Goal: Task Accomplishment & Management: Manage account settings

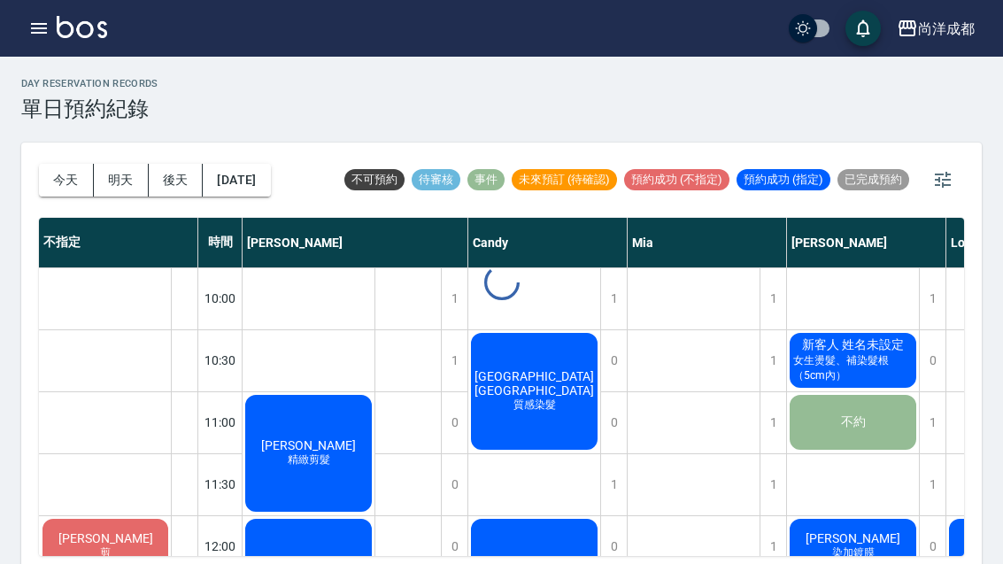
click at [71, 173] on button "今天" at bounding box center [66, 180] width 55 height 33
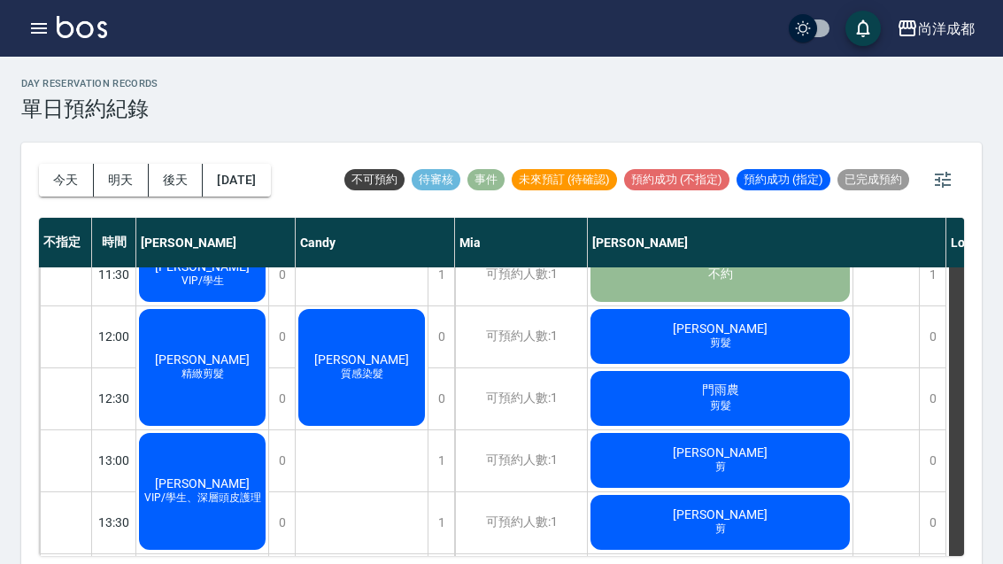
scroll to position [212, 0]
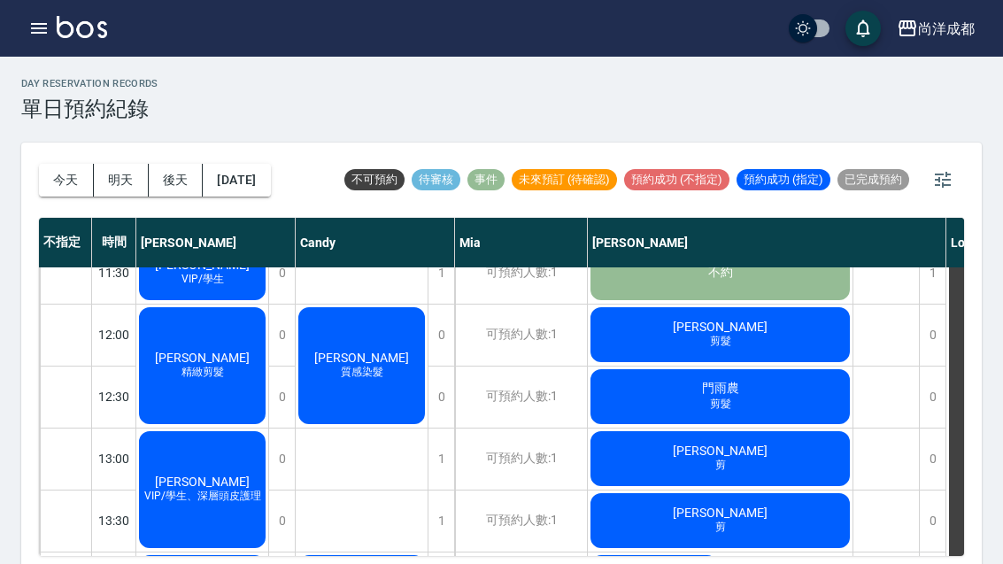
click at [50, 179] on button "今天" at bounding box center [66, 180] width 55 height 33
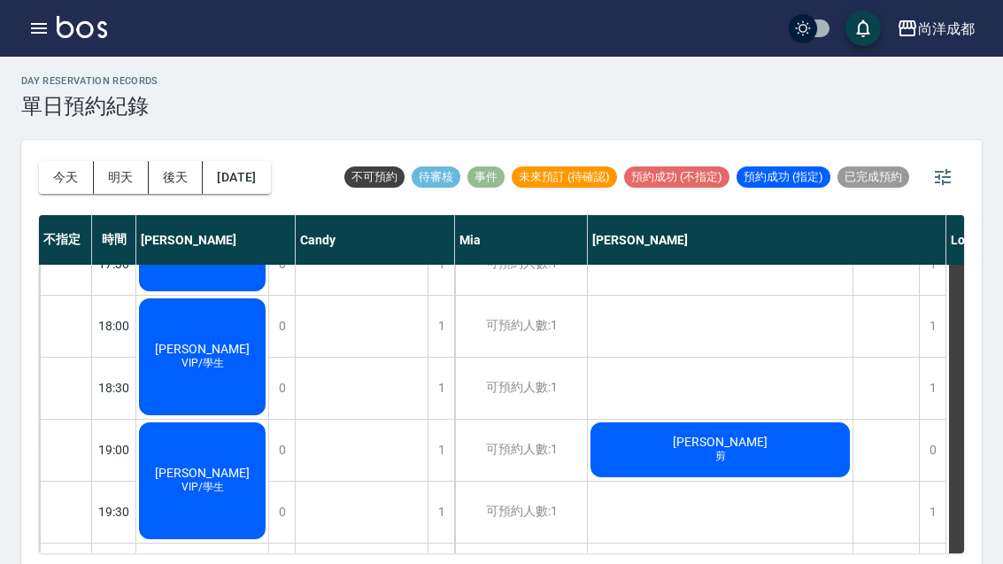
scroll to position [4, 0]
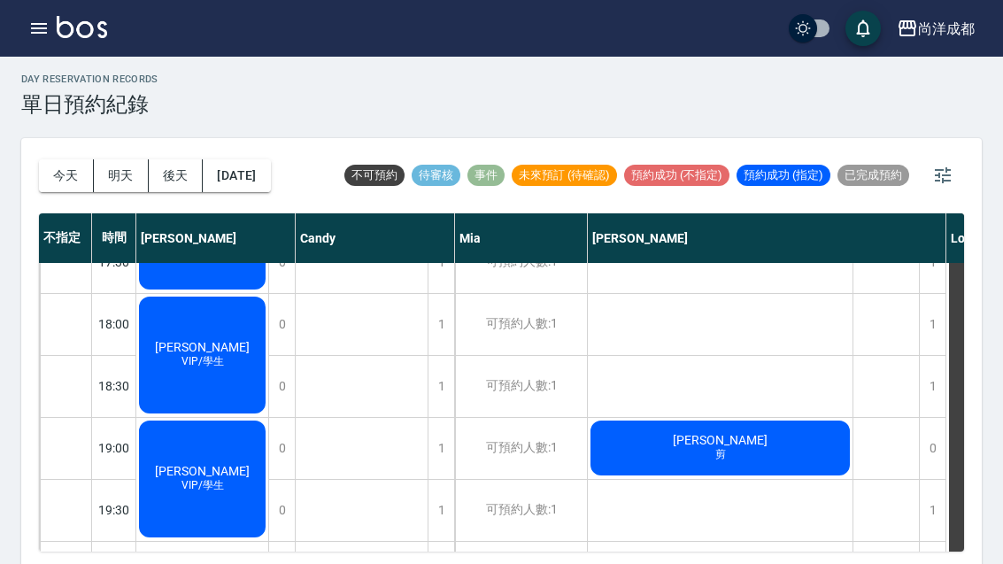
click at [61, 181] on button "今天" at bounding box center [66, 175] width 55 height 33
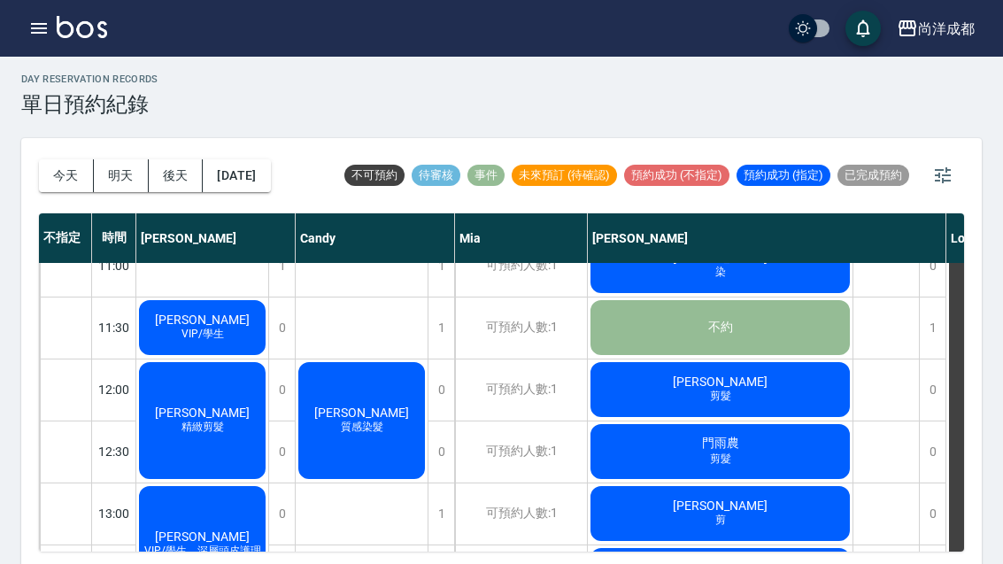
scroll to position [151, 0]
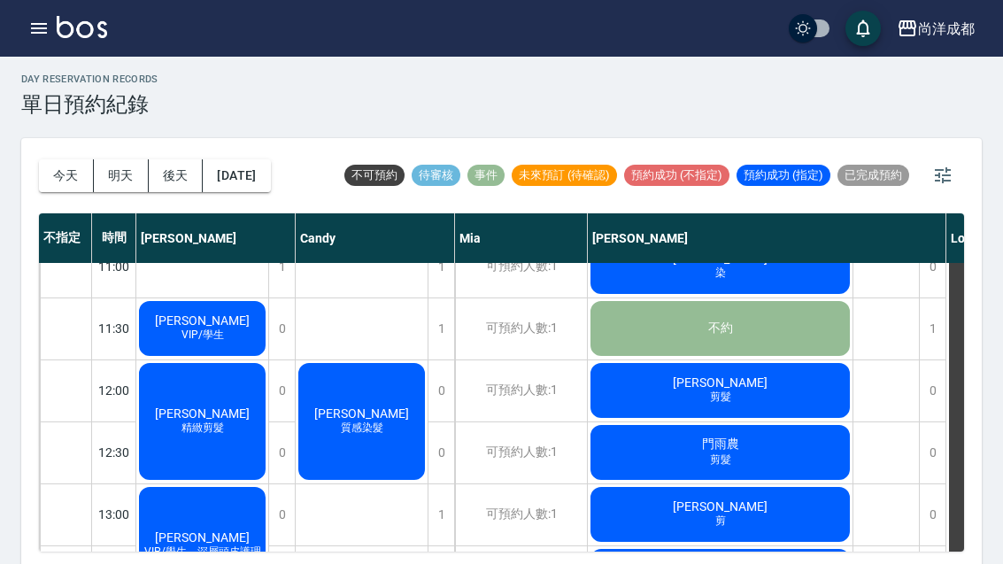
click at [363, 431] on span "質感染髮" at bounding box center [362, 427] width 50 height 15
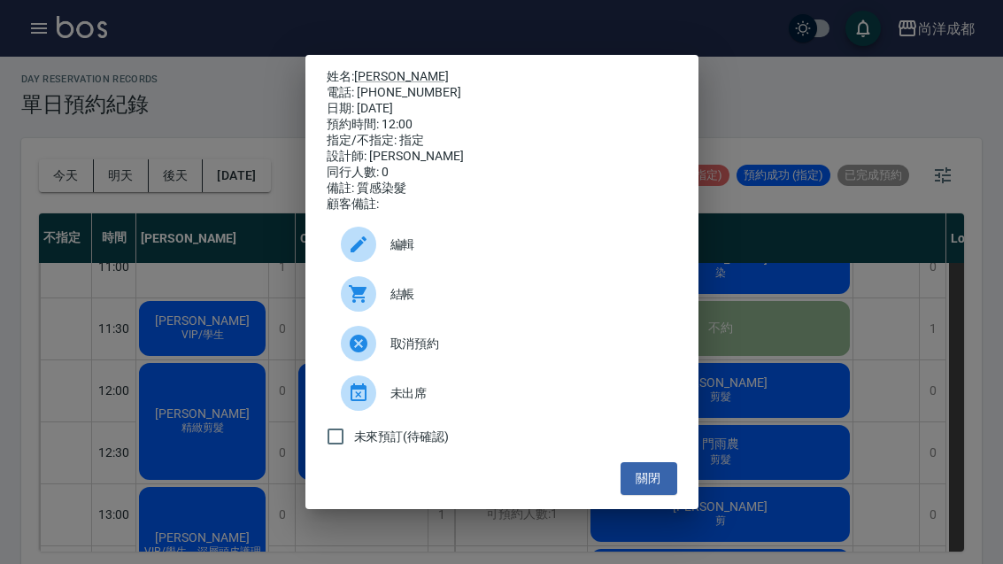
click at [656, 493] on button "關閉" at bounding box center [648, 478] width 57 height 33
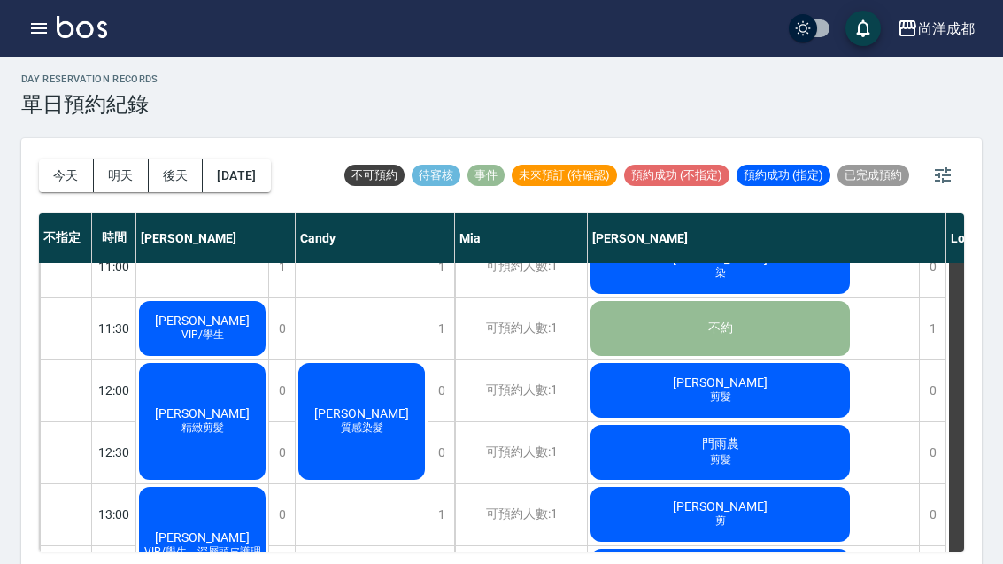
click at [119, 174] on button "明天" at bounding box center [121, 175] width 55 height 33
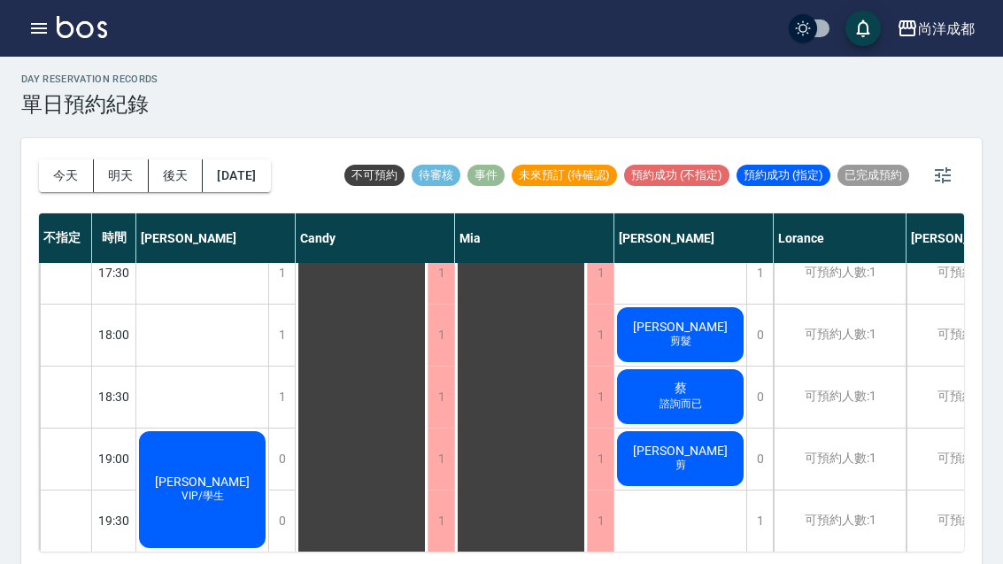
scroll to position [972, -1]
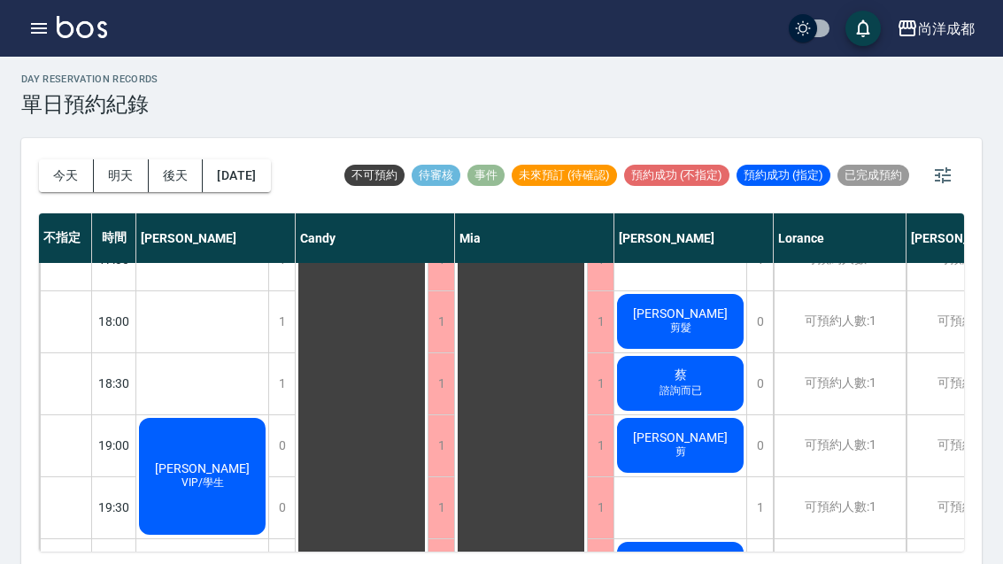
click at [162, 181] on button "後天" at bounding box center [176, 175] width 55 height 33
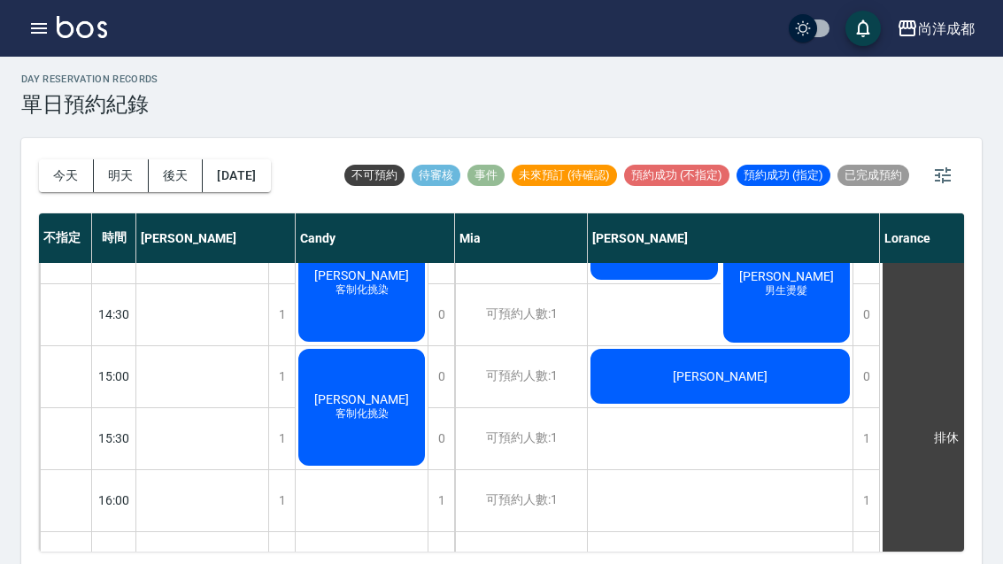
scroll to position [548, -1]
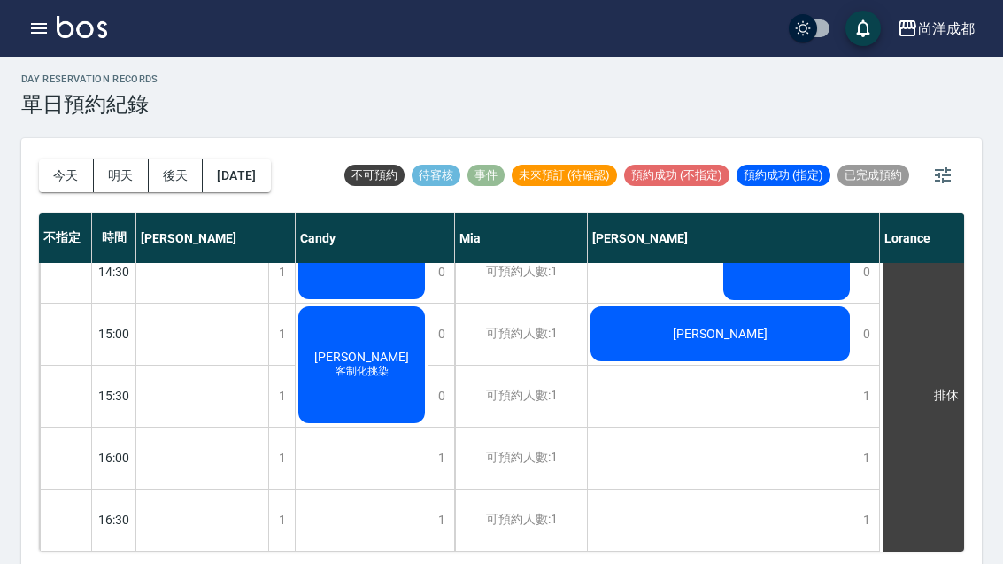
click at [257, 183] on button "2025/10/08" at bounding box center [236, 175] width 67 height 33
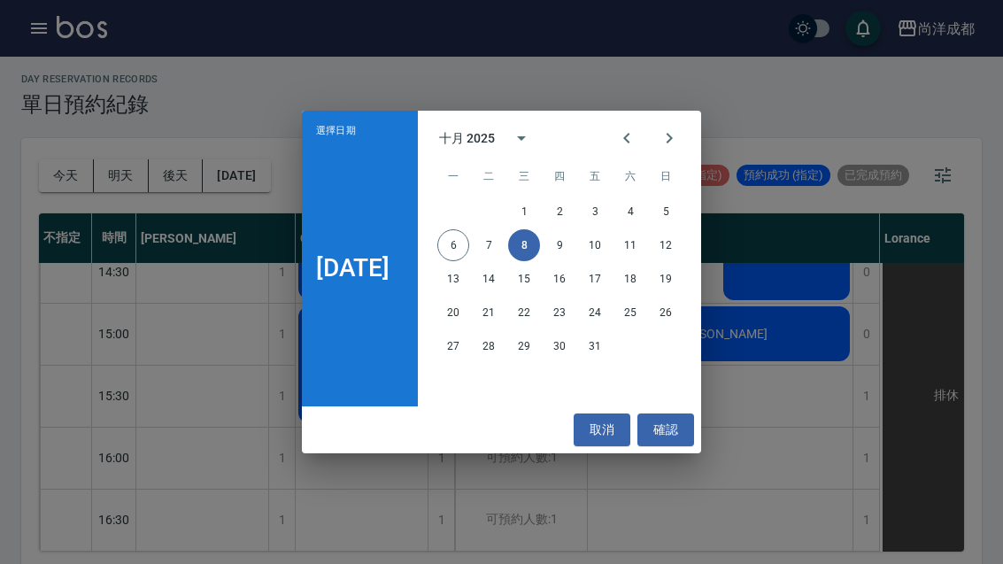
scroll to position [582, 0]
click at [565, 242] on button "9" at bounding box center [559, 245] width 32 height 32
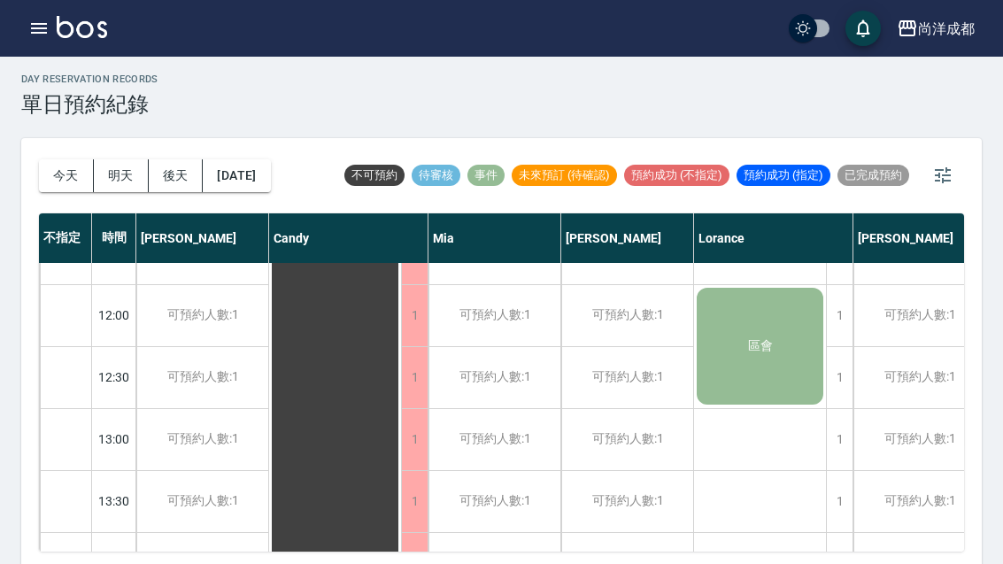
scroll to position [58, -1]
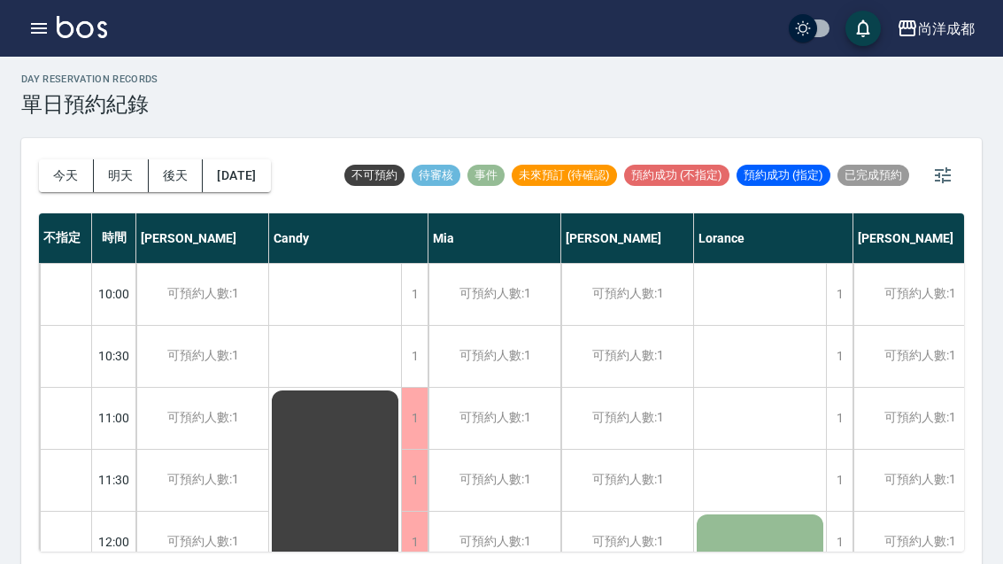
click at [250, 176] on button "2025/10/09" at bounding box center [236, 175] width 67 height 33
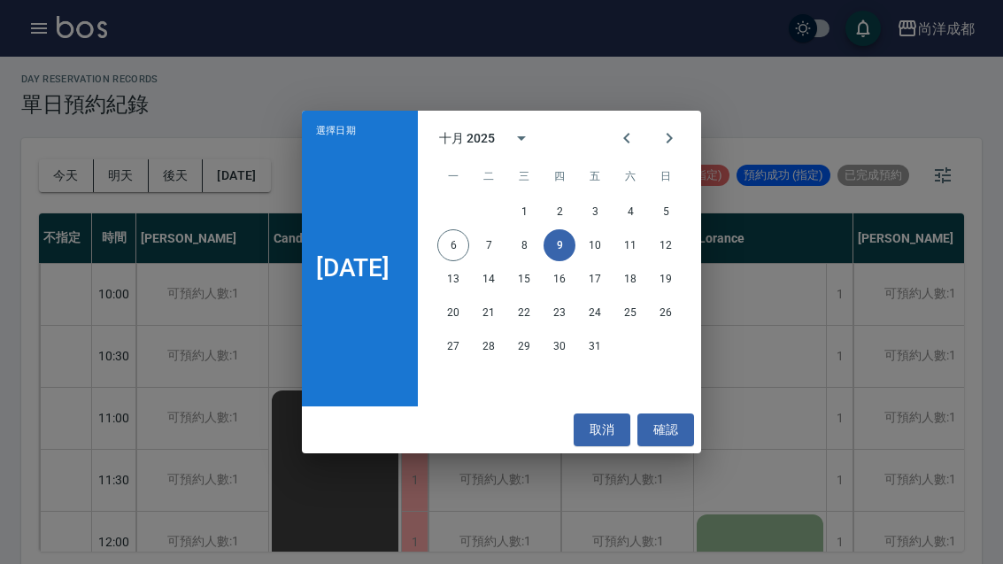
scroll to position [0, 0]
click at [600, 244] on button "10" at bounding box center [595, 245] width 32 height 32
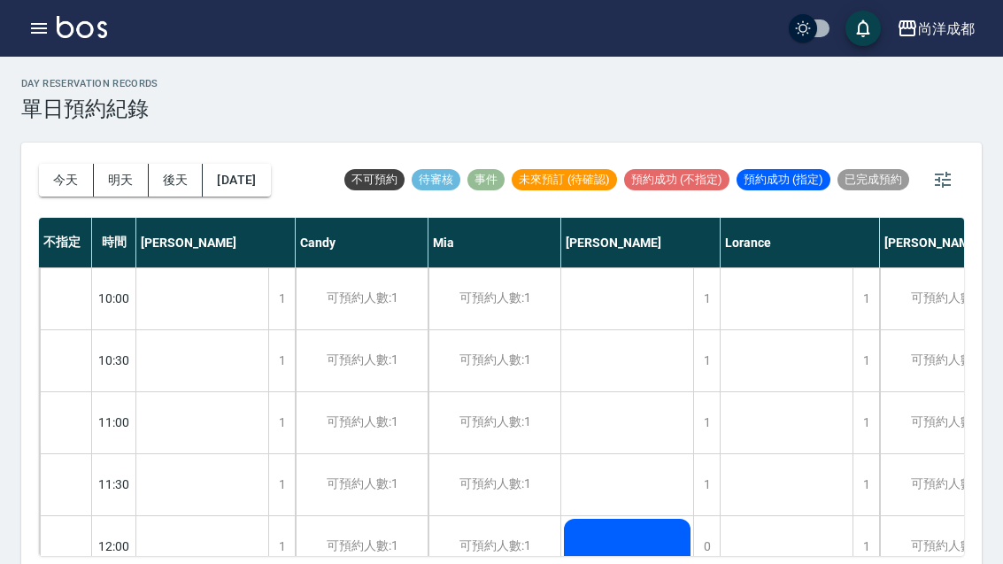
click at [124, 171] on button "明天" at bounding box center [121, 180] width 55 height 33
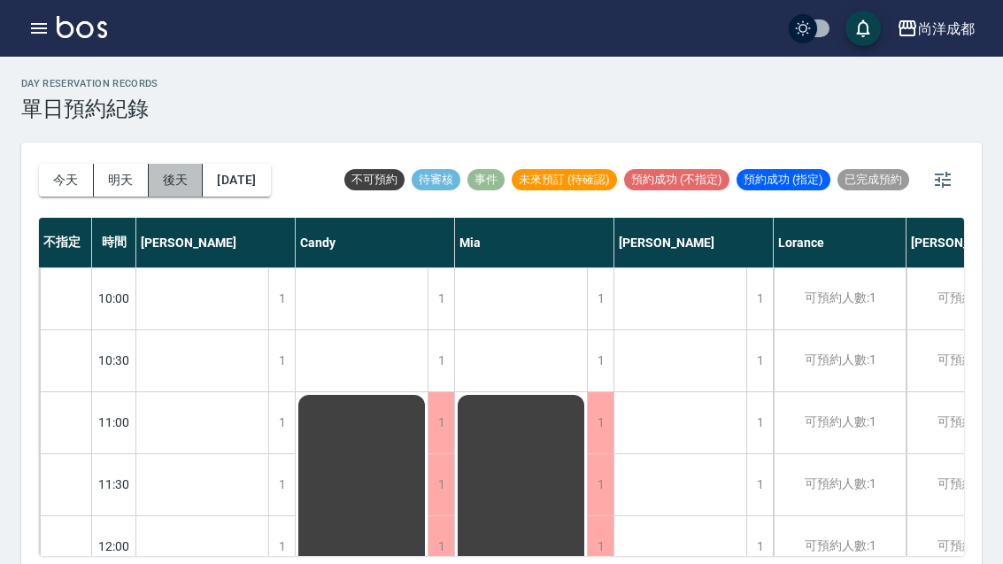
click at [197, 173] on button "後天" at bounding box center [176, 180] width 55 height 33
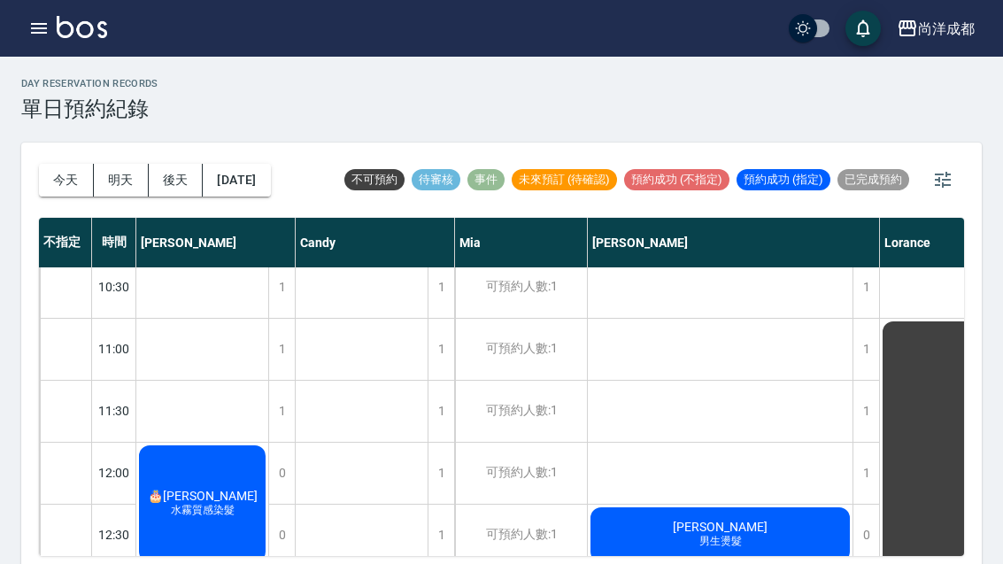
click at [177, 174] on button "後天" at bounding box center [176, 180] width 55 height 33
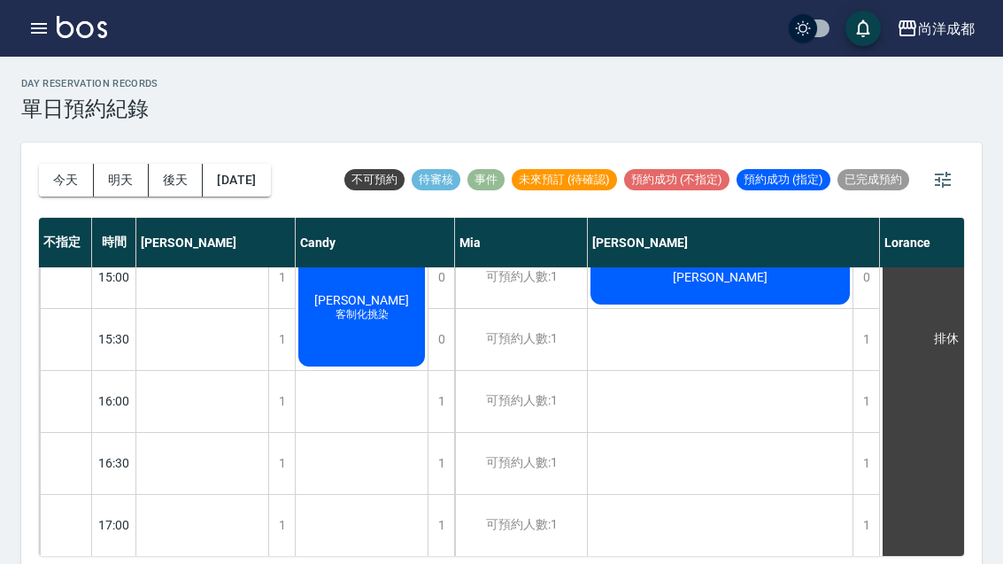
scroll to position [648, -1]
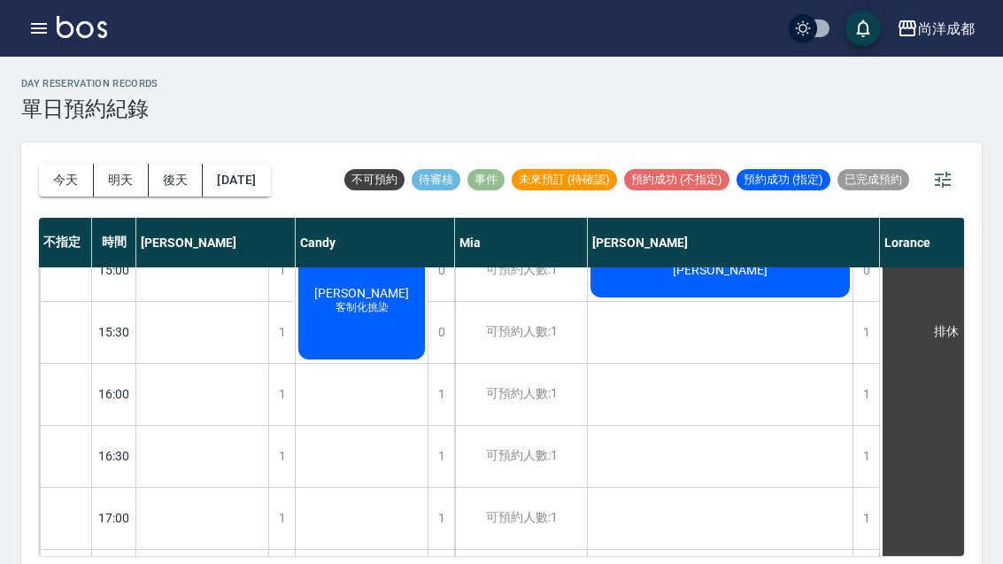
click at [68, 177] on button "今天" at bounding box center [66, 180] width 55 height 33
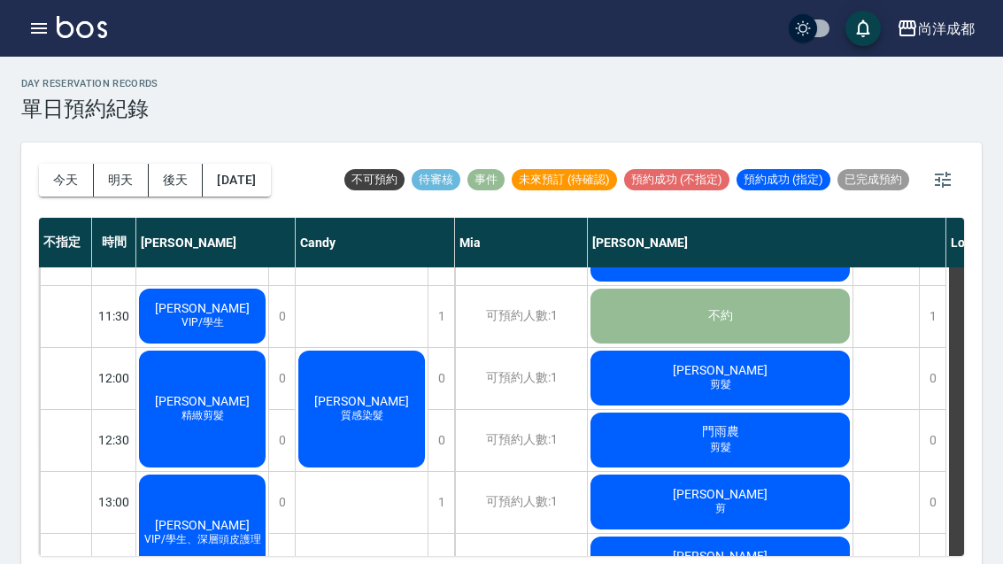
click at [215, 342] on div "賴建勳 VIP/學生" at bounding box center [202, 316] width 132 height 60
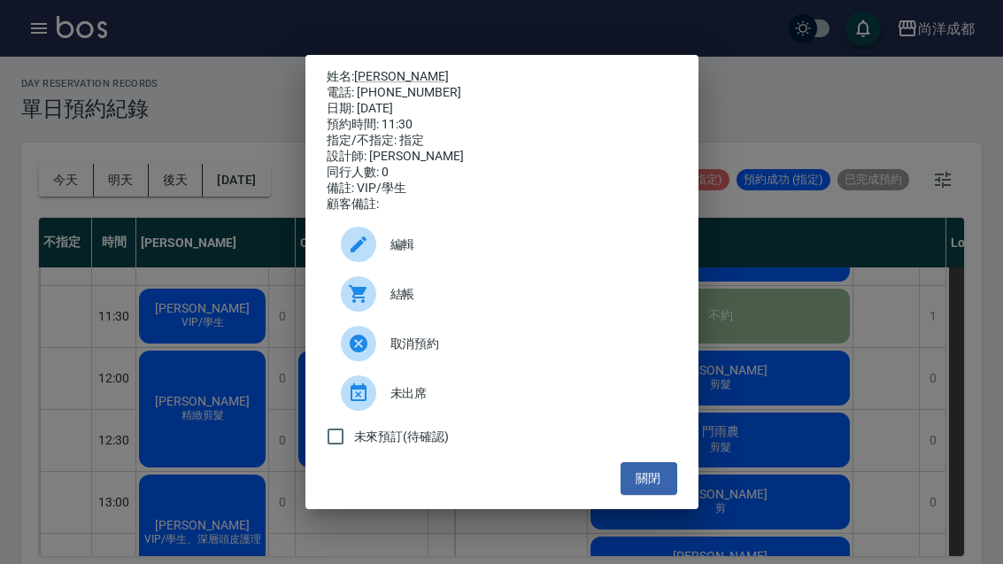
click at [181, 323] on div "姓名: 賴建勳 電話: 0975916582 日期: 2025/10/06 預約時間: 11:30 指定/不指定: 指定 設計師: Lance 同行人數: 0…" at bounding box center [501, 282] width 1003 height 564
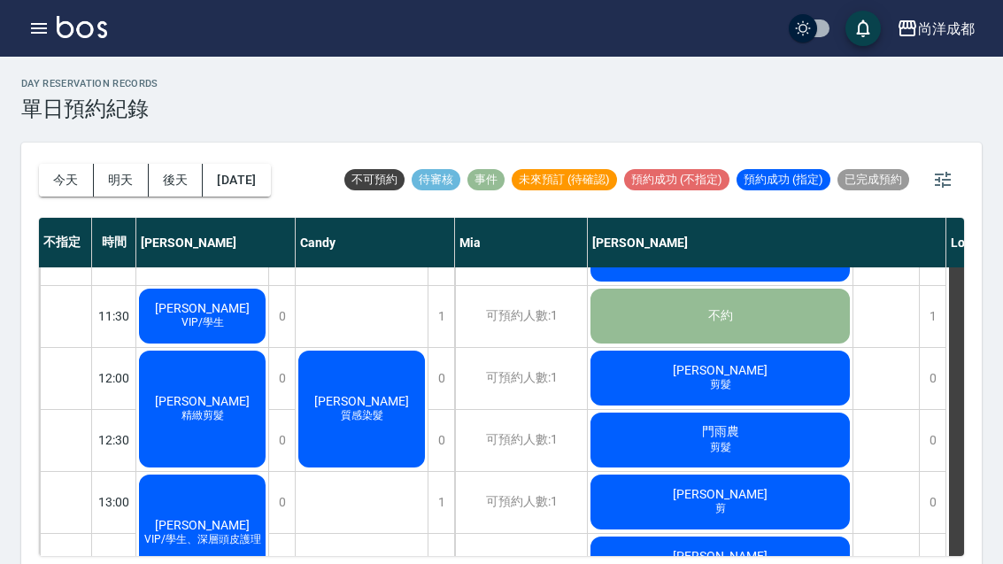
click at [223, 405] on span "[PERSON_NAME]" at bounding box center [202, 401] width 102 height 14
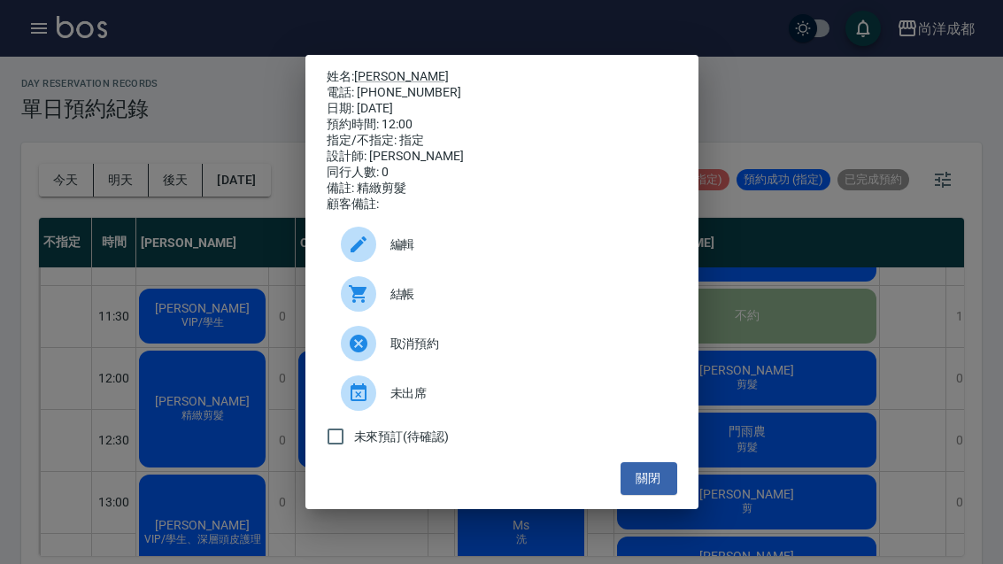
click at [659, 492] on button "關閉" at bounding box center [648, 478] width 57 height 33
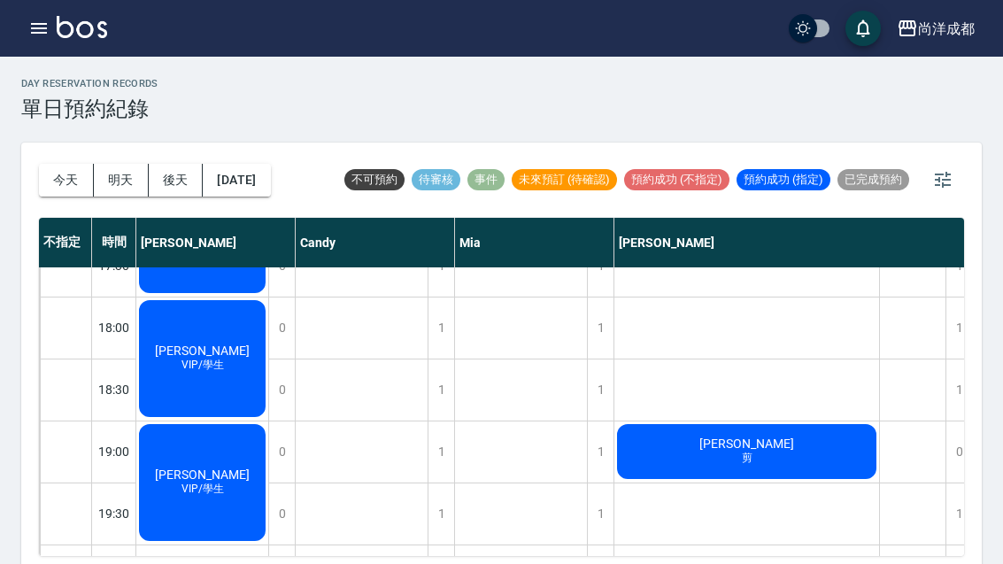
scroll to position [961, 0]
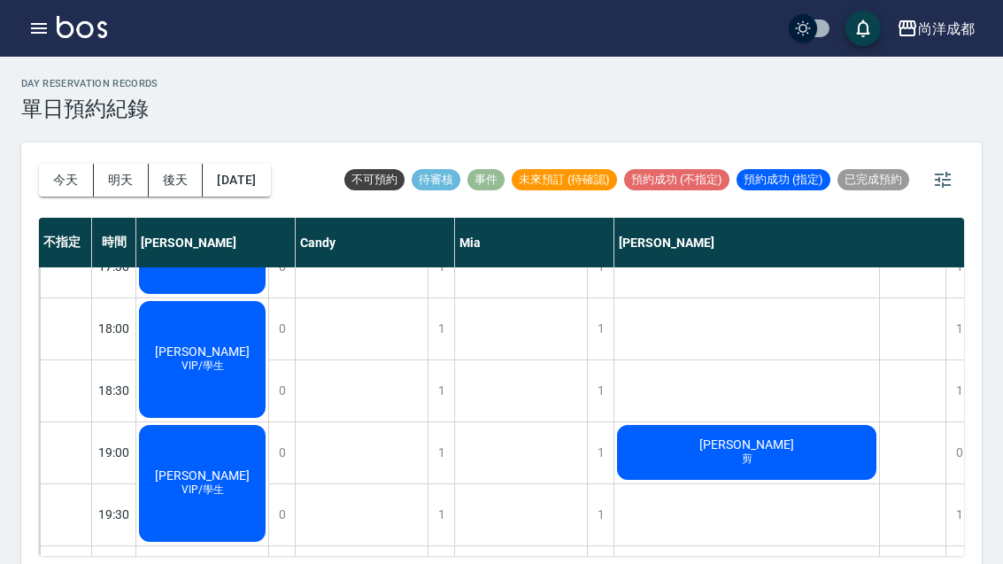
click at [70, 186] on button "今天" at bounding box center [66, 180] width 55 height 33
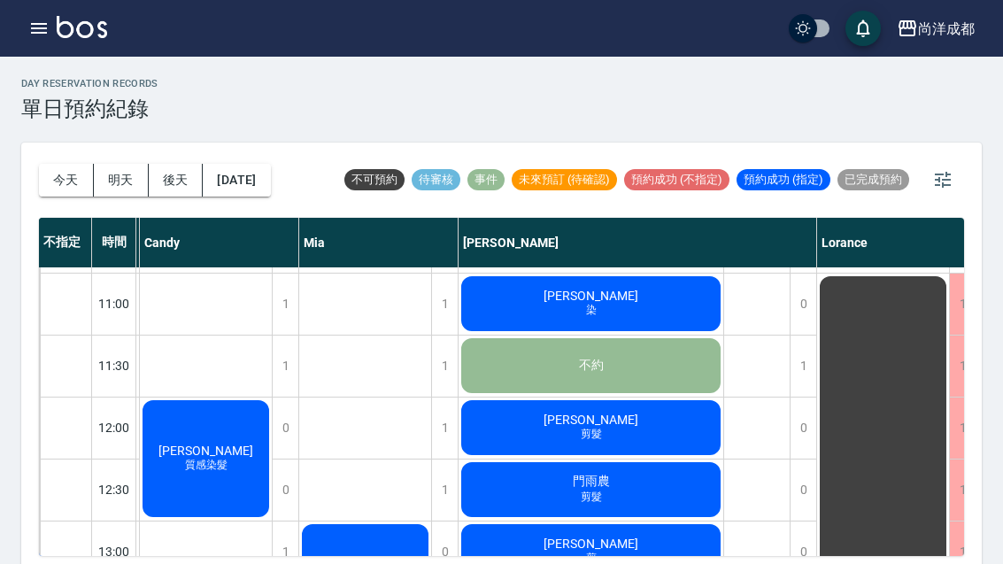
scroll to position [95, 181]
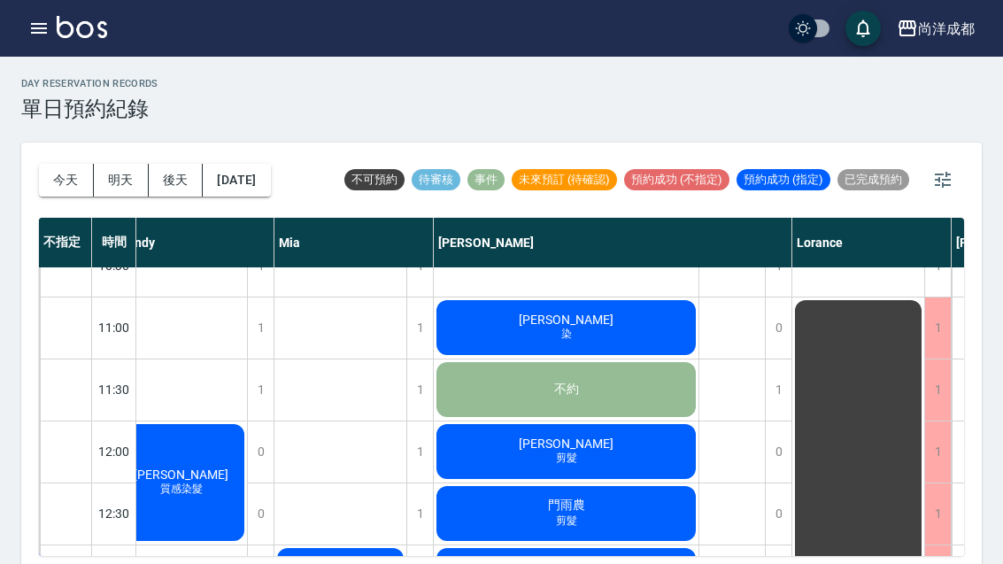
click at [562, 520] on span "剪髮" at bounding box center [566, 520] width 28 height 15
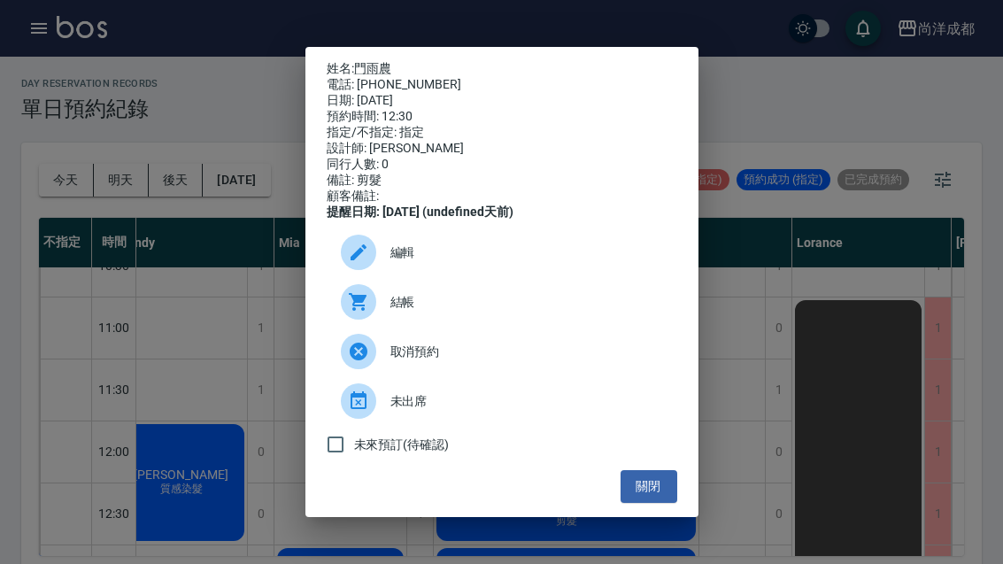
click at [832, 299] on div "姓名: 門雨農 電話: 0975330576 日期: 2025/10/06 預約時間: 12:30 指定/不指定: 指定 設計師: Benny 同行人數: 0…" at bounding box center [501, 282] width 1003 height 564
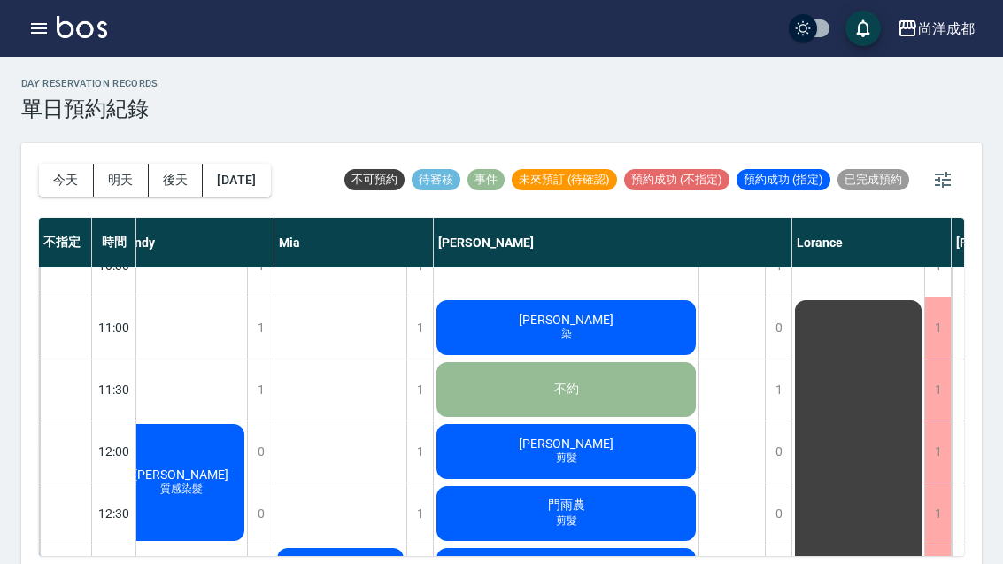
click at [625, 331] on div "黃文采 染" at bounding box center [566, 327] width 265 height 60
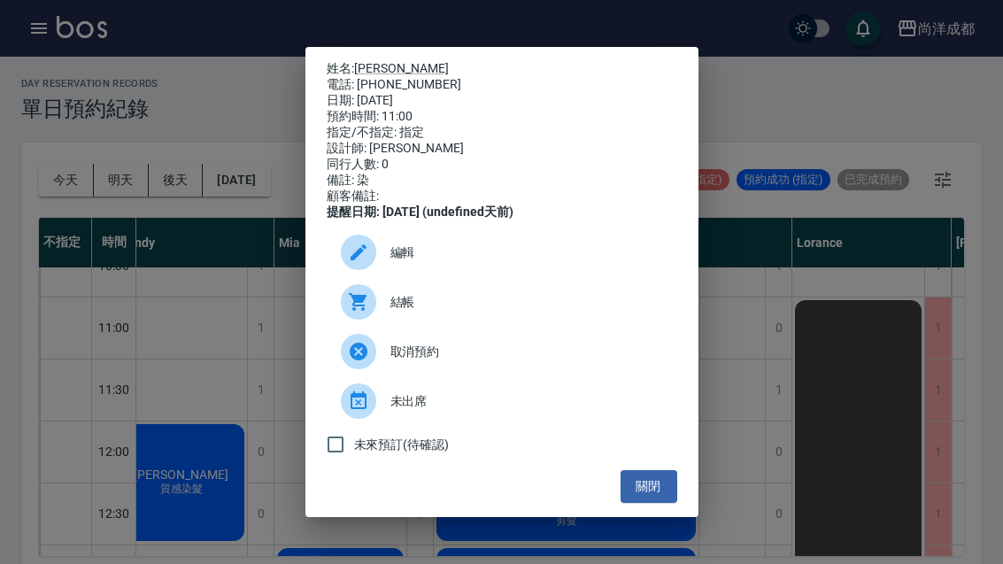
click at [202, 324] on div "姓名: 黃文采 電話: 0955777886 日期: 2025/10/06 預約時間: 11:00 指定/不指定: 指定 設計師: Benny 同行人數: 0…" at bounding box center [501, 282] width 1003 height 564
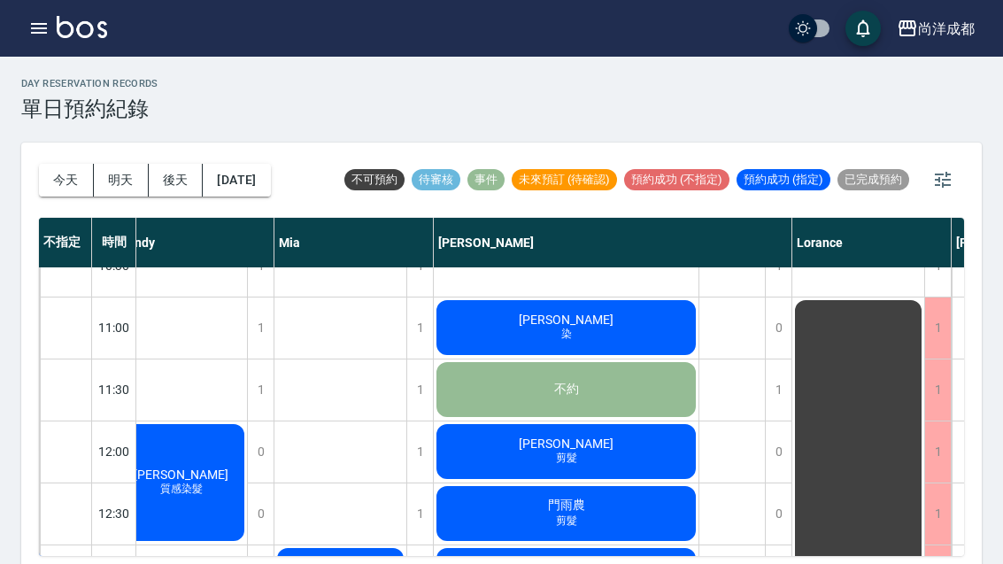
scroll to position [97, 181]
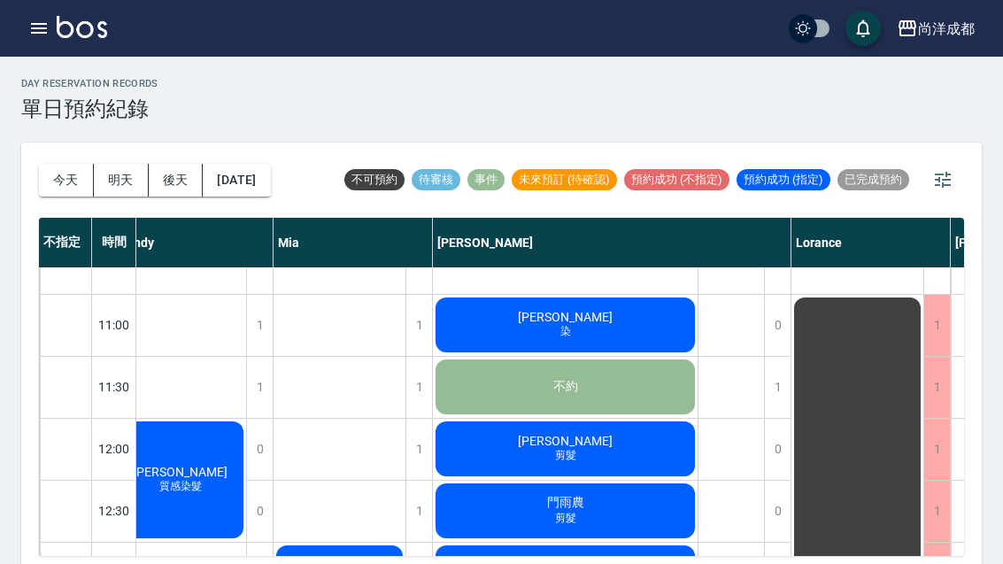
click at [568, 470] on div "張瑜真 剪髮" at bounding box center [565, 449] width 265 height 60
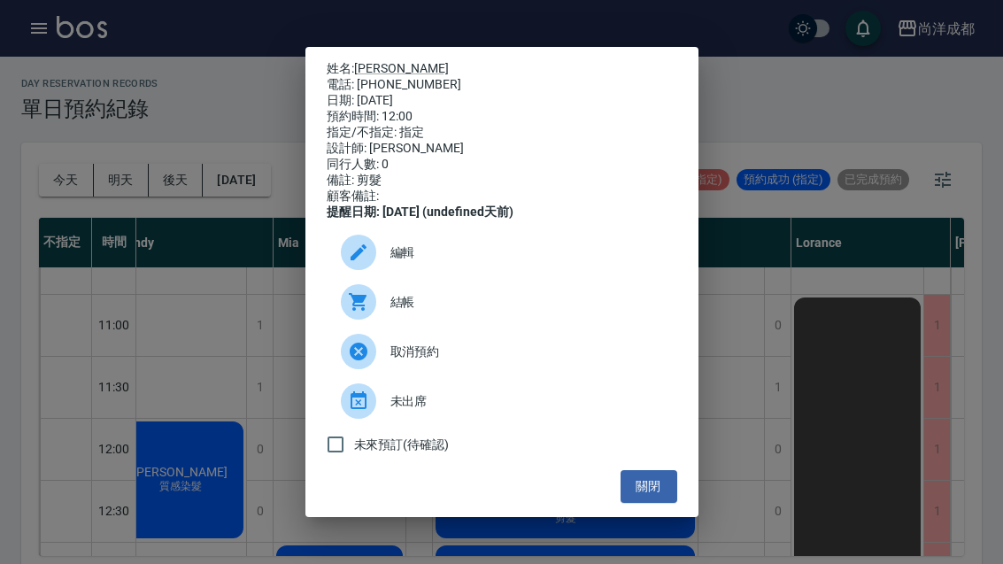
click at [887, 327] on div "姓名: 張瑜真 電話: 0931554395 日期: 2025/10/06 預約時間: 12:00 指定/不指定: 指定 設計師: Benny 同行人數: 0…" at bounding box center [501, 282] width 1003 height 564
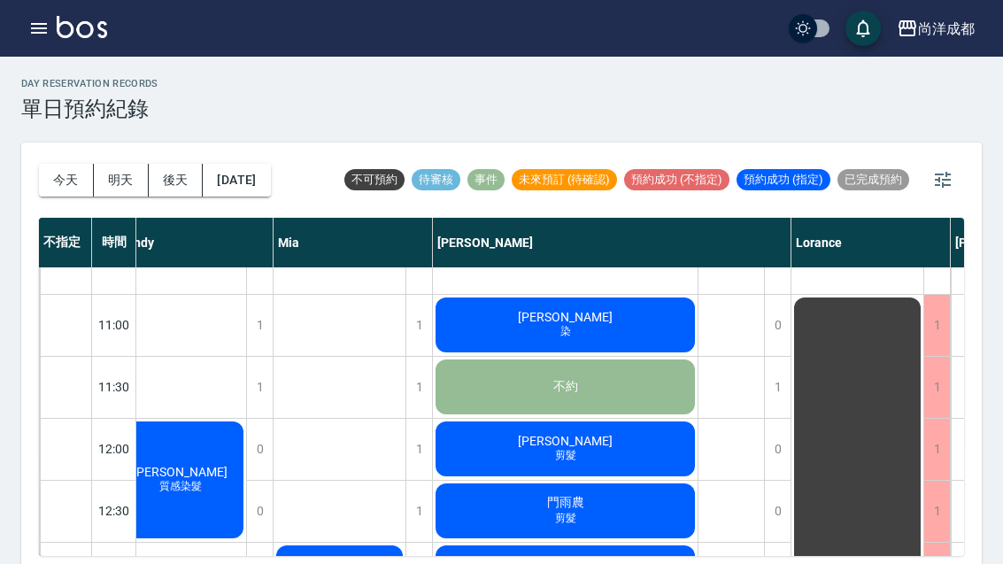
scroll to position [116, 181]
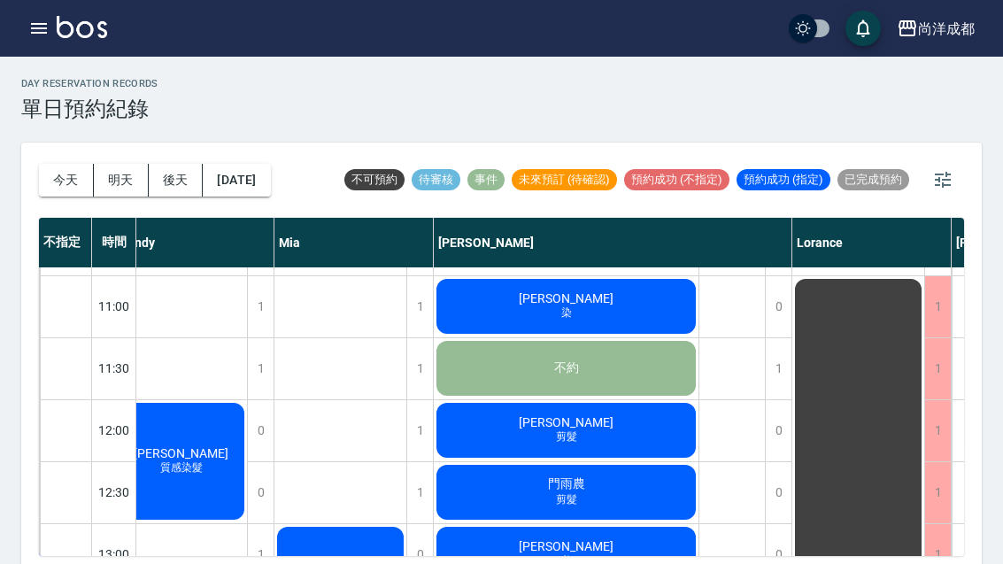
click at [80, 193] on button "今天" at bounding box center [66, 180] width 55 height 33
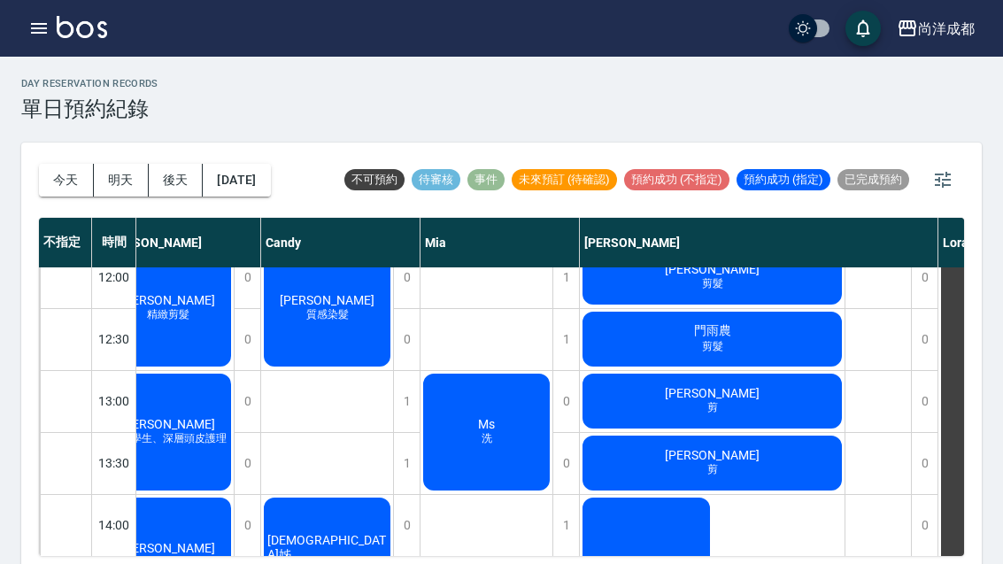
scroll to position [270, 35]
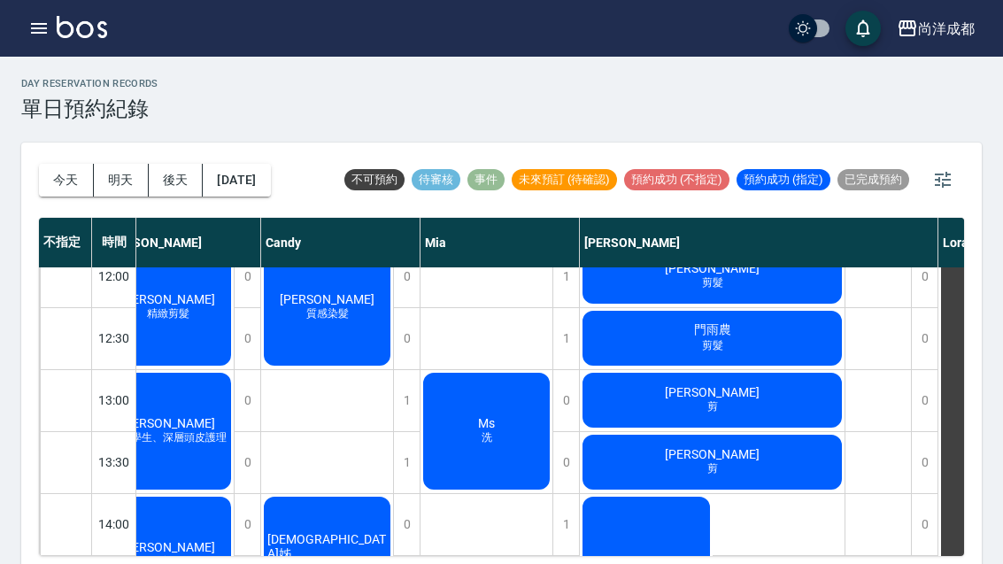
click at [730, 404] on div "陳敏嘉 剪" at bounding box center [712, 400] width 265 height 60
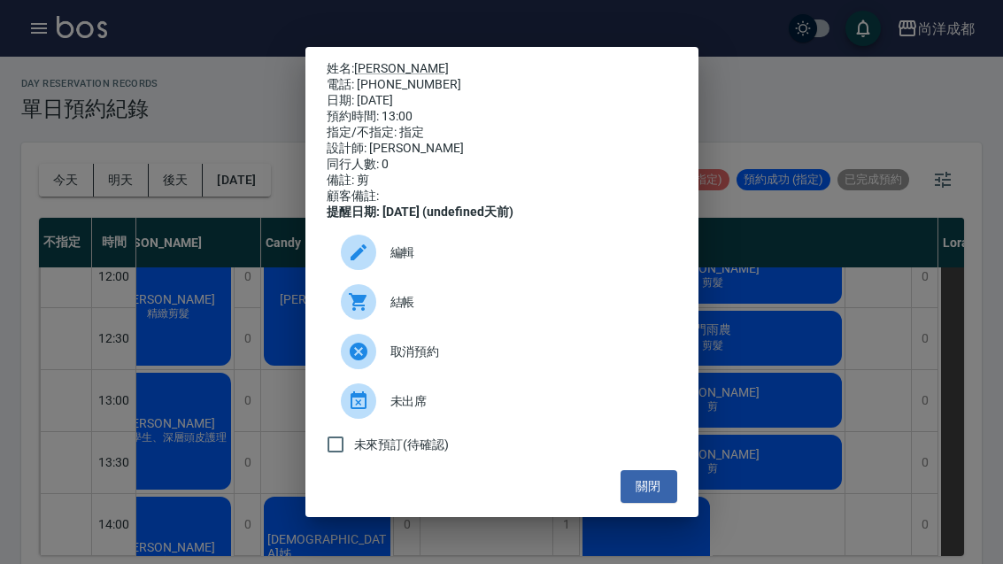
click at [224, 344] on div "姓名: 陳敏嘉 電話: 0937943607 日期: 2025/10/06 預約時間: 13:00 指定/不指定: 指定 設計師: Benny 同行人數: 0…" at bounding box center [501, 282] width 1003 height 564
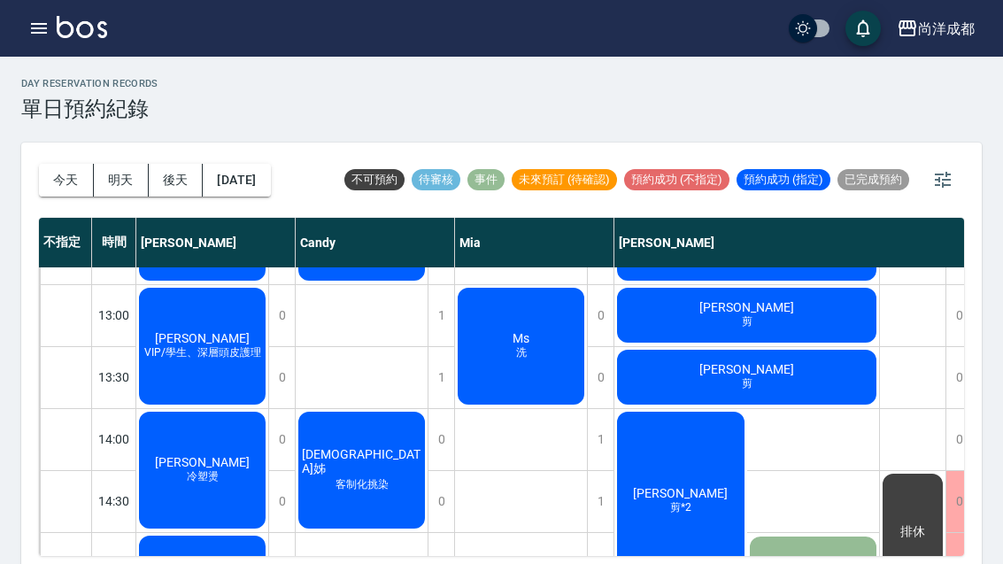
scroll to position [357, 0]
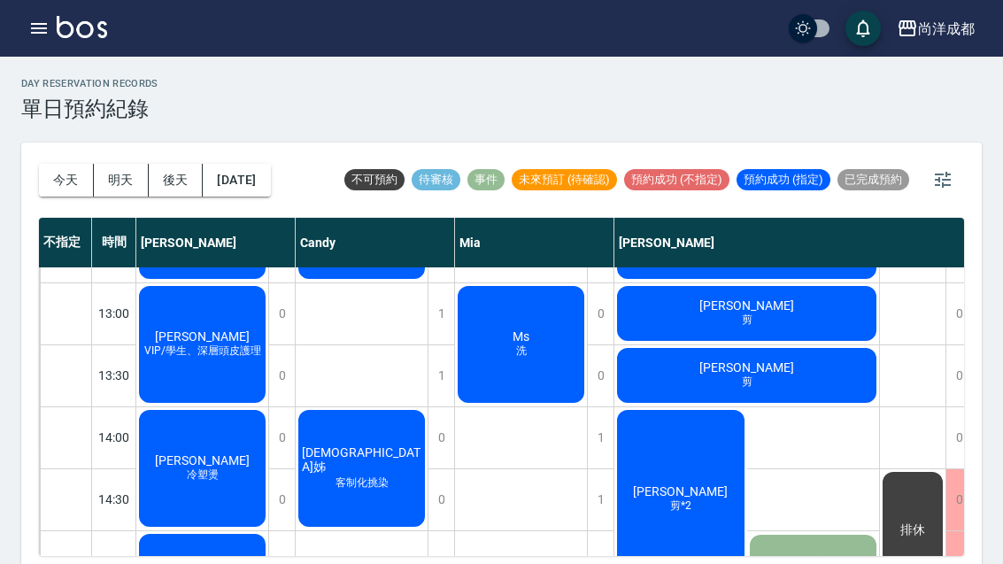
click at [54, 173] on button "今天" at bounding box center [66, 180] width 55 height 33
click at [54, 172] on button "今天" at bounding box center [66, 180] width 55 height 33
click at [59, 173] on button "今天" at bounding box center [66, 180] width 55 height 33
click at [58, 172] on button "今天" at bounding box center [66, 180] width 55 height 33
click at [59, 166] on button "今天" at bounding box center [66, 180] width 55 height 33
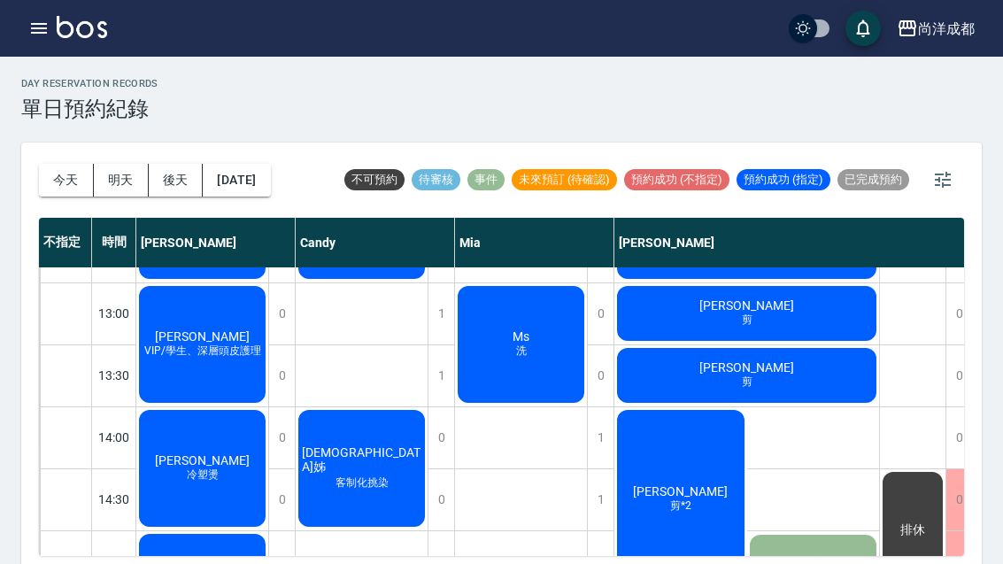
click at [58, 166] on button "今天" at bounding box center [66, 180] width 55 height 33
click at [62, 181] on button "今天" at bounding box center [66, 180] width 55 height 33
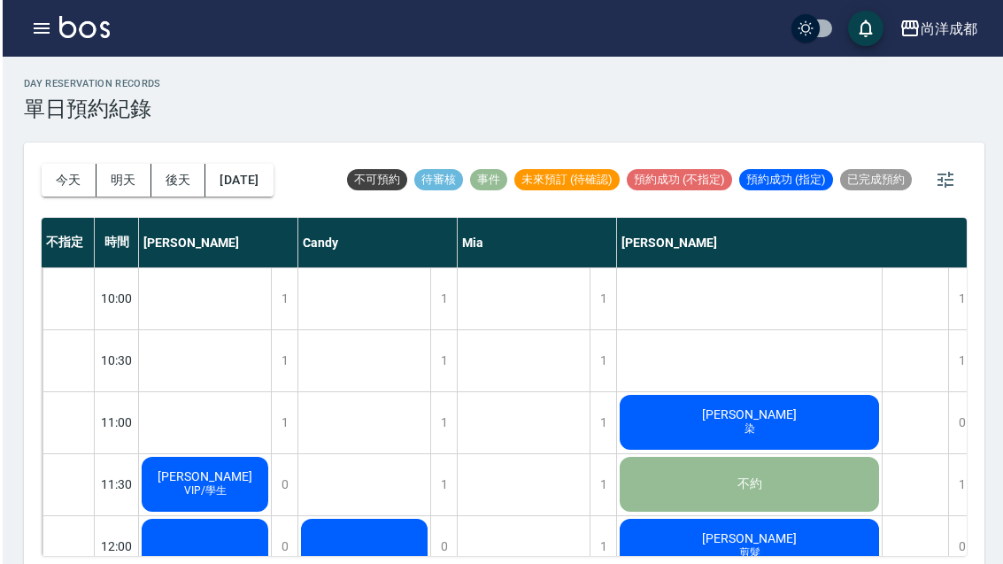
scroll to position [-1, 0]
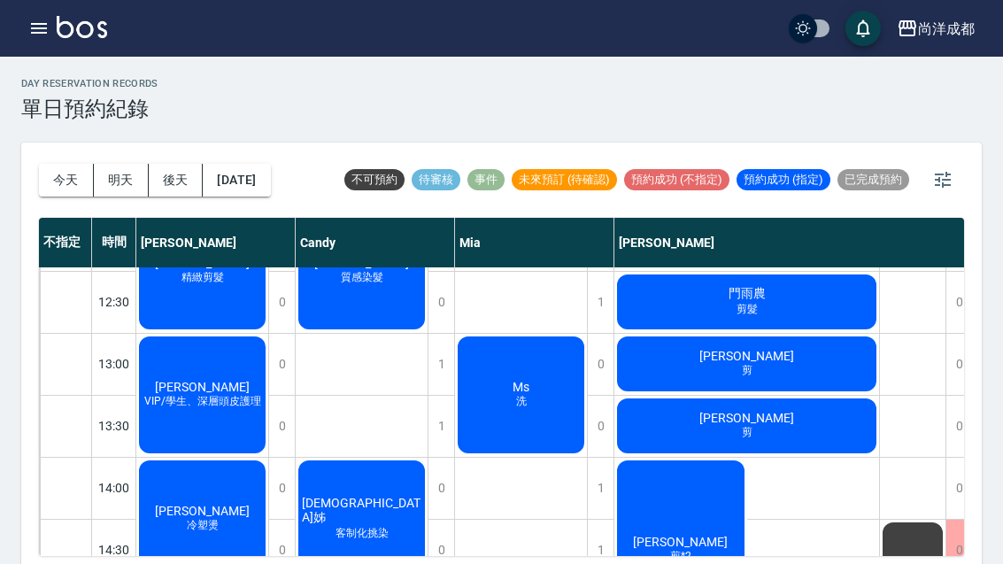
scroll to position [305, 0]
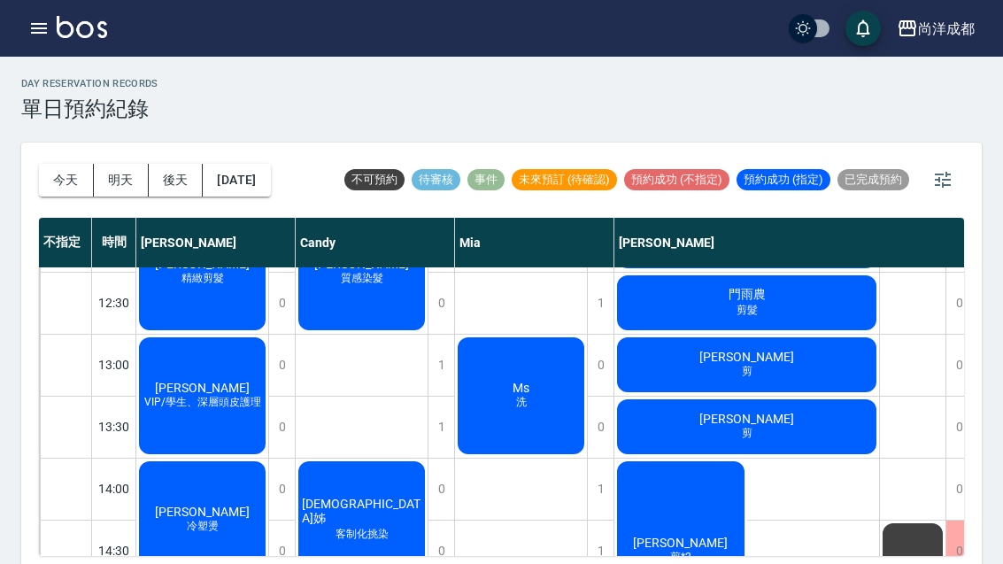
click at [720, 412] on div "李威德 剪" at bounding box center [746, 426] width 265 height 60
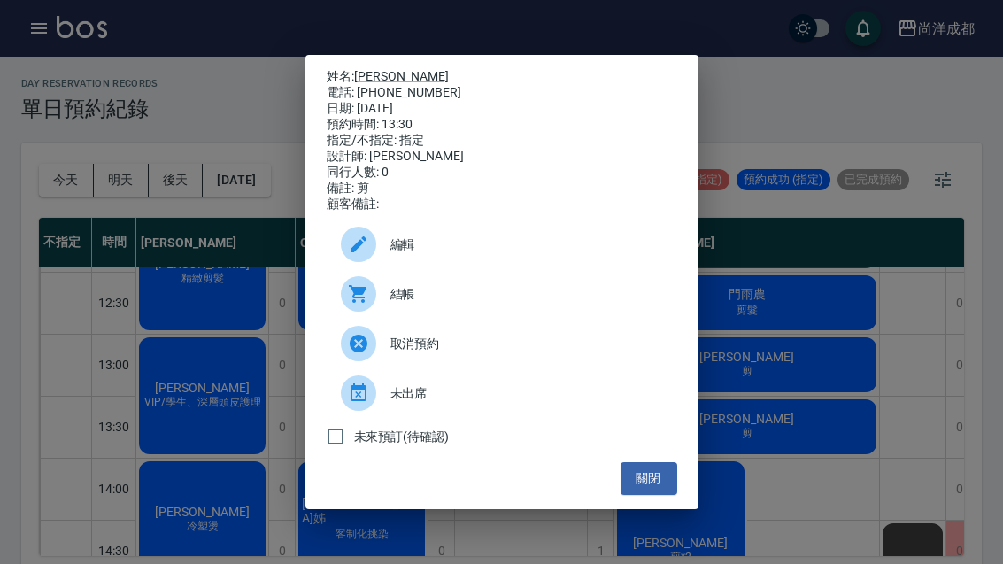
click at [658, 494] on button "關閉" at bounding box center [648, 478] width 57 height 33
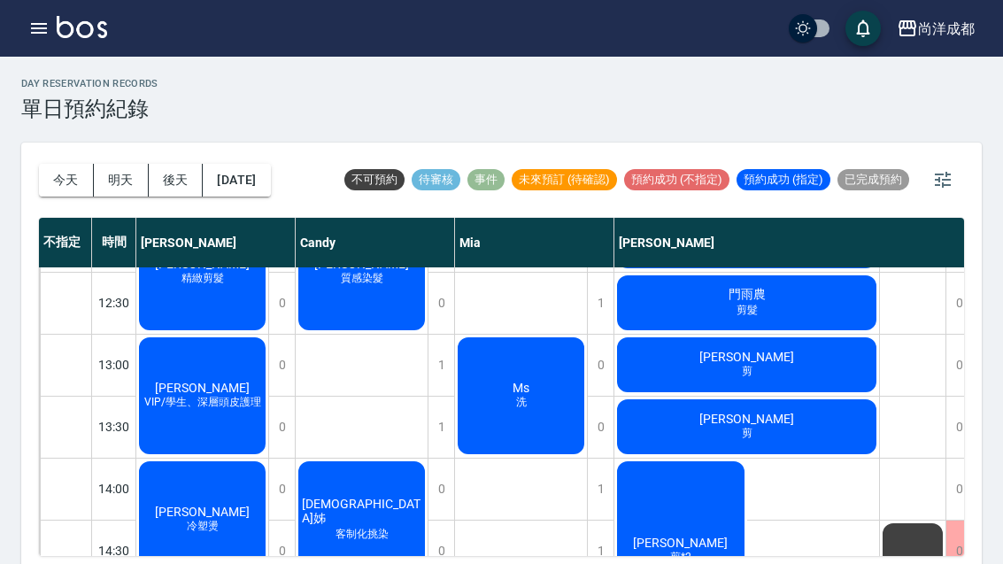
click at [122, 181] on button "明天" at bounding box center [121, 180] width 55 height 33
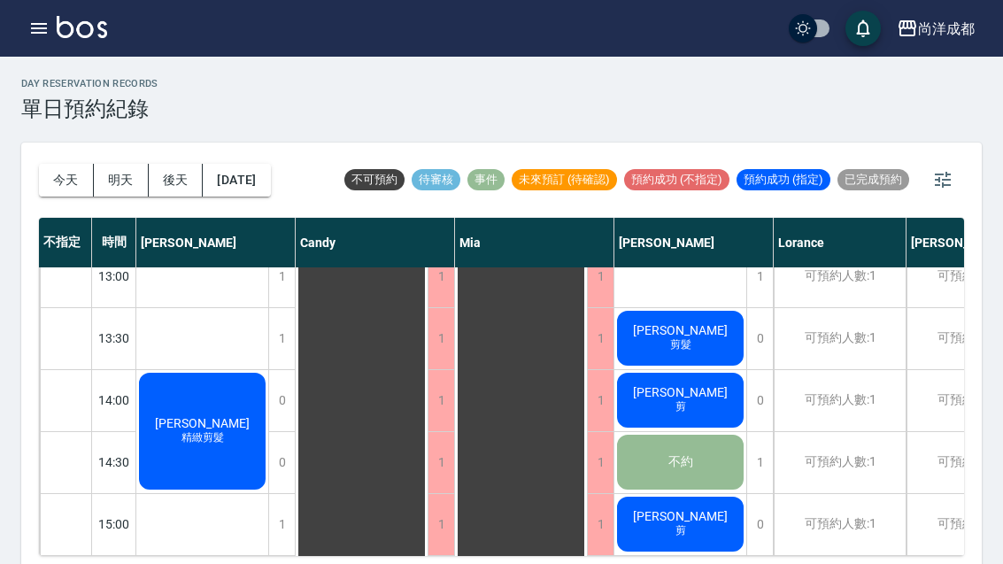
scroll to position [392, 0]
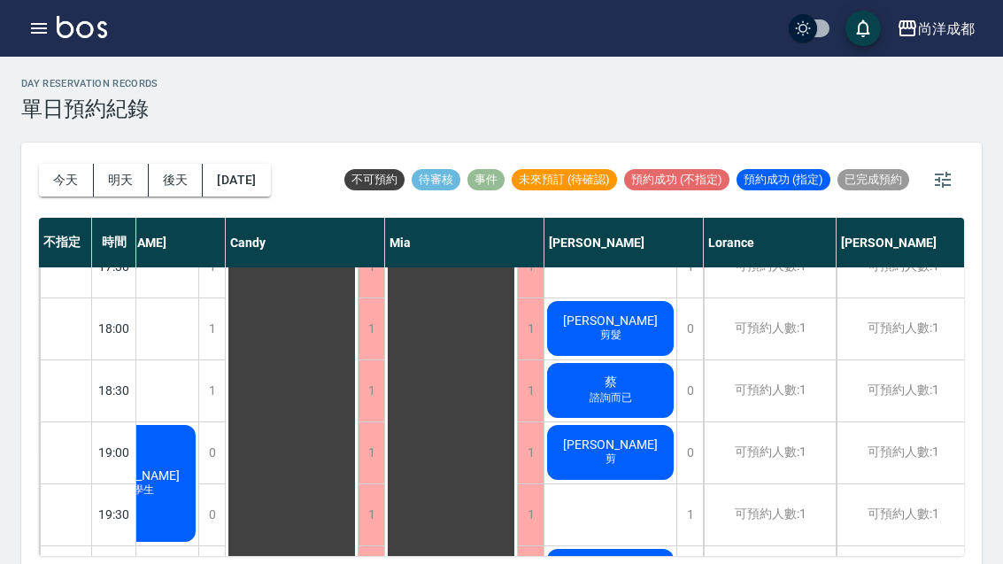
click at [48, 179] on button "今天" at bounding box center [66, 180] width 55 height 33
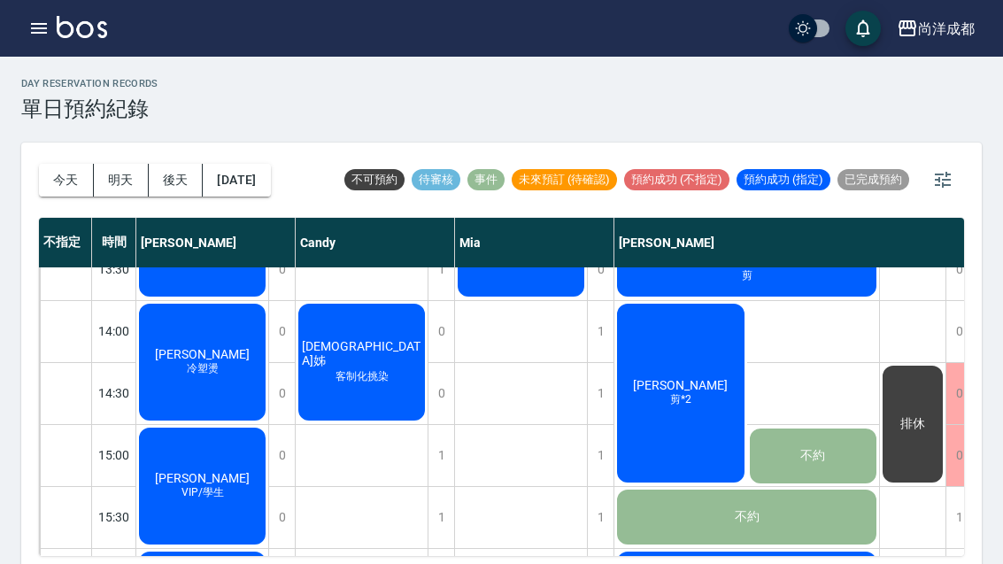
scroll to position [464, 0]
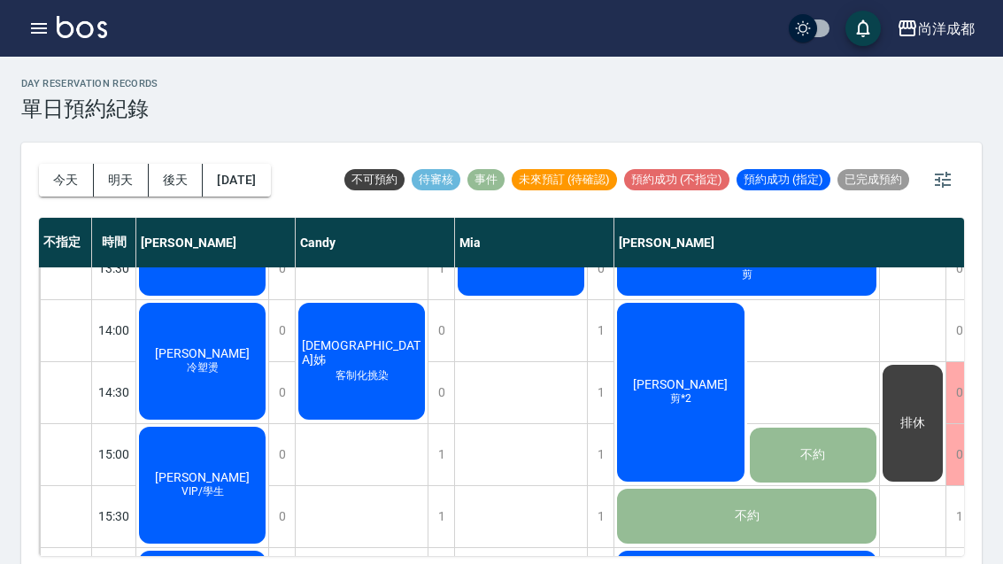
click at [158, 376] on div "廖峯德 冷塑燙" at bounding box center [202, 361] width 132 height 122
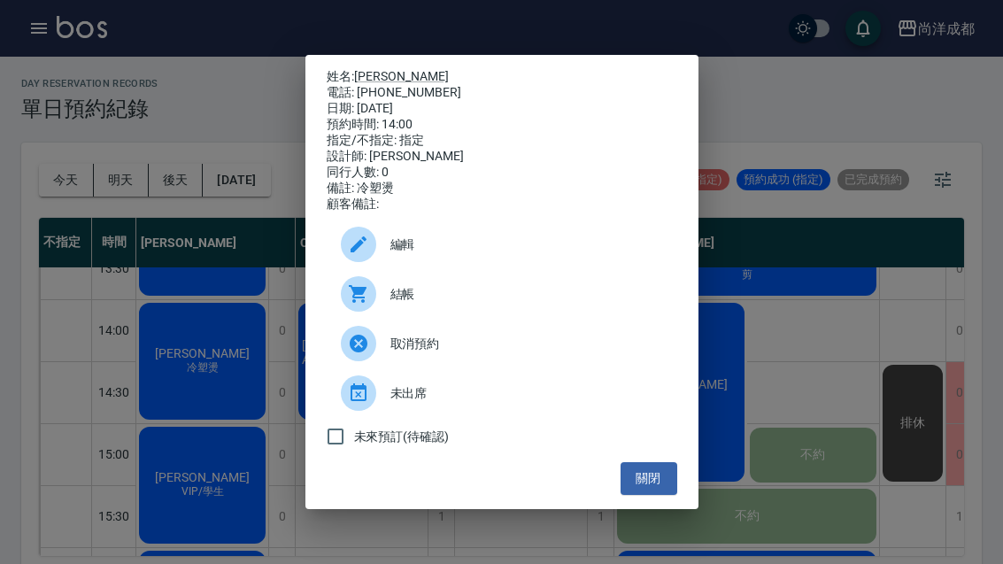
click at [661, 480] on button "關閉" at bounding box center [648, 478] width 57 height 33
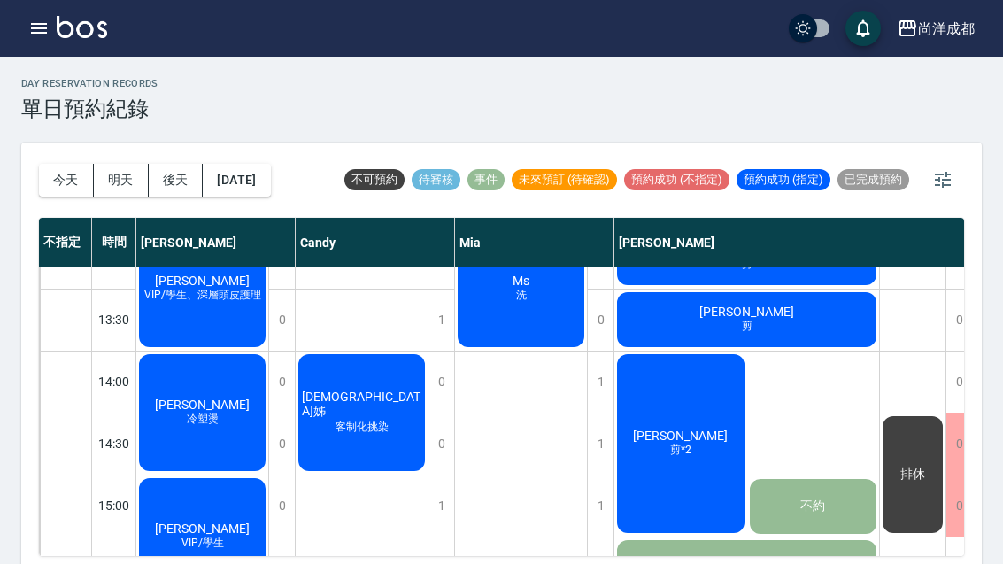
scroll to position [413, 0]
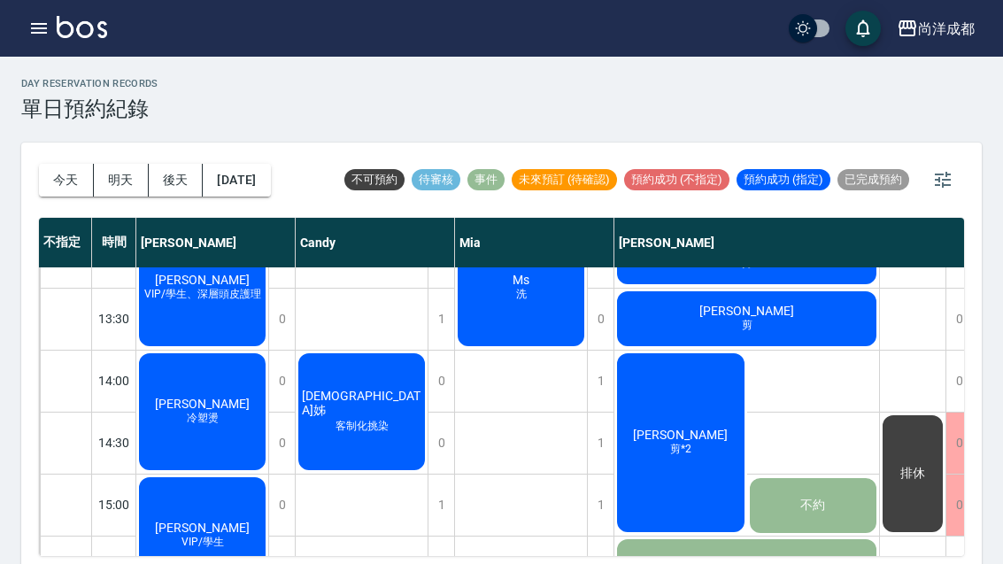
click at [695, 468] on div "葛晏如 剪*2" at bounding box center [680, 442] width 133 height 184
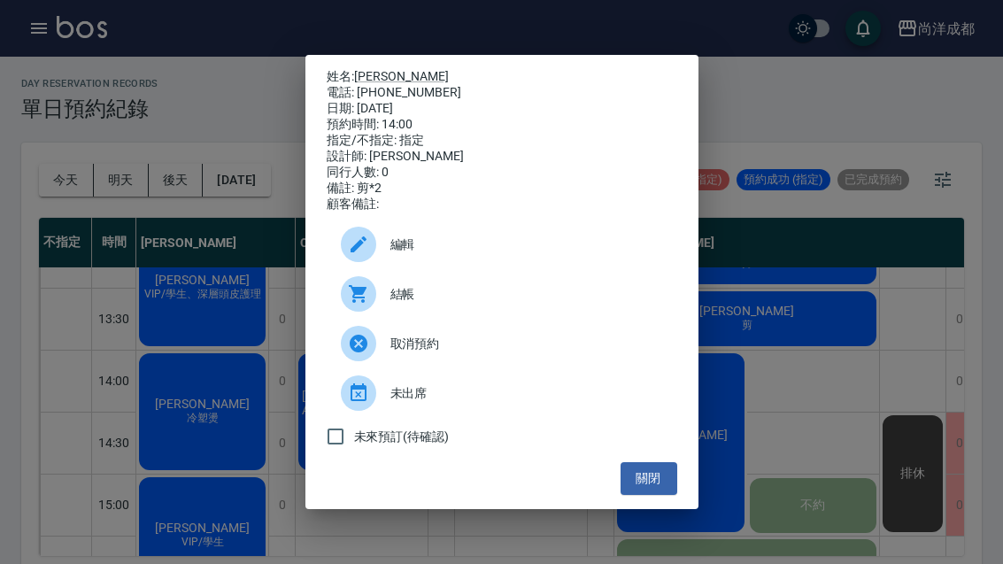
click at [834, 395] on div "姓名: 葛晏如 電話: 0972792003 日期: 2025/10/06 預約時間: 14:00 指定/不指定: 指定 設計師: Benny 同行人數: 0…" at bounding box center [501, 282] width 1003 height 564
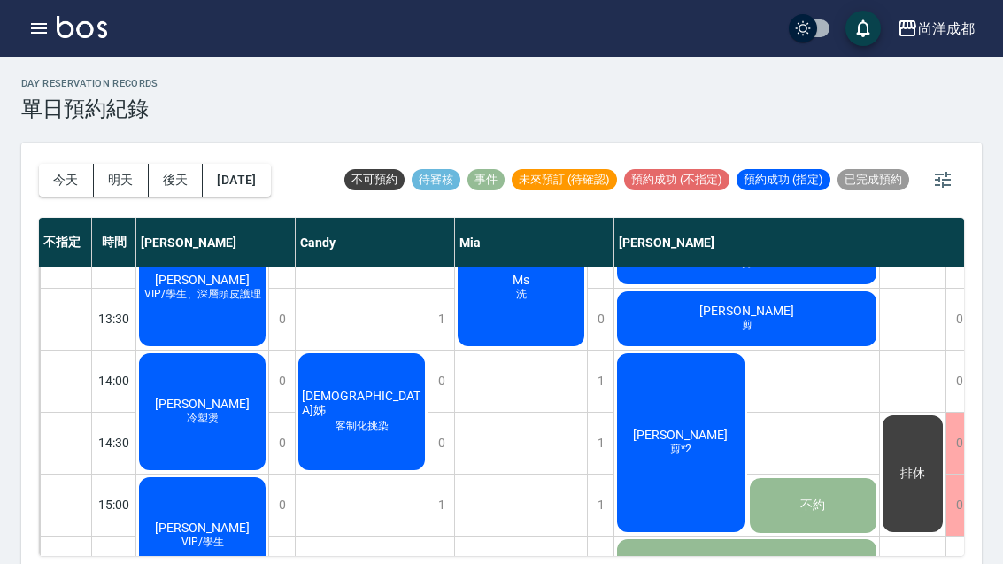
click at [666, 455] on span "剪*2" at bounding box center [680, 449] width 28 height 15
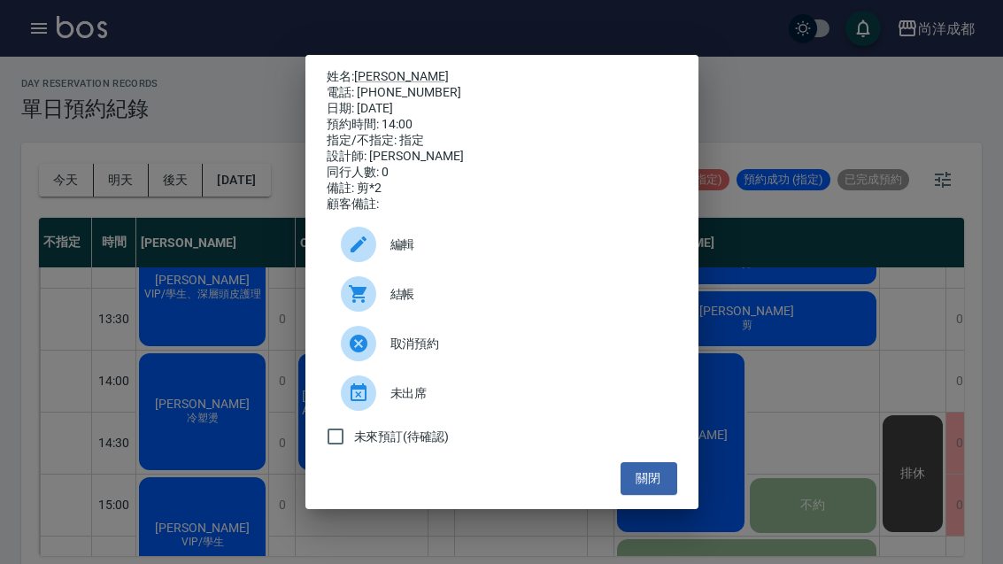
click at [662, 487] on button "關閉" at bounding box center [648, 478] width 57 height 33
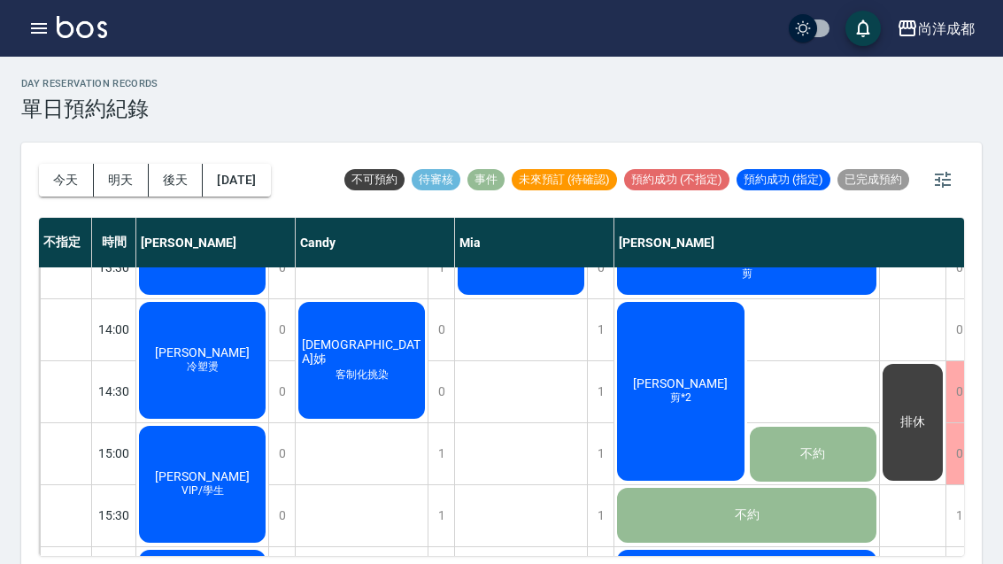
scroll to position [469, 0]
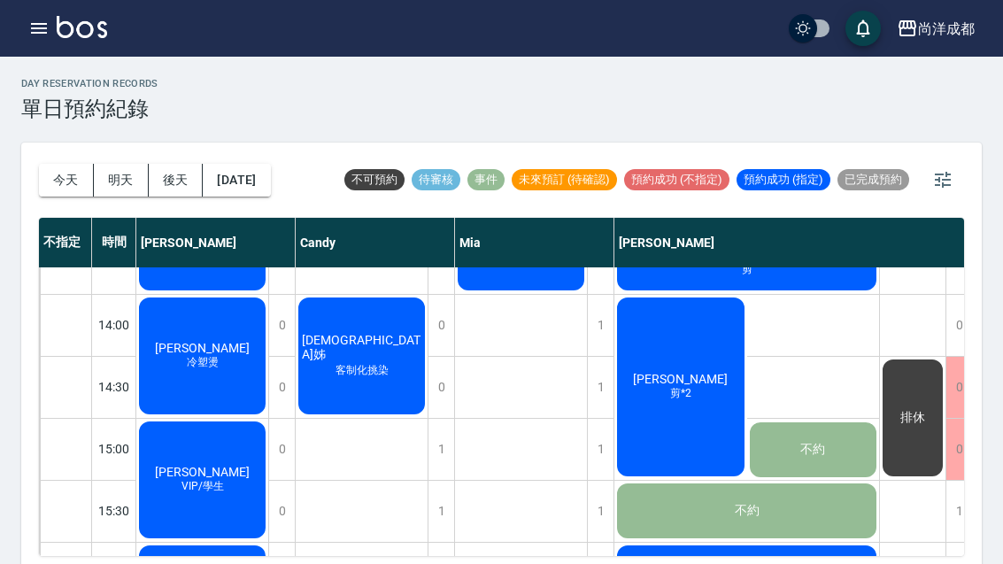
click at [124, 186] on button "明天" at bounding box center [121, 180] width 55 height 33
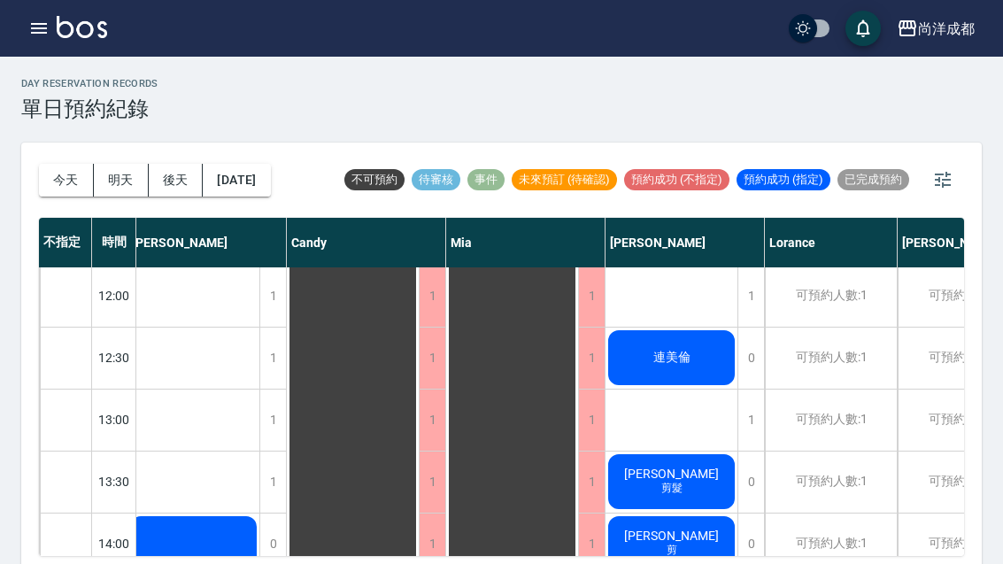
scroll to position [251, 11]
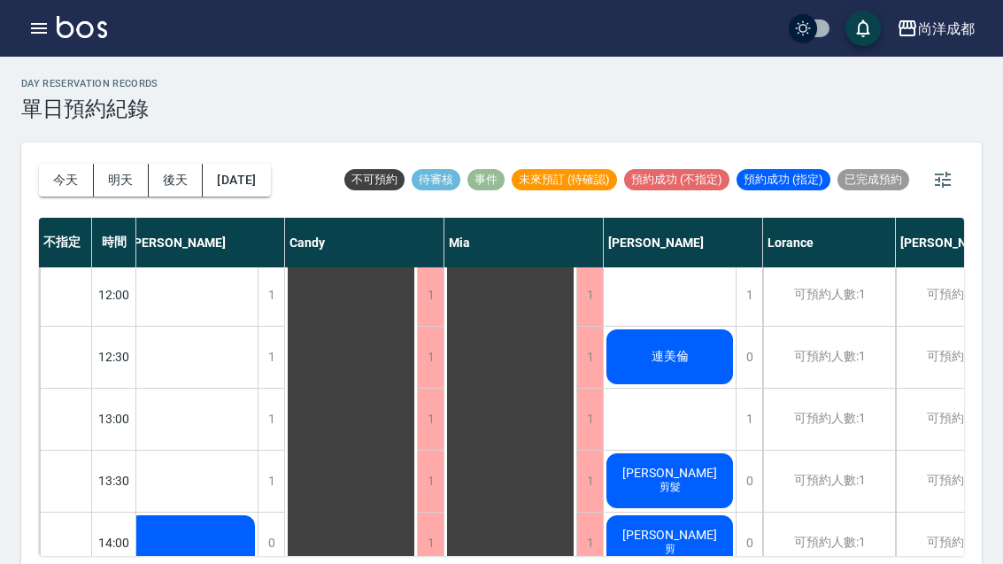
click at [739, 419] on div "1" at bounding box center [748, 419] width 27 height 61
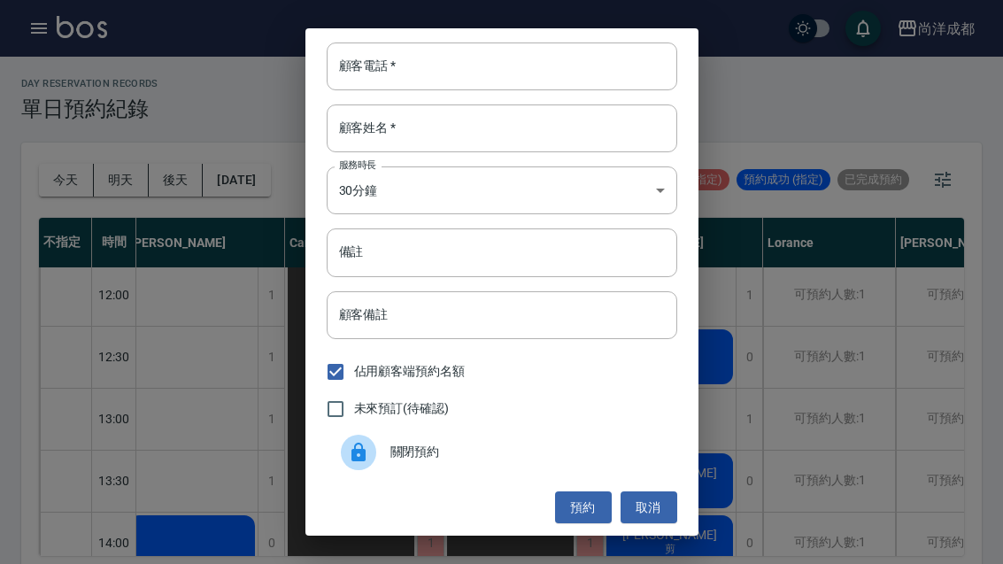
click at [526, 70] on input "顧客電話   *" at bounding box center [502, 66] width 350 height 48
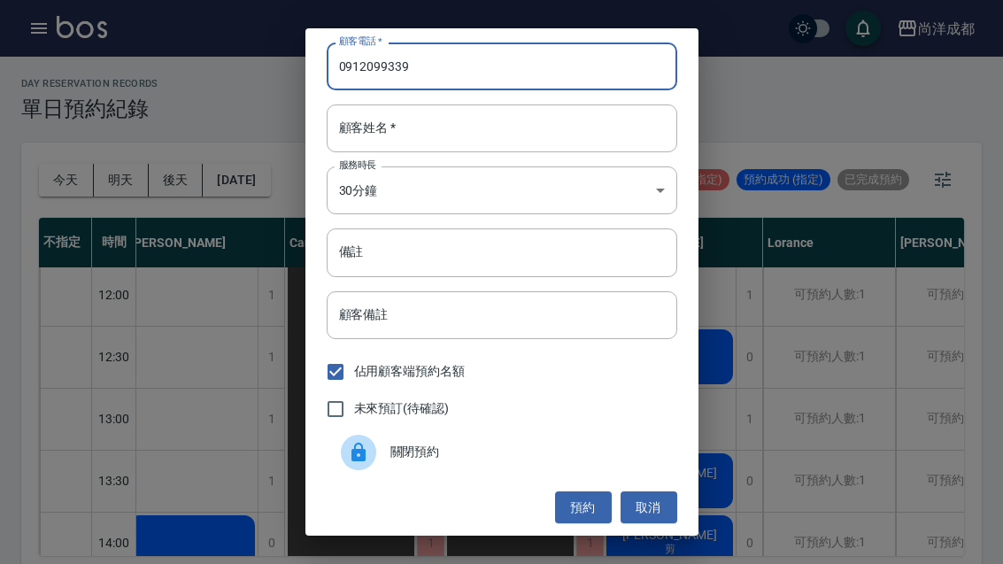
type input "0912099339"
click at [479, 128] on input "顧客姓名   *" at bounding box center [502, 128] width 350 height 48
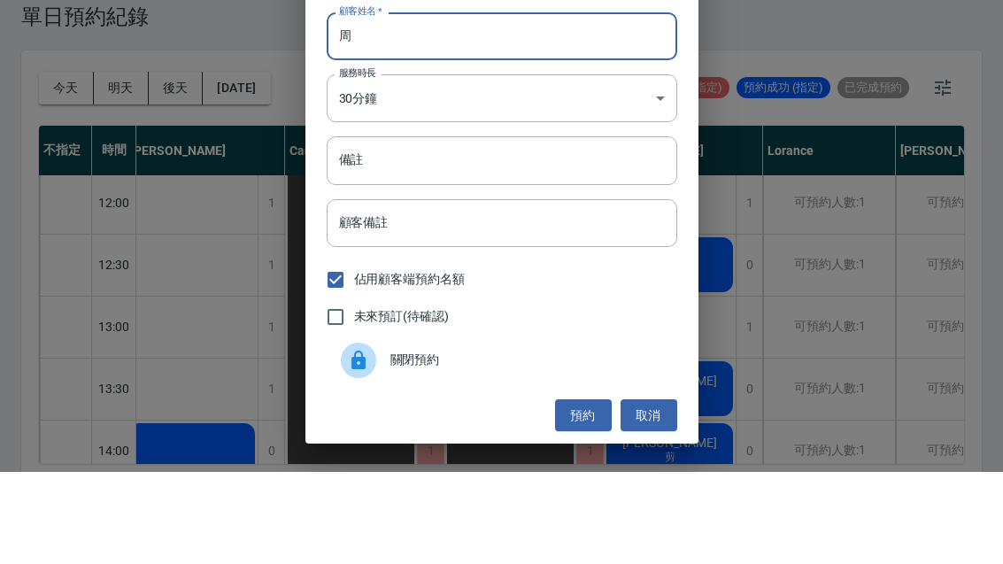
type input "周"
click at [507, 228] on input "備註" at bounding box center [502, 252] width 350 height 48
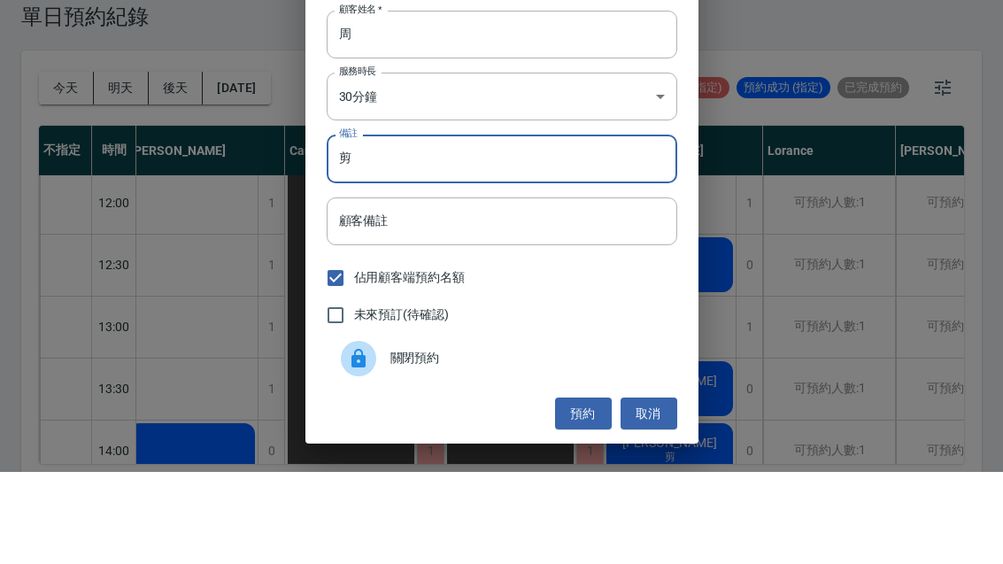
scroll to position [2, 0]
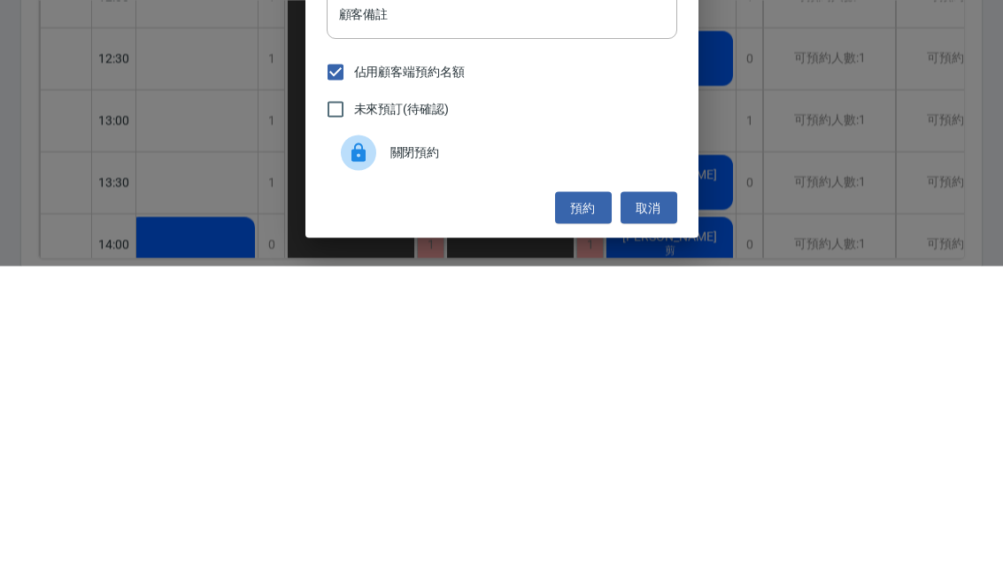
type input "剪"
click at [573, 489] on button "預約" at bounding box center [583, 505] width 57 height 33
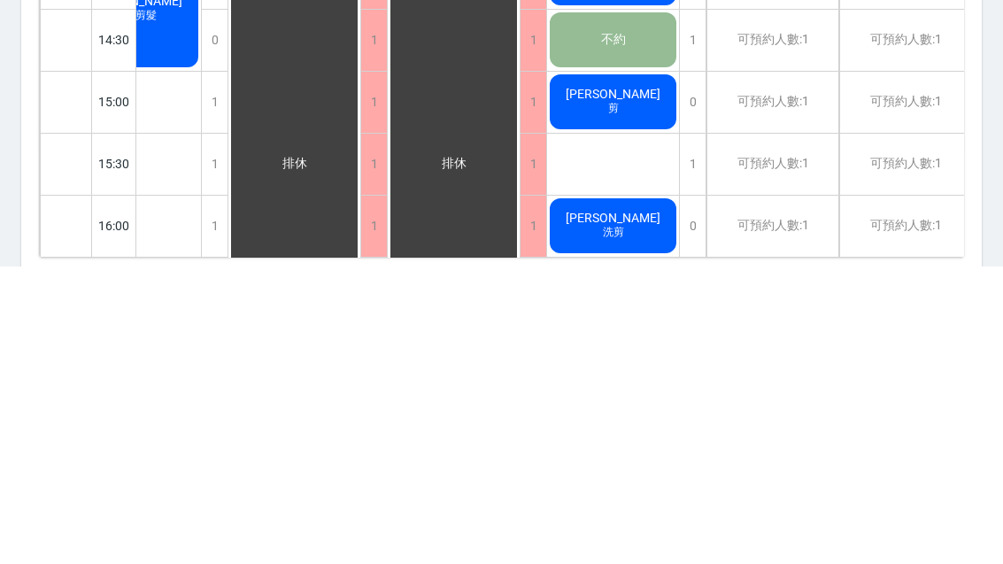
scroll to position [518, 68]
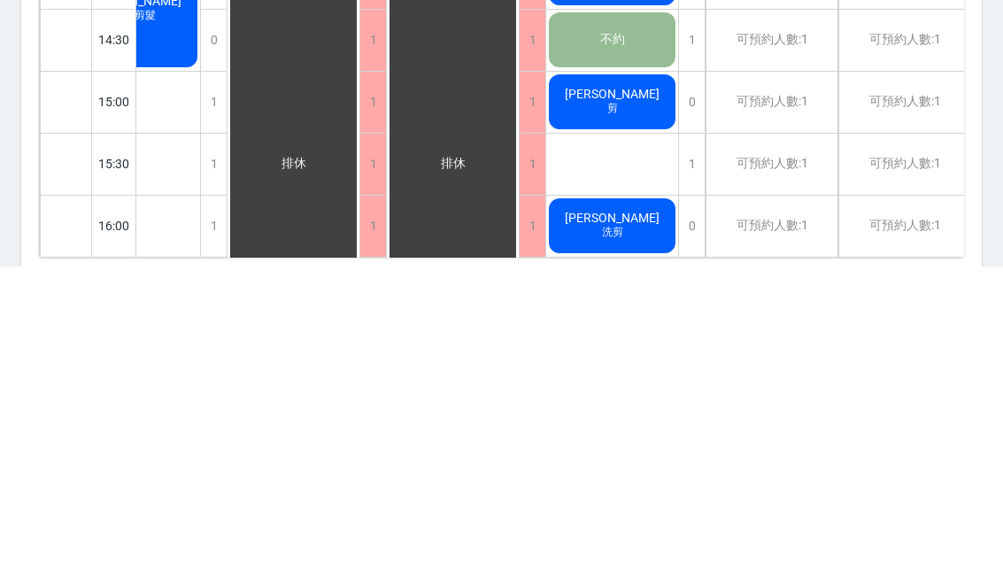
click at [119, 185] on button "明天" at bounding box center [121, 180] width 55 height 33
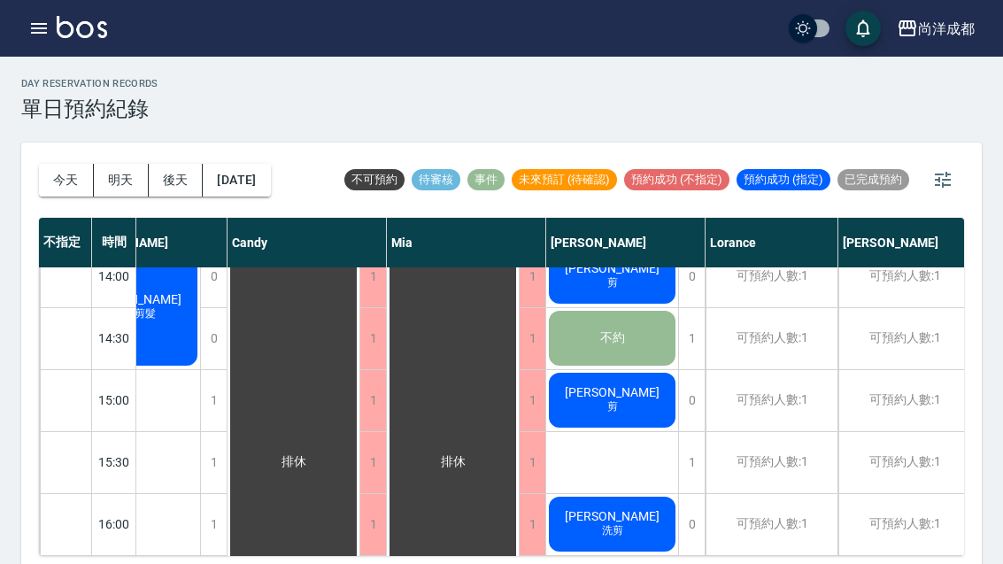
click at [66, 184] on button "今天" at bounding box center [66, 180] width 55 height 33
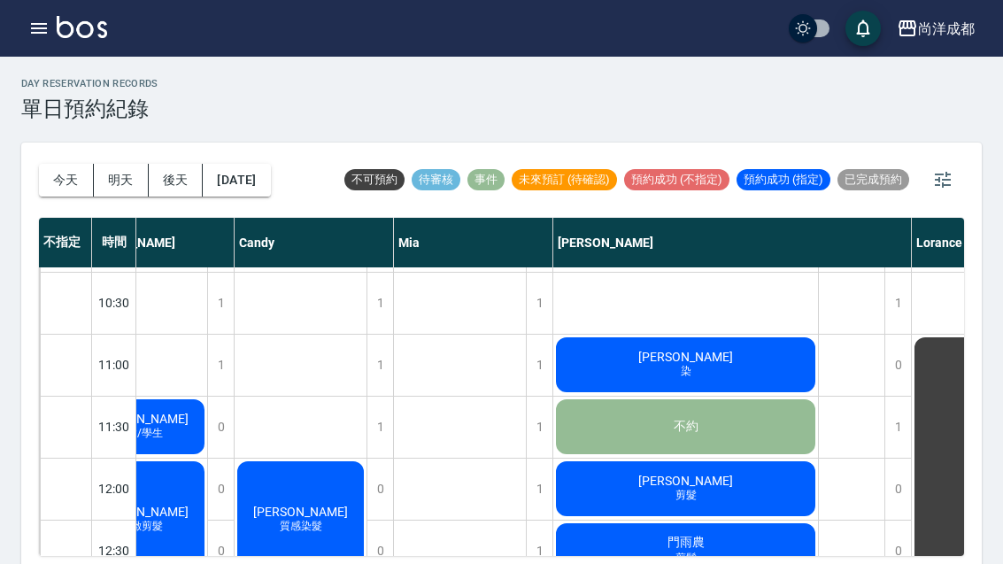
scroll to position [55, 60]
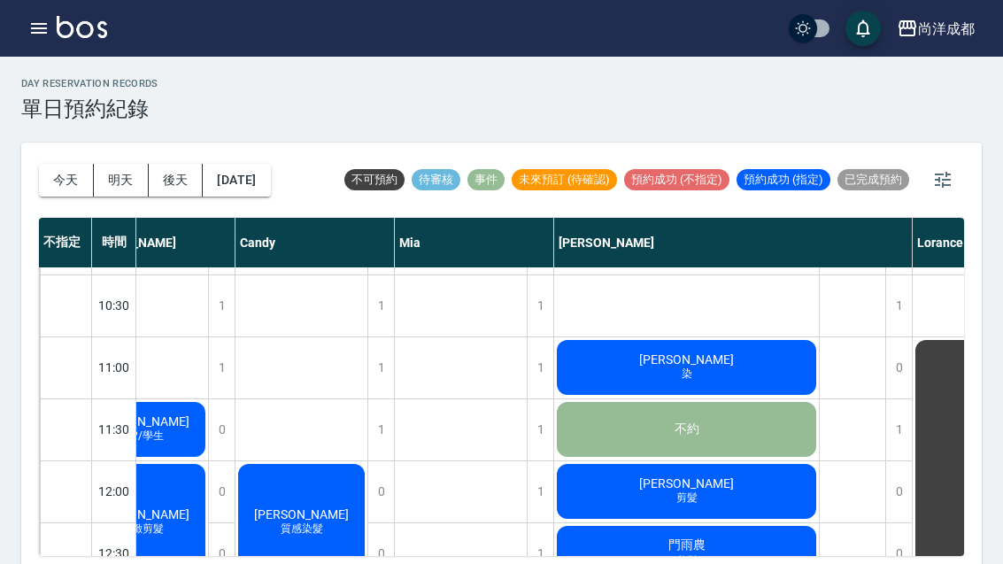
click at [703, 362] on span "[PERSON_NAME]" at bounding box center [686, 359] width 102 height 14
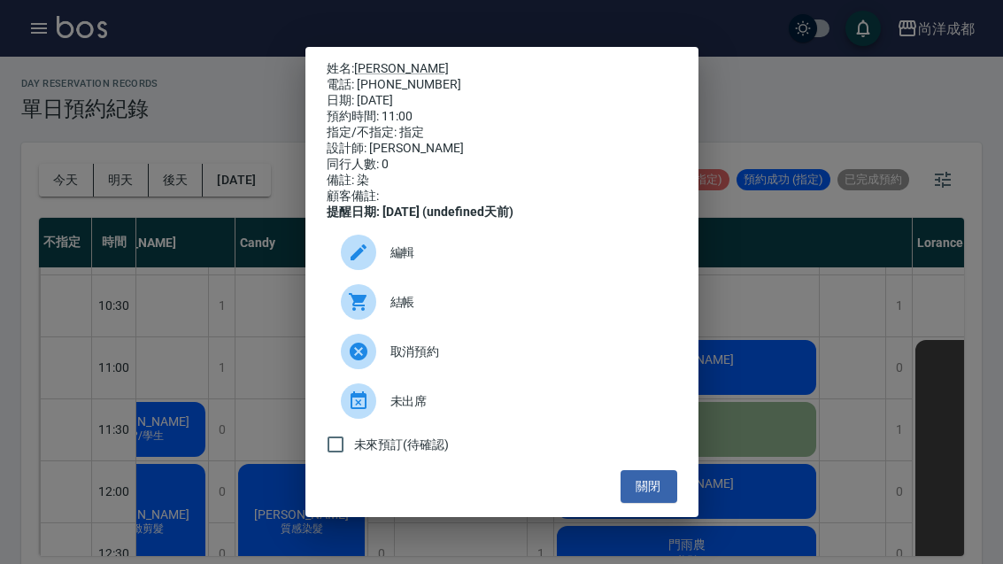
click at [378, 61] on link "[PERSON_NAME]" at bounding box center [401, 68] width 95 height 14
click at [651, 503] on button "關閉" at bounding box center [648, 486] width 57 height 33
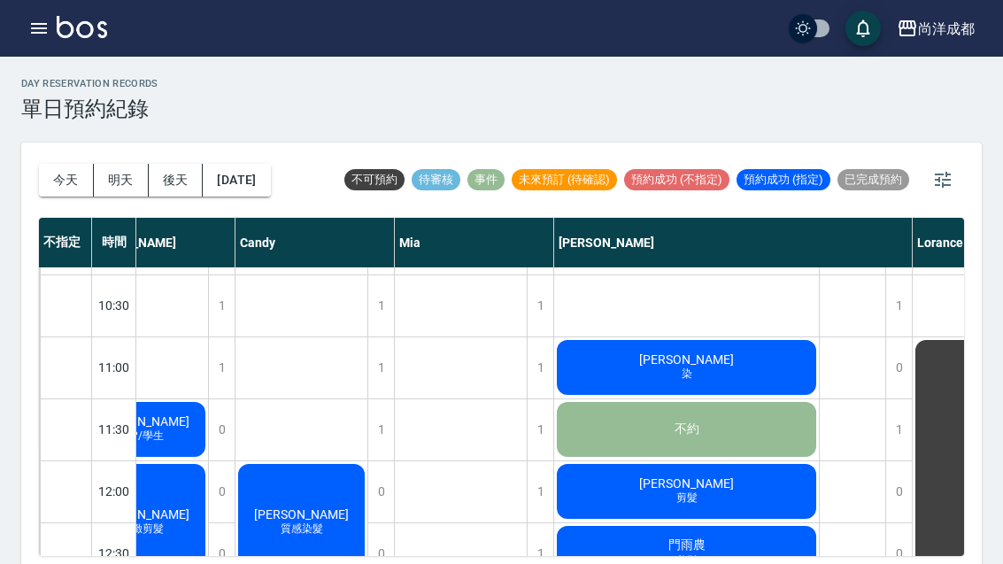
click at [270, 190] on button "[DATE]" at bounding box center [236, 180] width 67 height 33
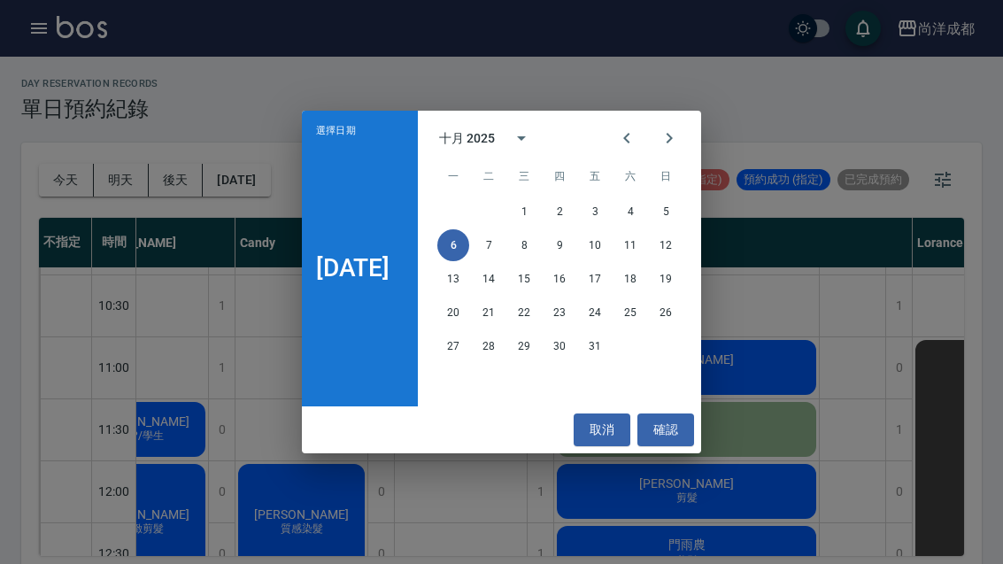
click at [606, 263] on button "17" at bounding box center [595, 279] width 32 height 32
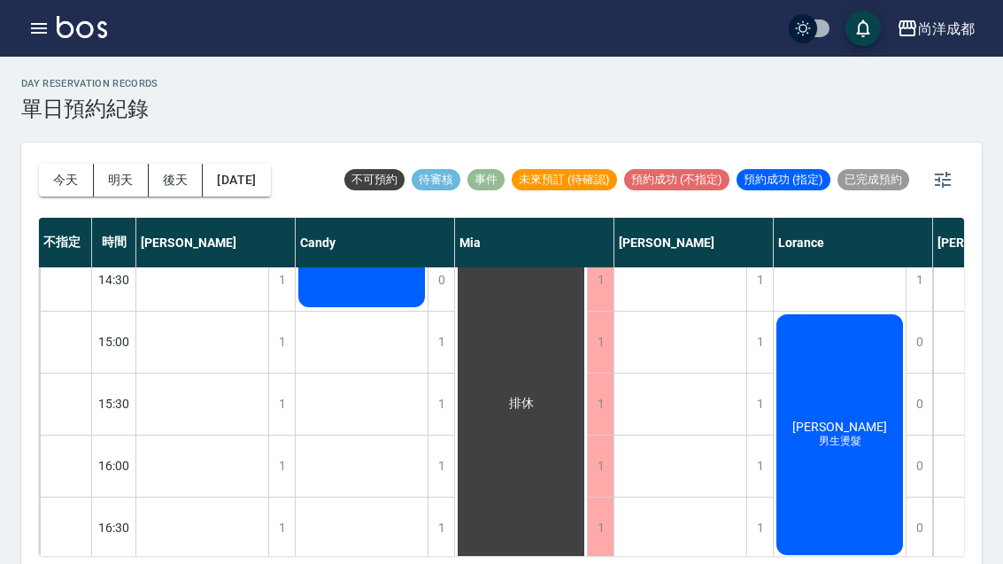
scroll to position [576, 0]
click at [766, 342] on div "1" at bounding box center [759, 342] width 27 height 61
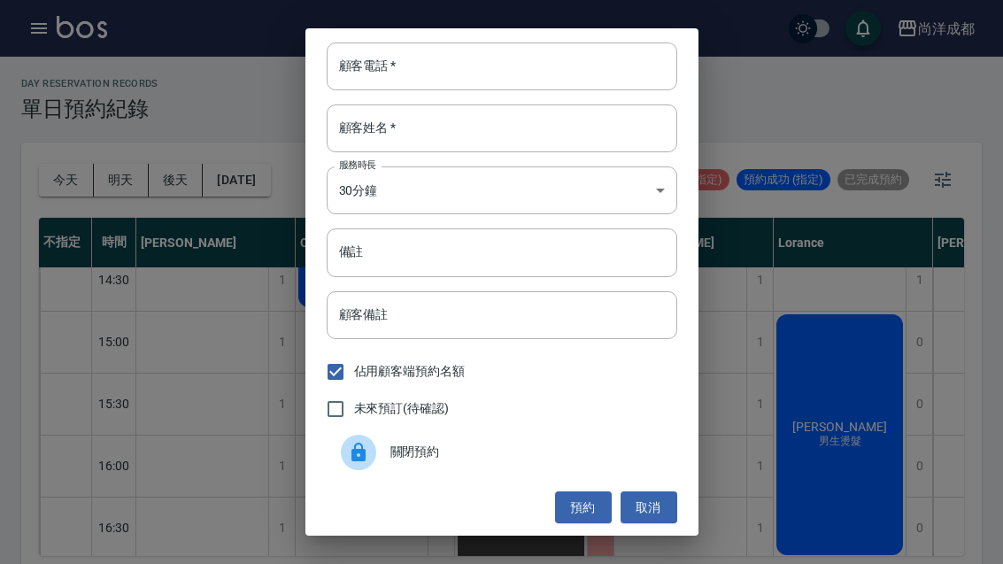
click at [547, 64] on input "顧客電話   *" at bounding box center [502, 66] width 350 height 48
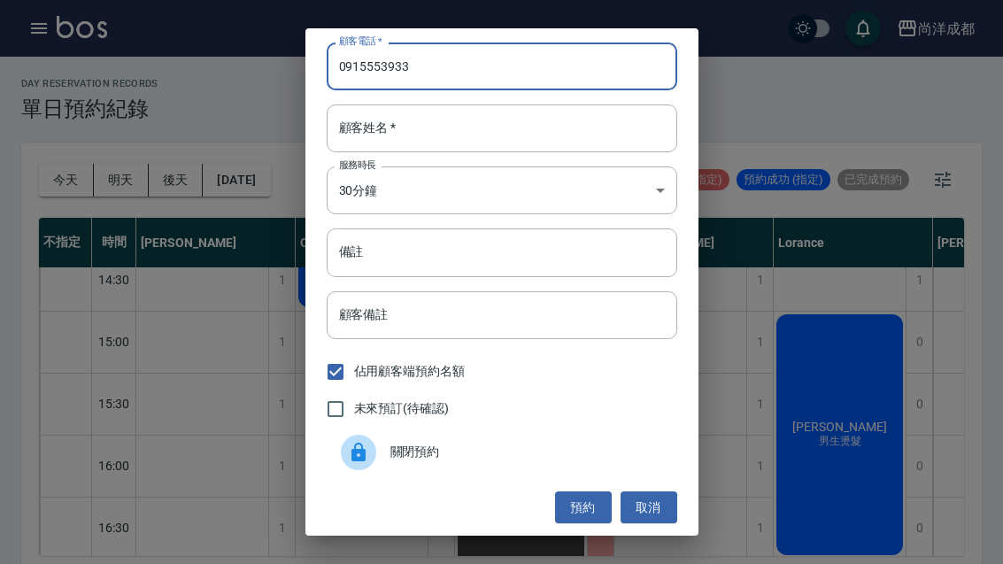
type input "0915553933"
click at [513, 132] on input "顧客姓名   *" at bounding box center [502, 128] width 350 height 48
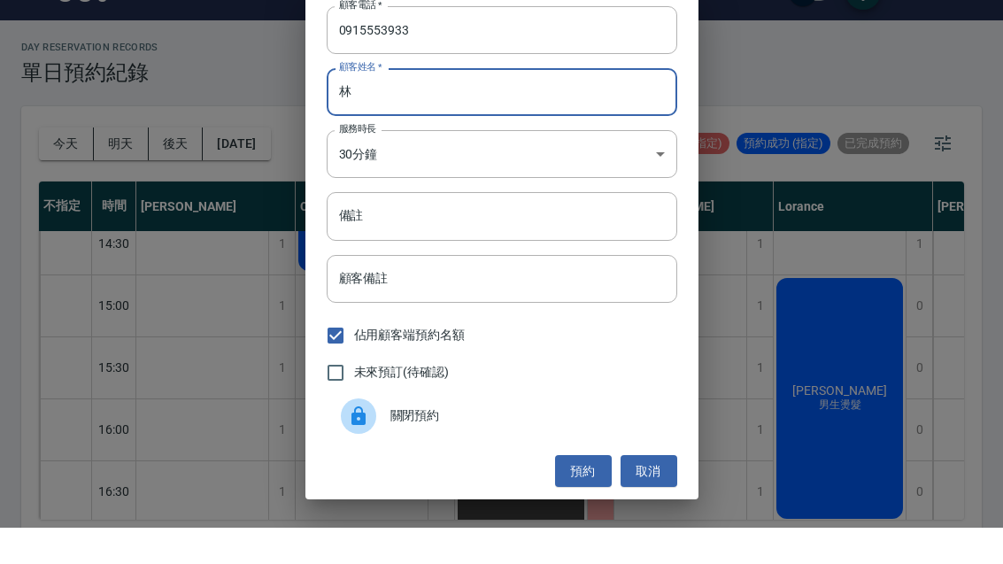
scroll to position [36, 0]
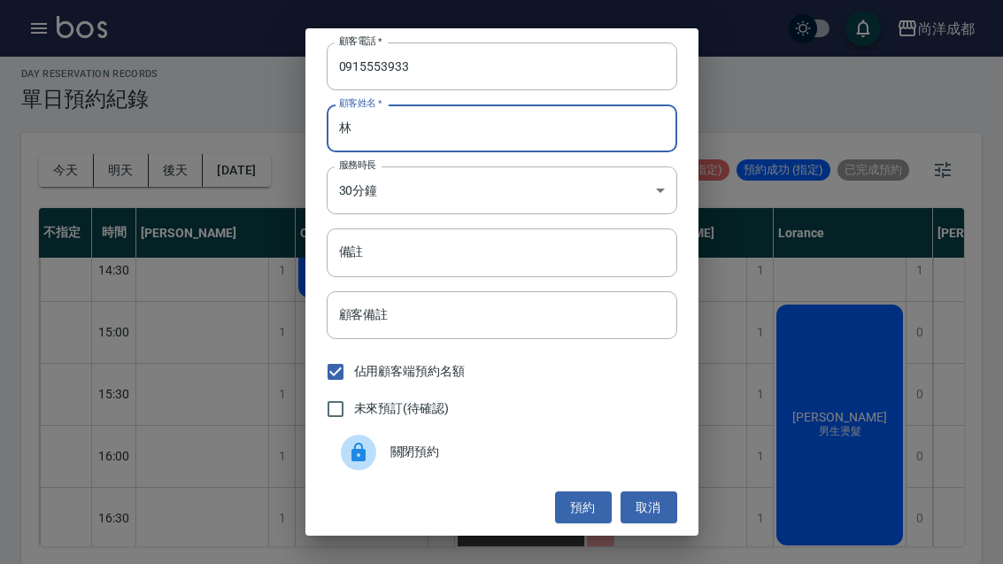
type input "林"
click at [397, 70] on input "0915553933" at bounding box center [502, 66] width 350 height 48
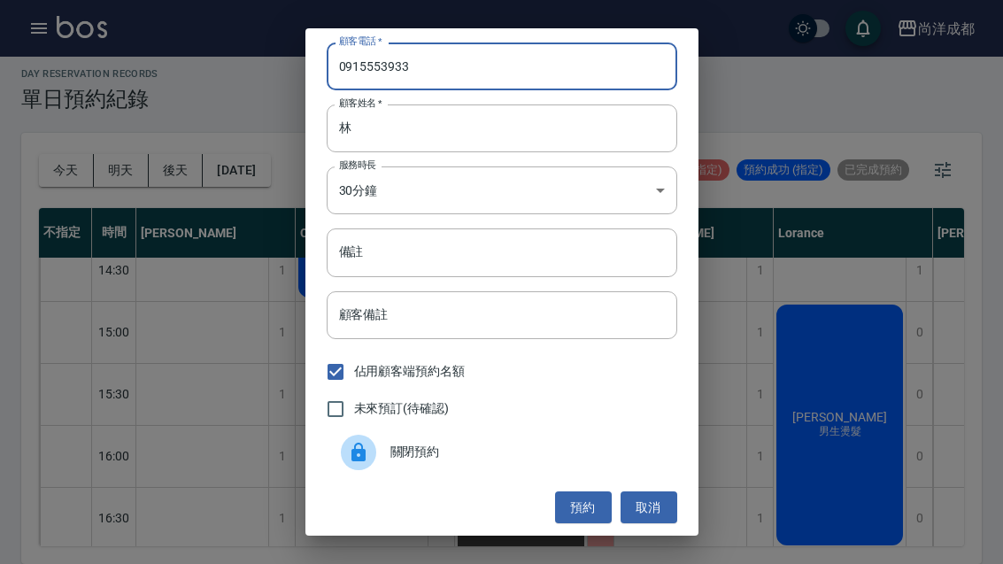
click at [407, 68] on input "0915553933" at bounding box center [502, 66] width 350 height 48
click at [665, 501] on button "取消" at bounding box center [648, 507] width 57 height 33
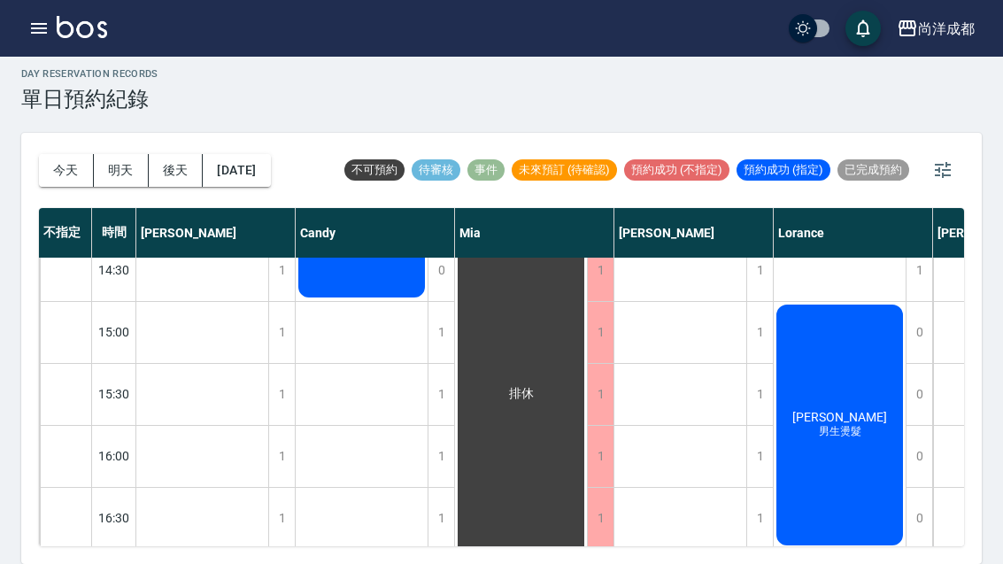
click at [255, 154] on button "2025/10/17" at bounding box center [236, 170] width 67 height 33
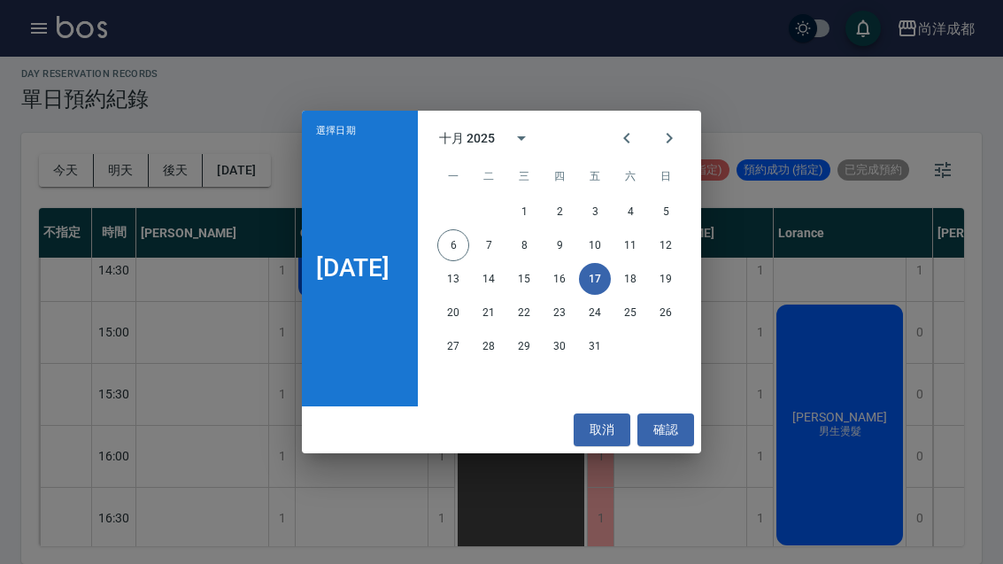
click at [609, 236] on button "10" at bounding box center [595, 245] width 32 height 32
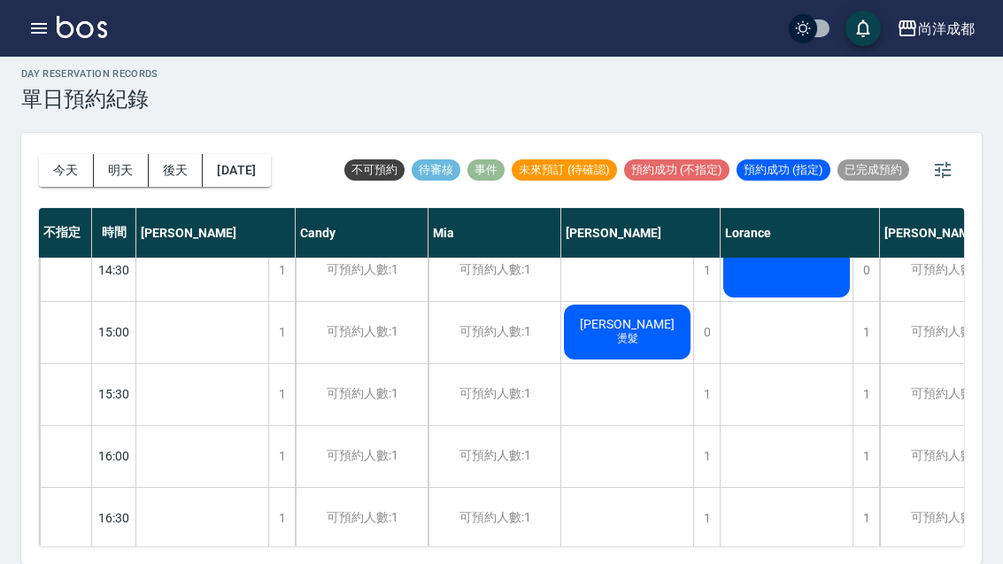
click at [710, 364] on div "1" at bounding box center [706, 394] width 27 height 61
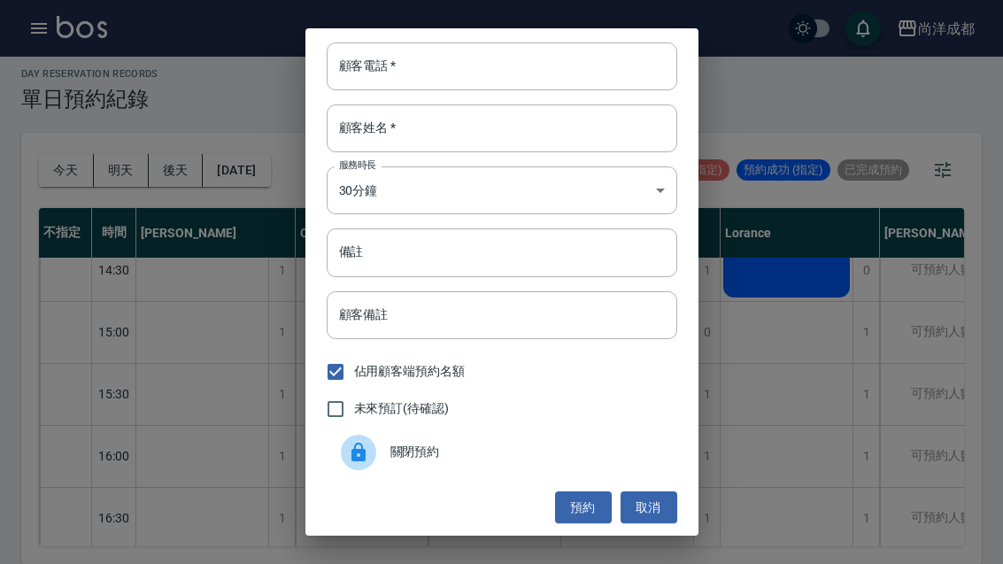
click at [553, 58] on input "顧客電話   *" at bounding box center [502, 66] width 350 height 48
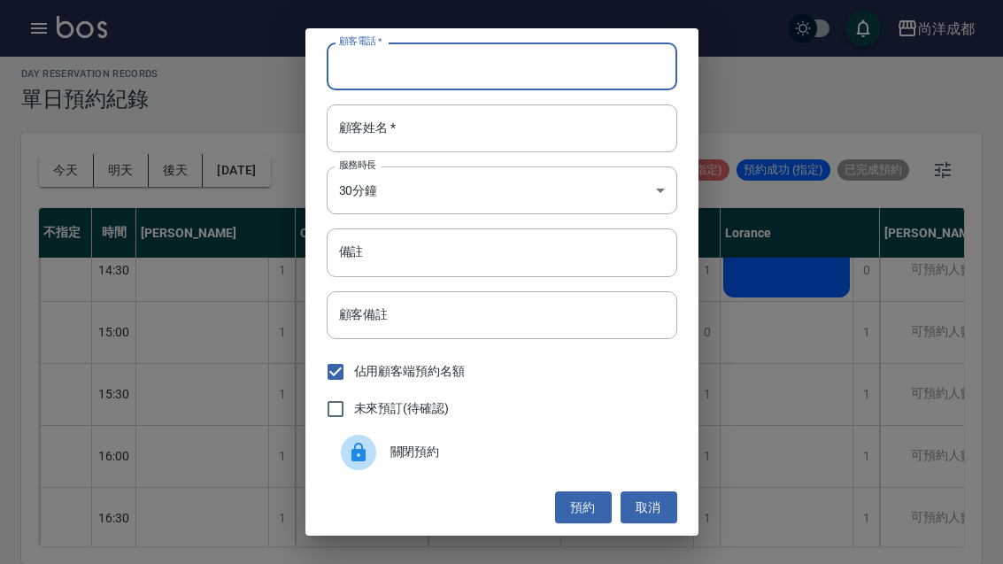
click at [370, 68] on input "顧客電話   *" at bounding box center [502, 66] width 350 height 48
paste input "0915553933"
type input "0915553933"
click at [441, 129] on input "顧客姓名   *" at bounding box center [502, 128] width 350 height 48
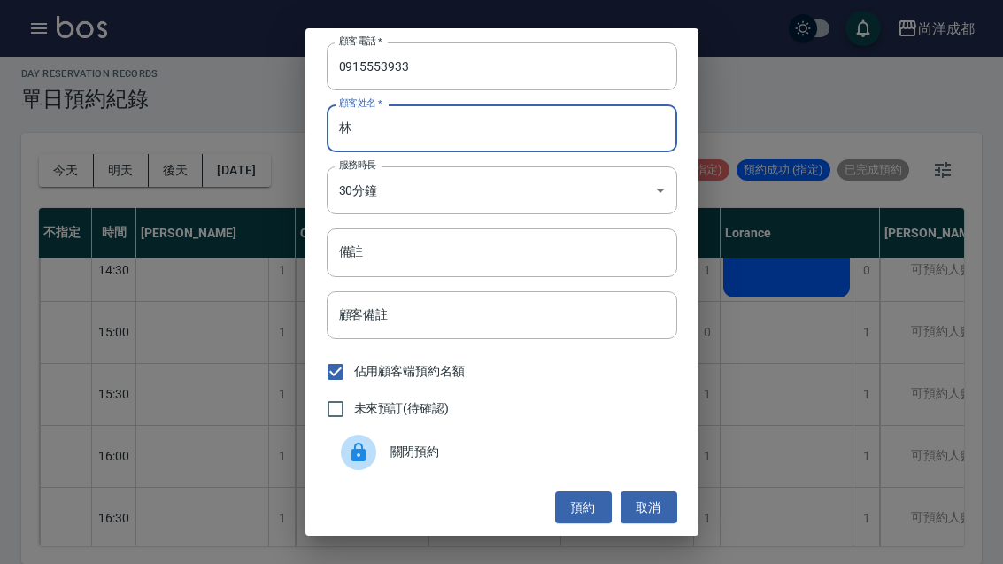
type input "林"
click at [577, 246] on input "備註" at bounding box center [502, 252] width 350 height 48
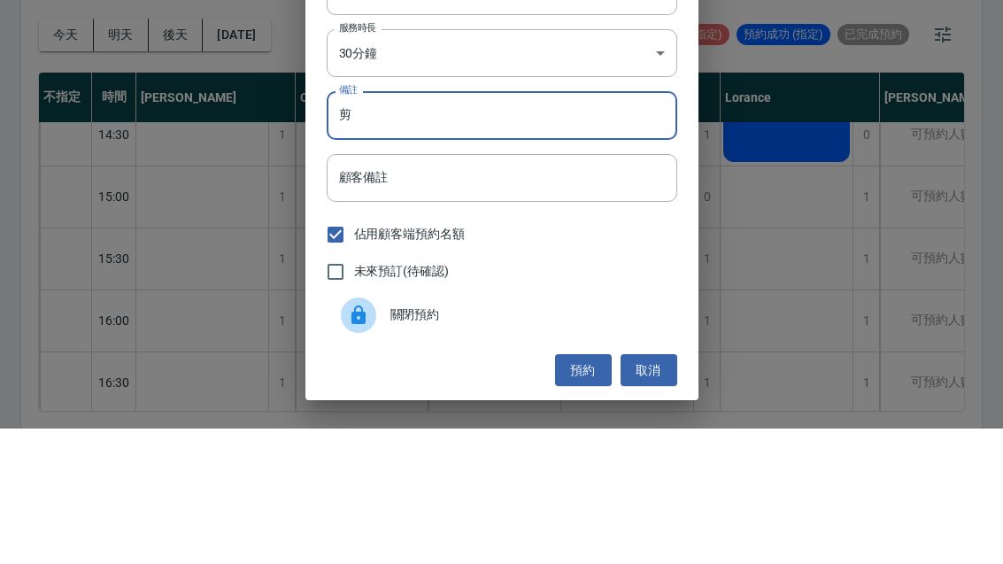
scroll to position [2, 0]
type input "剪"
click at [537, 351] on div "佔用顧客端預約名額" at bounding box center [502, 369] width 350 height 37
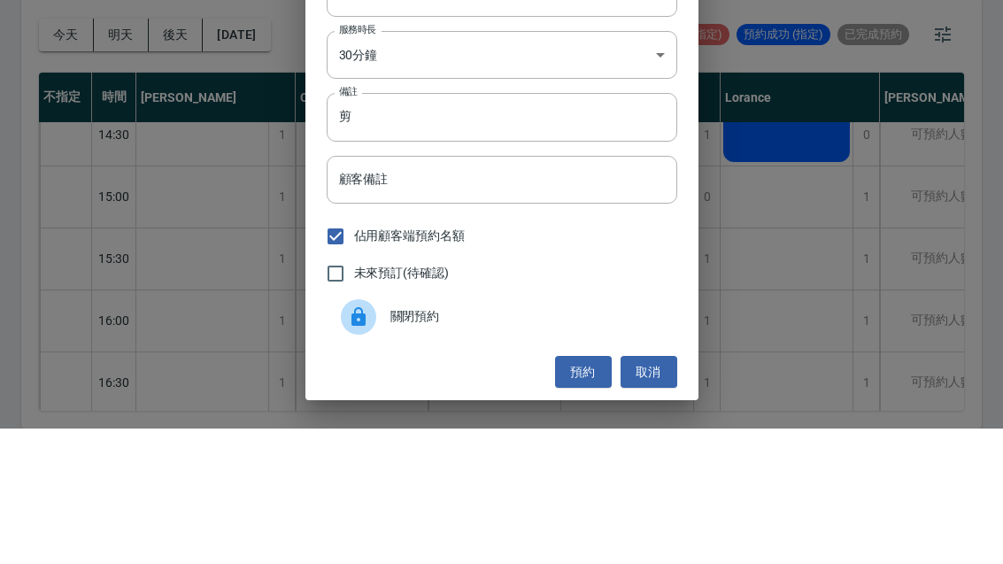
scroll to position [0, 0]
click at [591, 514] on button "預約" at bounding box center [583, 507] width 57 height 33
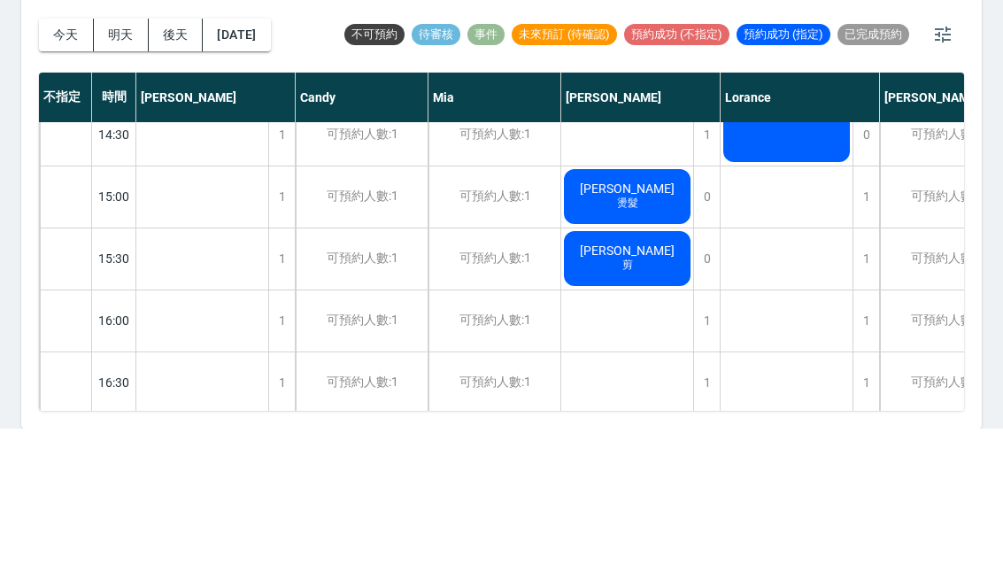
click at [631, 393] on span "剪" at bounding box center [628, 400] width 18 height 15
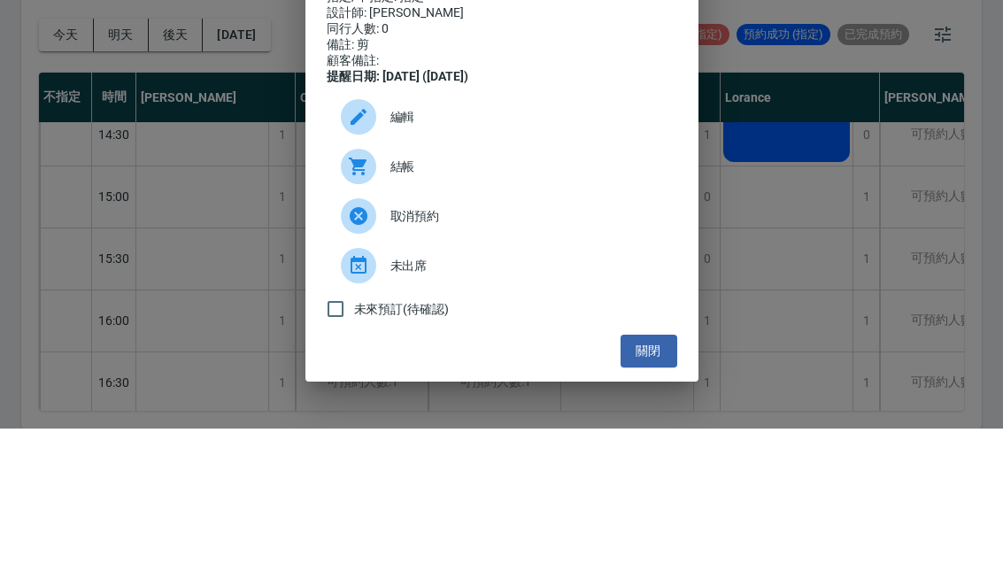
click at [655, 503] on button "關閉" at bounding box center [648, 486] width 57 height 33
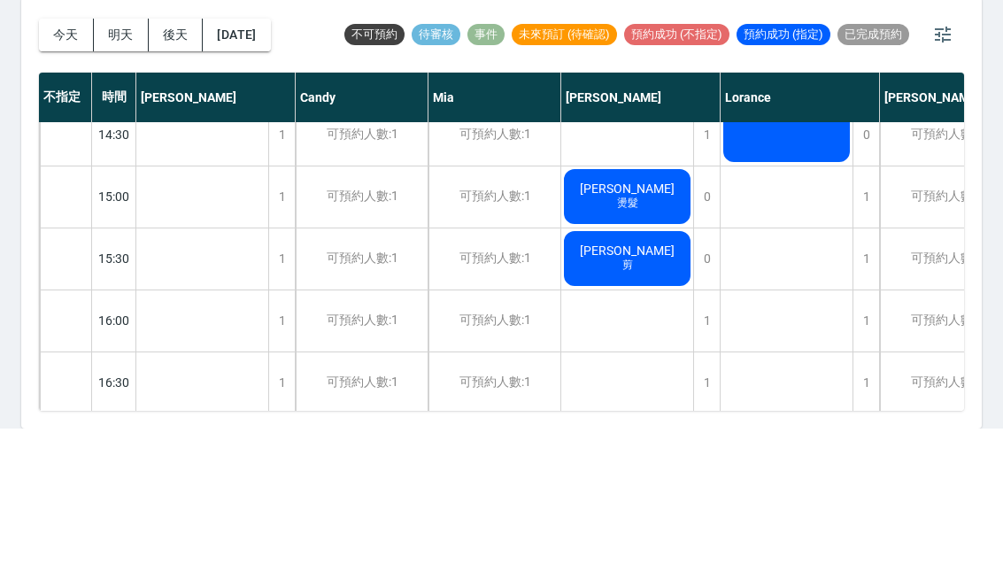
click at [65, 154] on button "今天" at bounding box center [66, 170] width 55 height 33
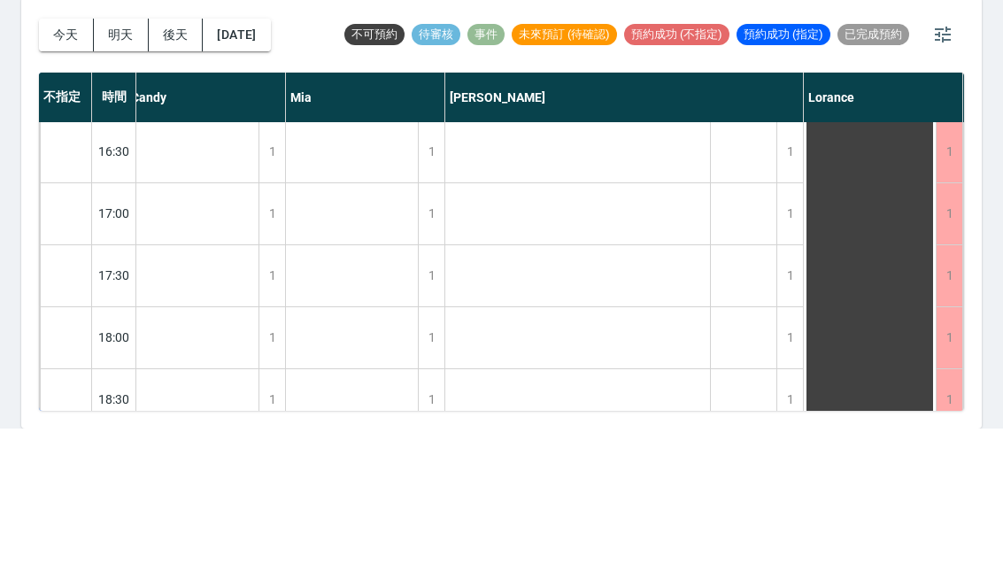
scroll to position [807, 172]
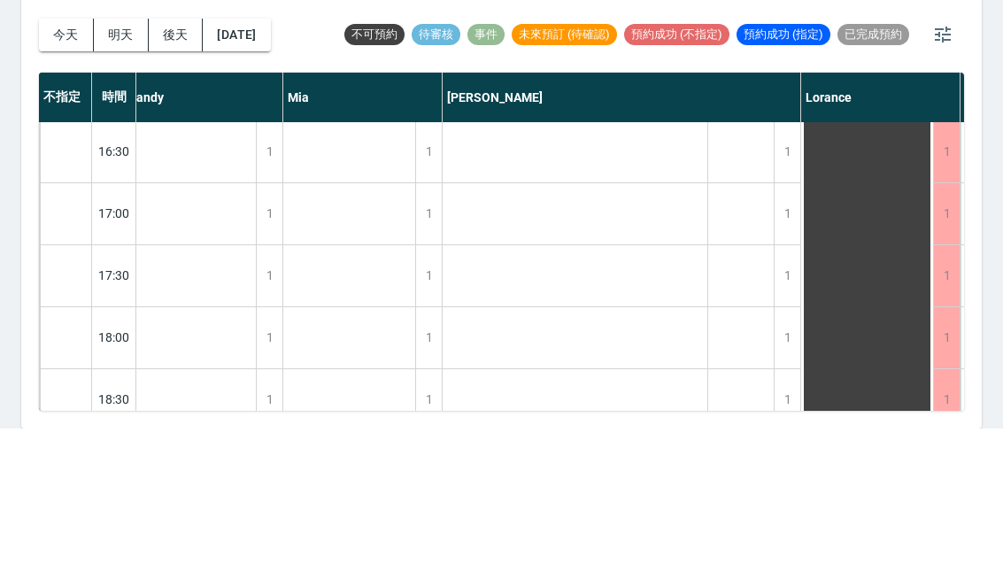
click at [113, 154] on button "明天" at bounding box center [121, 170] width 55 height 33
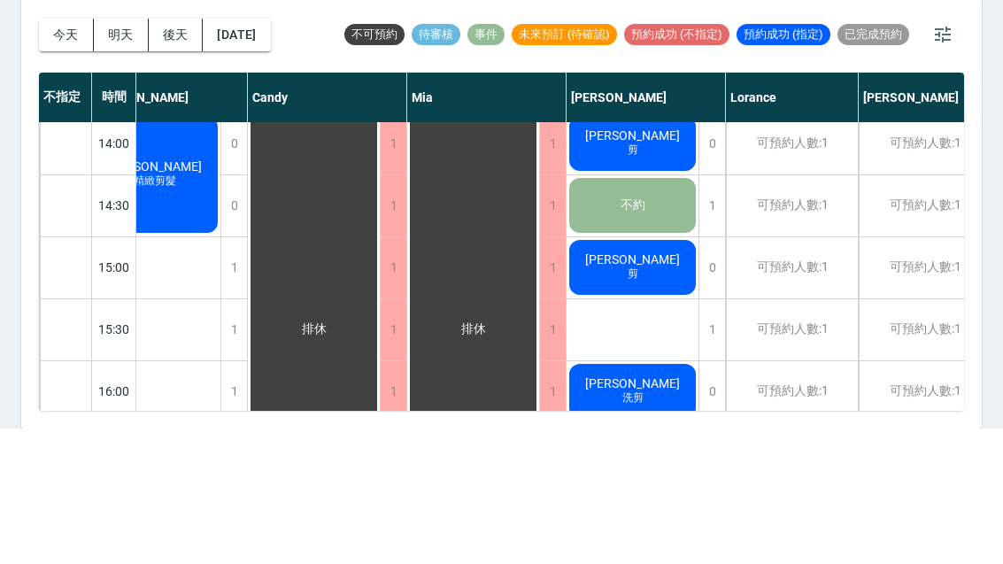
scroll to position [505, 50]
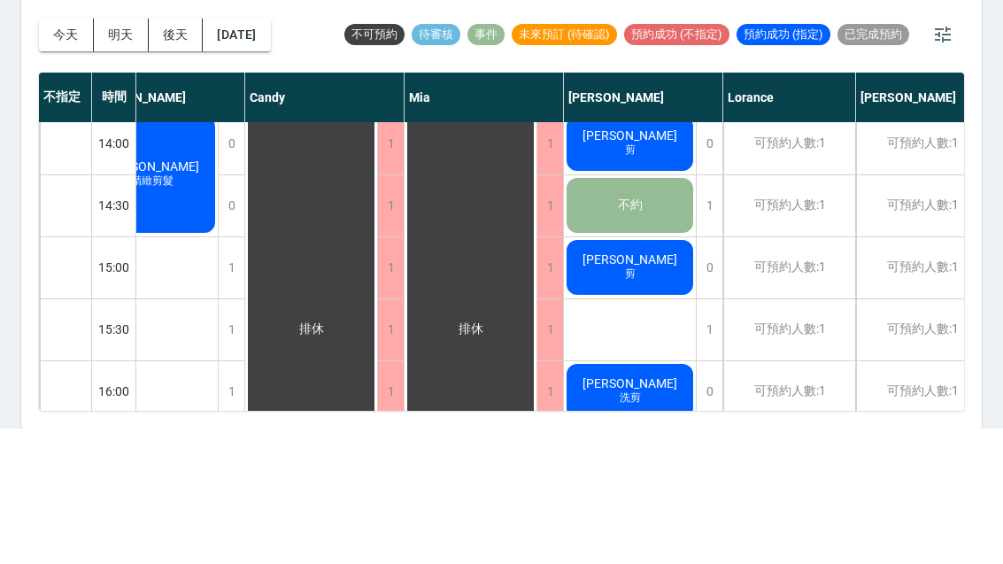
click at [697, 435] on div "1" at bounding box center [709, 465] width 27 height 61
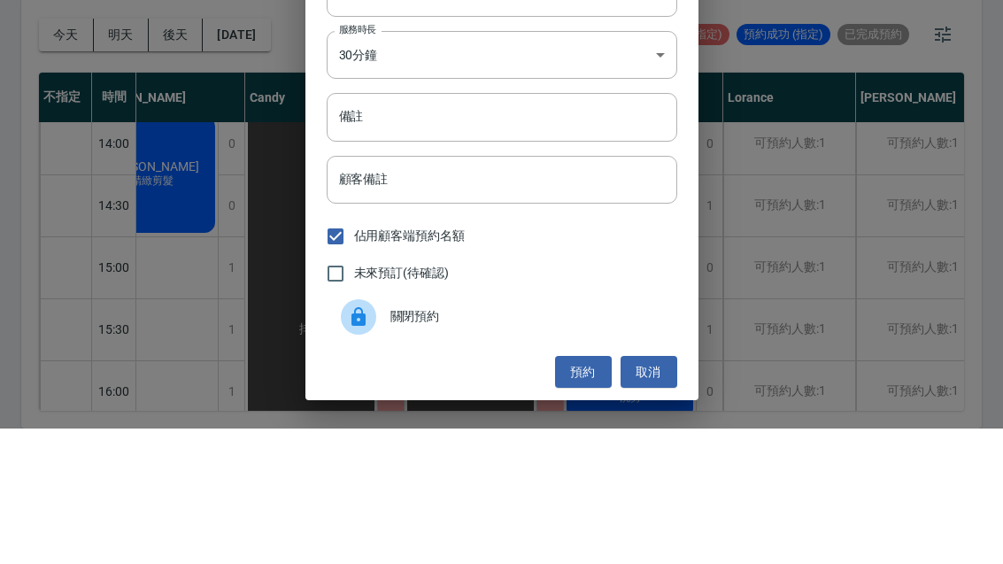
click at [514, 53] on input "顧客電話   *" at bounding box center [502, 66] width 350 height 48
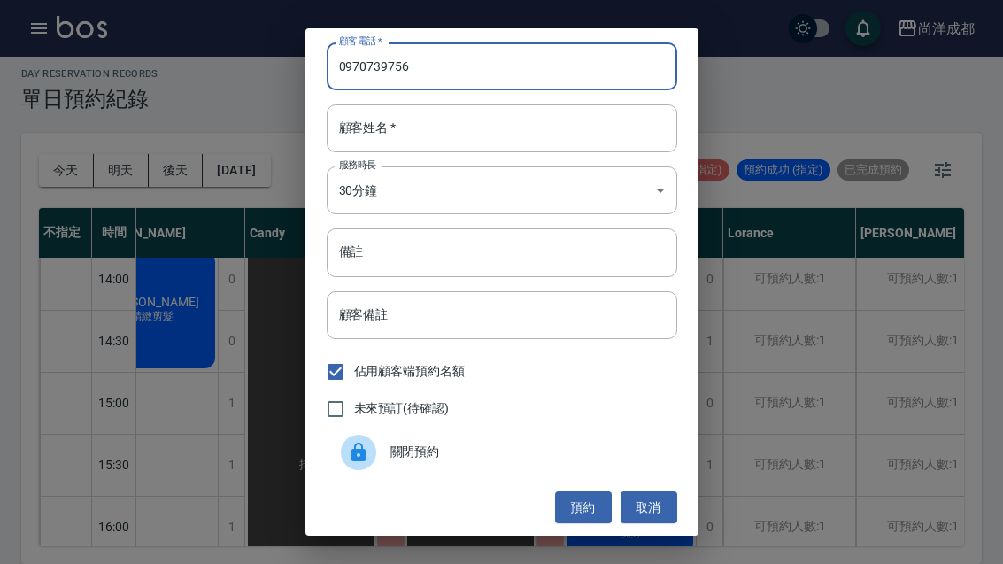
type input "0970739756"
click at [492, 121] on input "顧客姓名   *" at bounding box center [502, 128] width 350 height 48
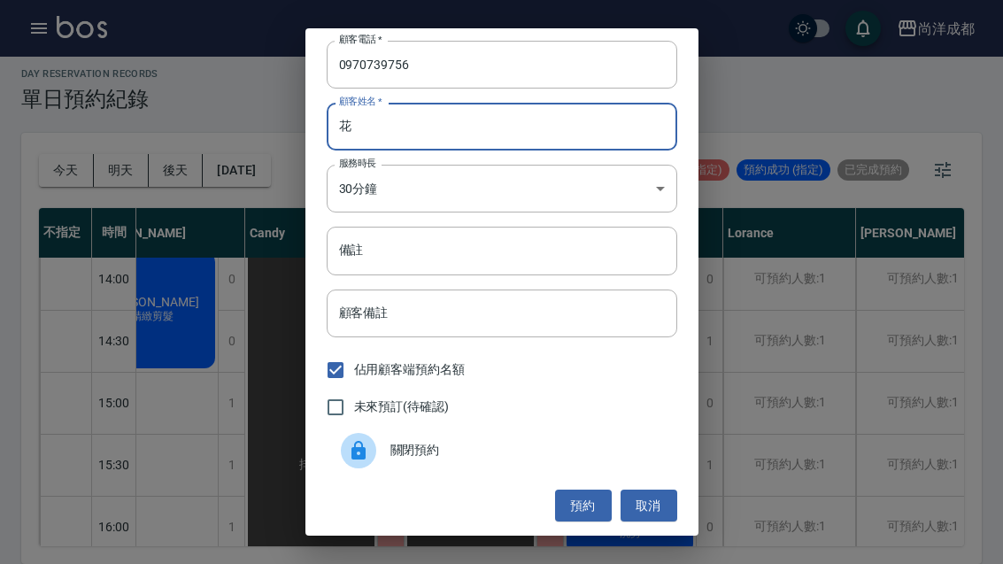
scroll to position [2, 0]
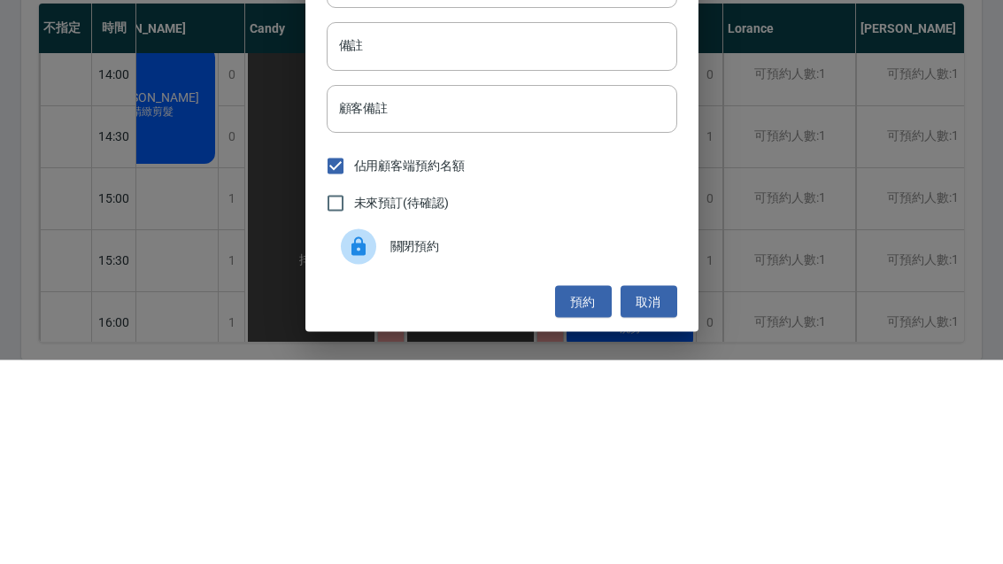
type input "花"
click at [497, 289] on input "顧客備註" at bounding box center [502, 313] width 350 height 48
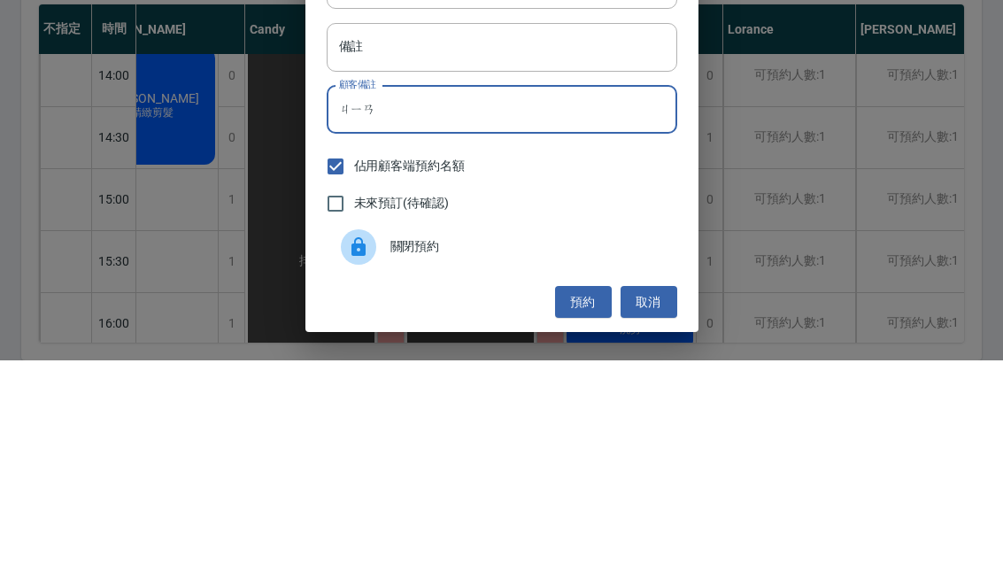
click at [565, 227] on input "備註" at bounding box center [502, 251] width 350 height 48
type input "剪"
click at [604, 227] on input "備註" at bounding box center [502, 251] width 350 height 48
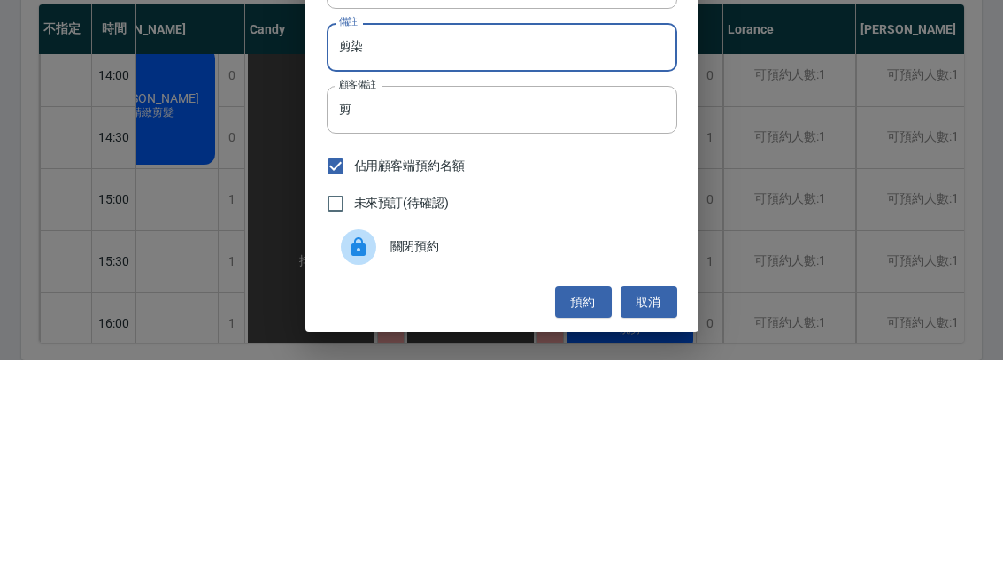
type input "剪染"
click at [573, 289] on input "剪" at bounding box center [502, 313] width 350 height 48
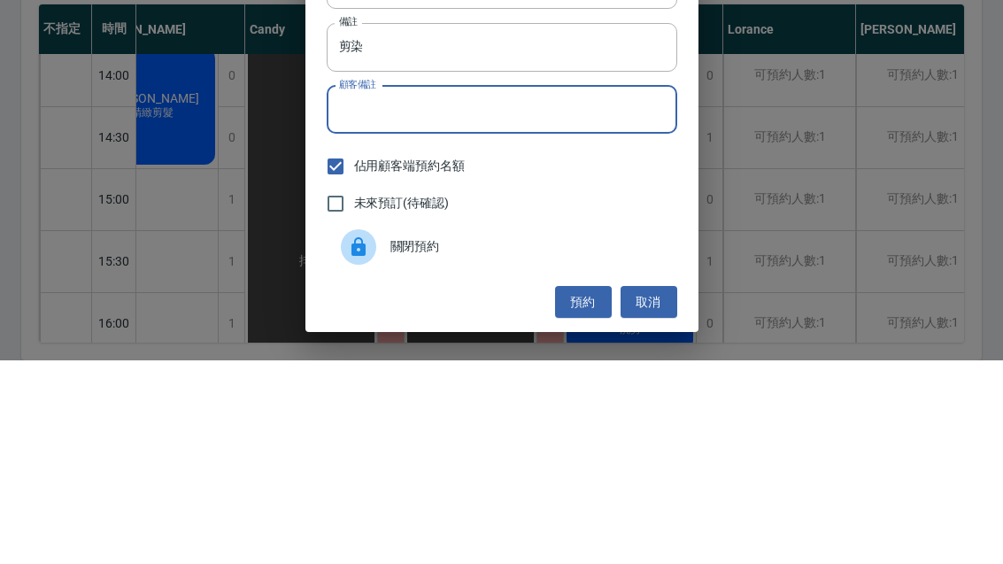
click at [586, 489] on button "預約" at bounding box center [583, 505] width 57 height 33
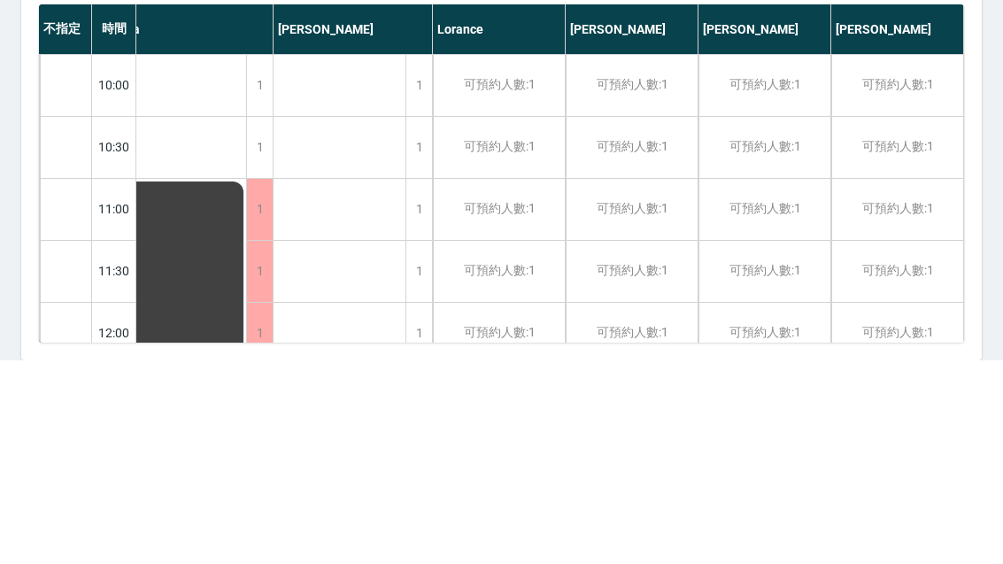
scroll to position [-3, 342]
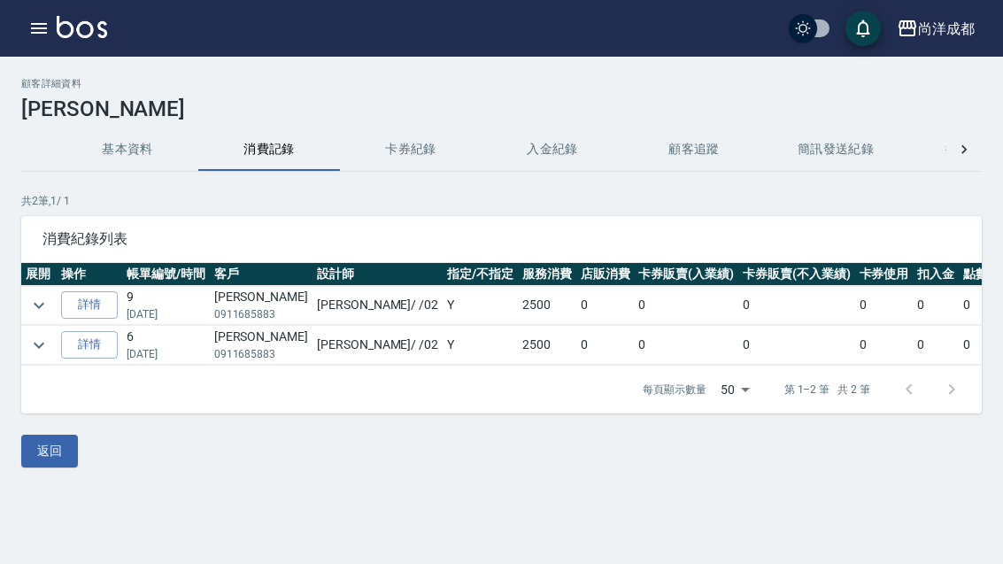
click at [43, 27] on icon "button" at bounding box center [38, 28] width 21 height 21
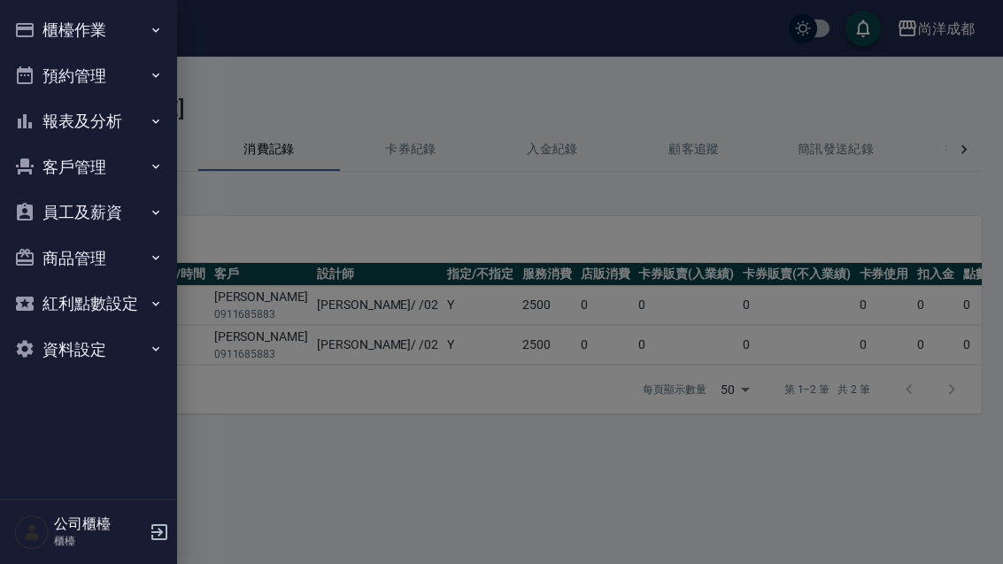
scroll to position [57, 0]
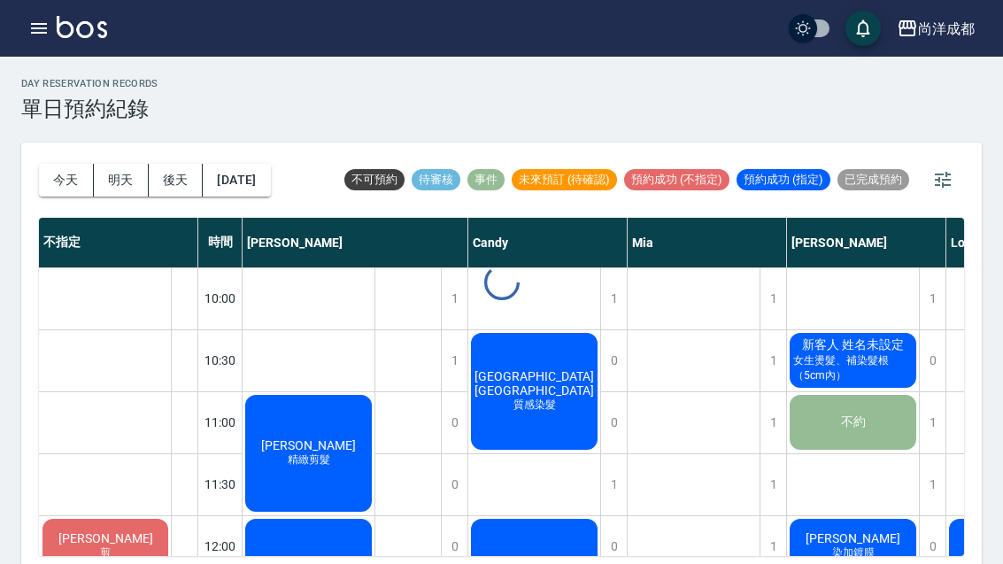
scroll to position [57, 0]
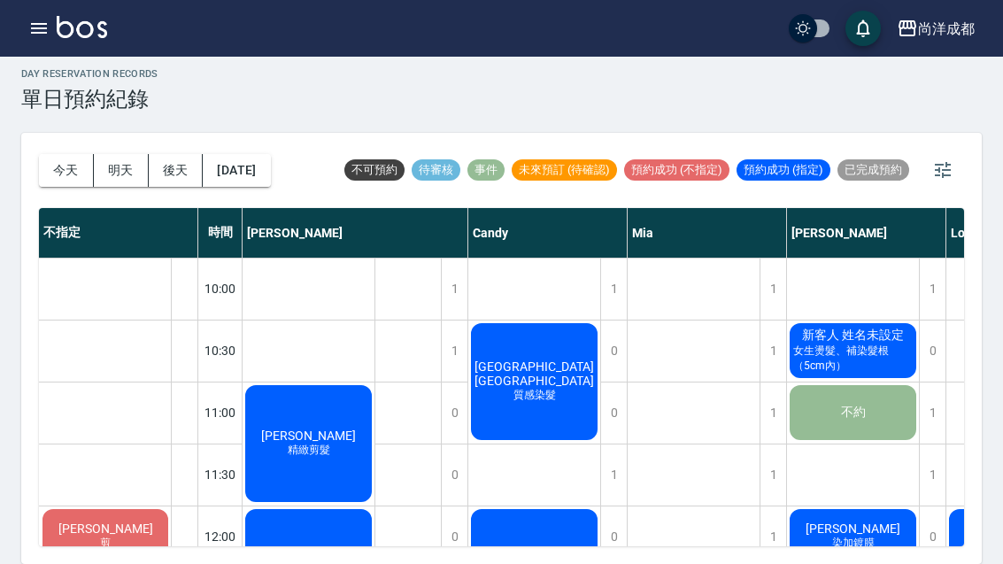
click at [45, 33] on icon "button" at bounding box center [39, 28] width 16 height 11
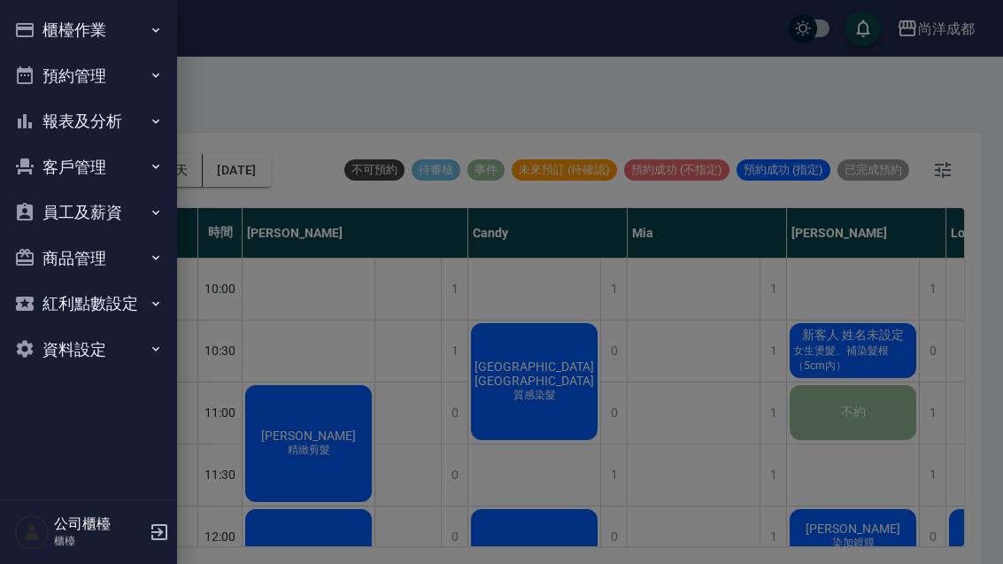
click at [50, 158] on button "客戶管理" at bounding box center [88, 167] width 163 height 46
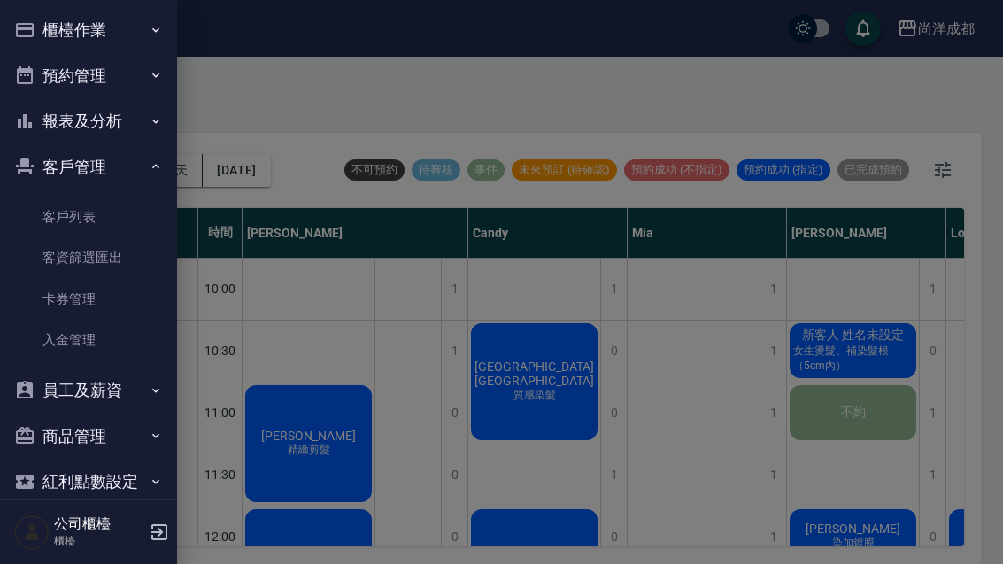
click at [59, 214] on link "客戶列表" at bounding box center [88, 216] width 163 height 41
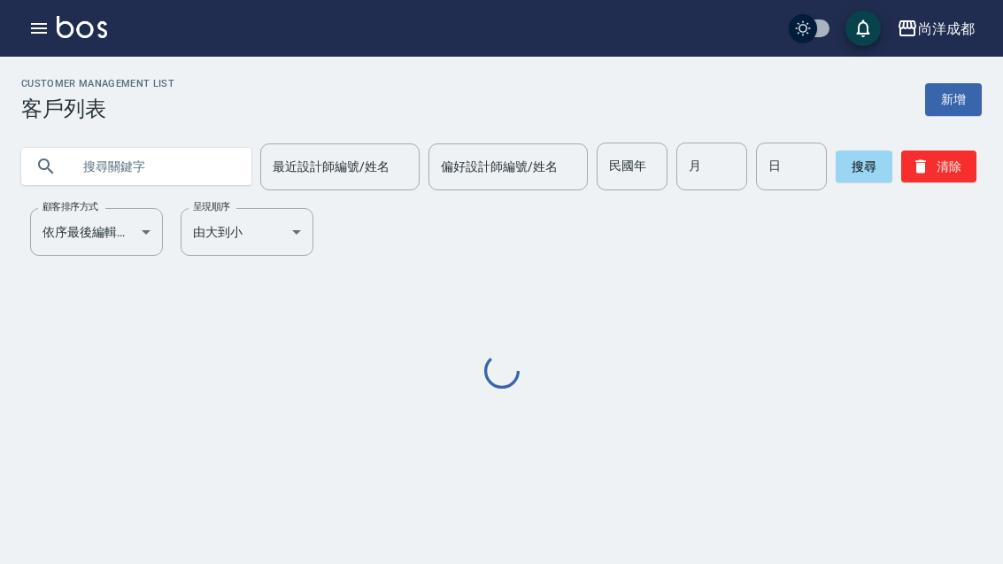
click at [88, 165] on input "text" at bounding box center [154, 166] width 166 height 48
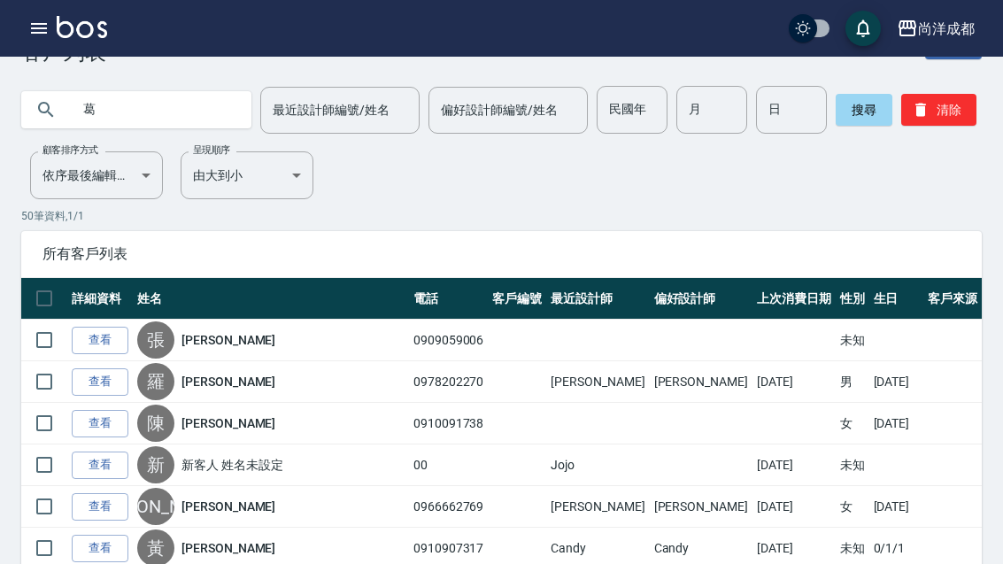
type input "葛"
click at [849, 109] on button "搜尋" at bounding box center [863, 110] width 57 height 32
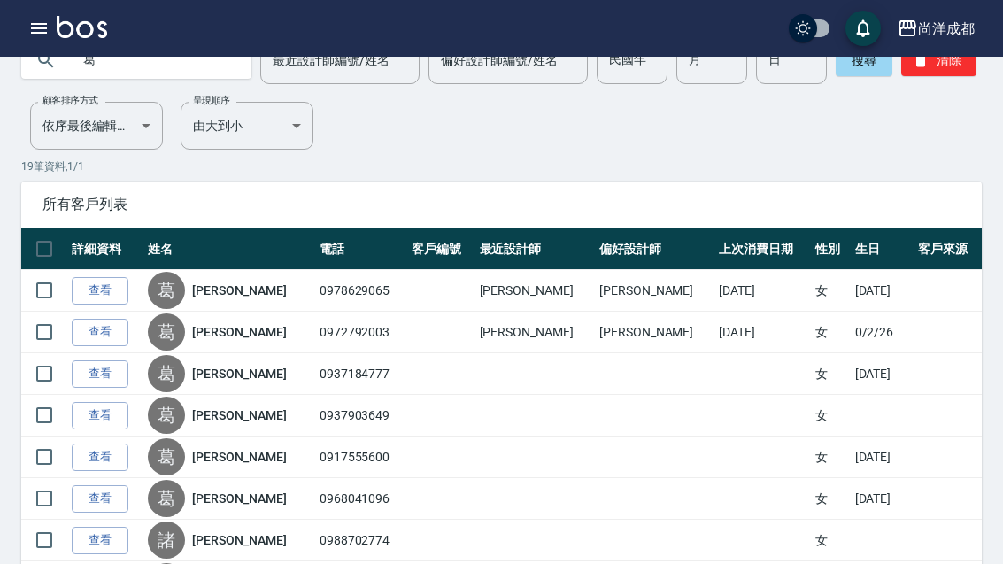
scroll to position [104, 0]
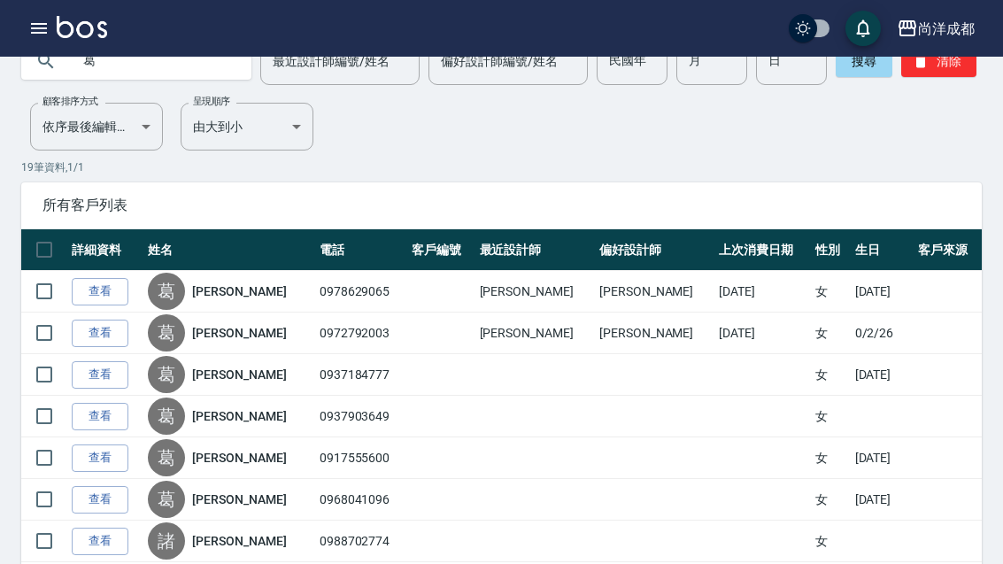
click at [97, 281] on link "查看" at bounding box center [100, 291] width 57 height 27
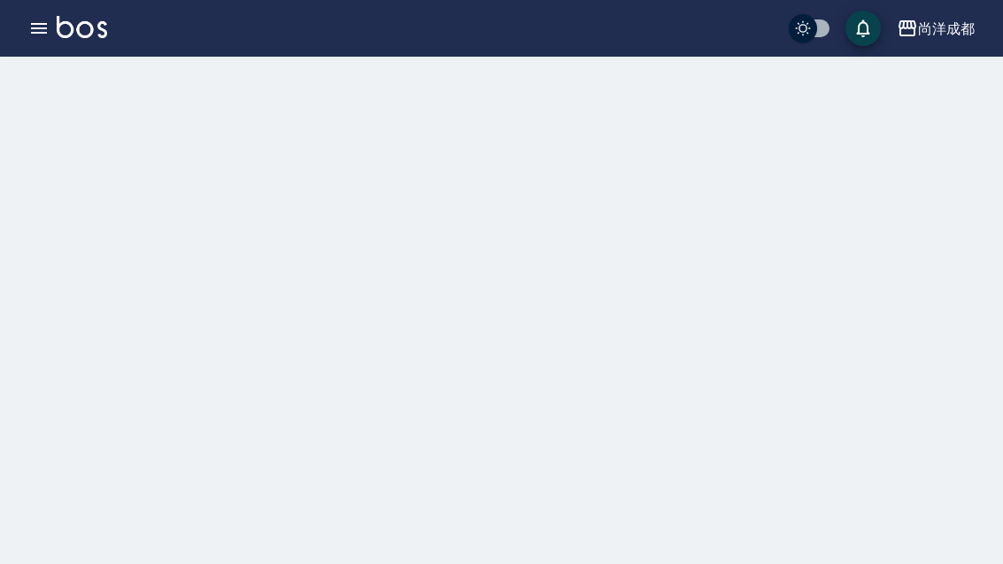
scroll to position [57, 0]
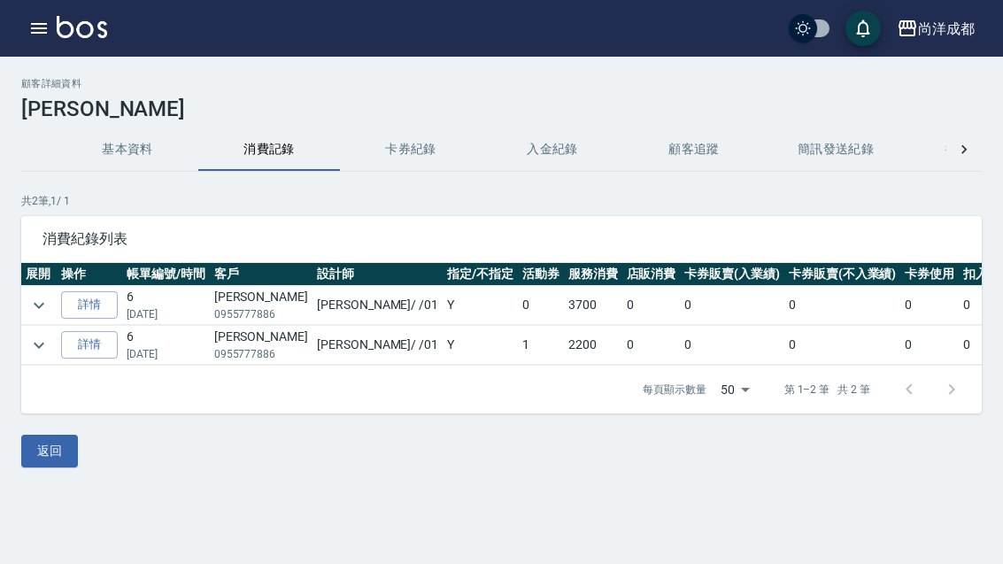
click at [249, 334] on td "[PERSON_NAME] 0955777886" at bounding box center [261, 345] width 103 height 39
click at [745, 389] on body "尚洋成都 登出 櫃檯作業 打帳單 帳單列表 營業儀表板 高階收支登錄 材料自購登錄 每日結帳 排班表 預約管理 預約管理 單日預約紀錄 單週預約紀錄 報表及分…" at bounding box center [501, 282] width 1003 height 564
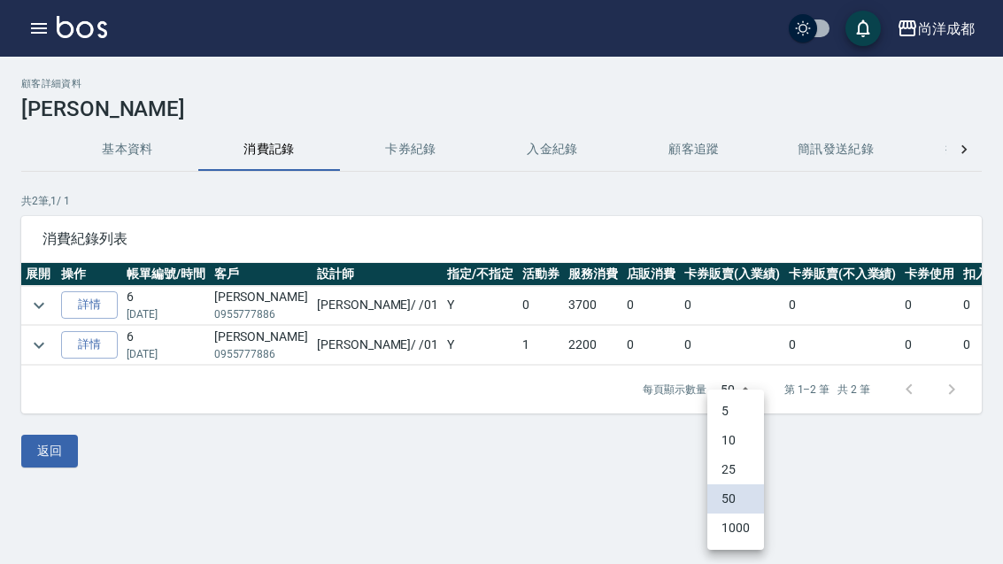
click at [533, 337] on div at bounding box center [501, 282] width 1003 height 564
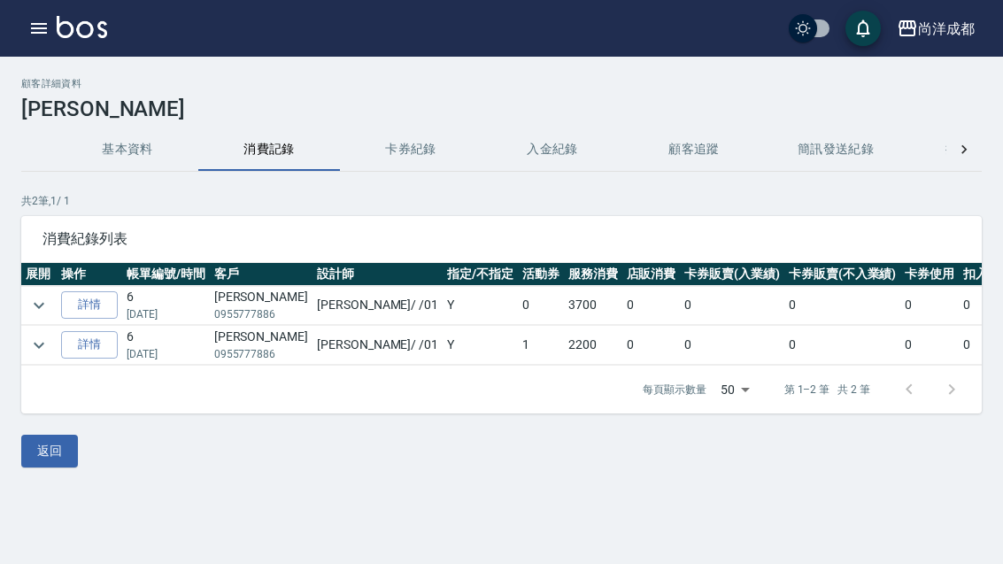
click at [564, 346] on td "2200" at bounding box center [593, 345] width 58 height 39
click at [312, 343] on td "Benny / /01" at bounding box center [377, 345] width 130 height 39
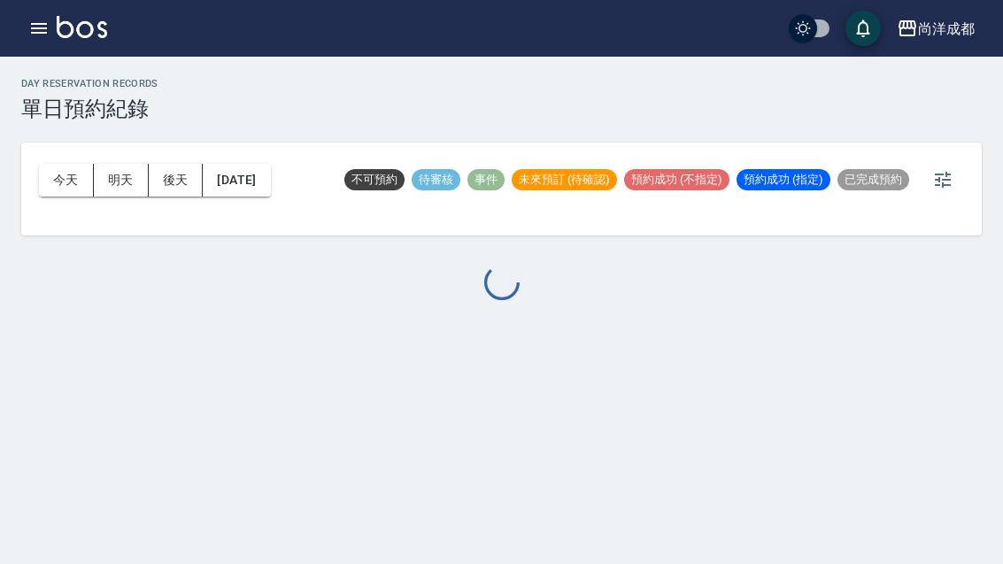
scroll to position [57, 0]
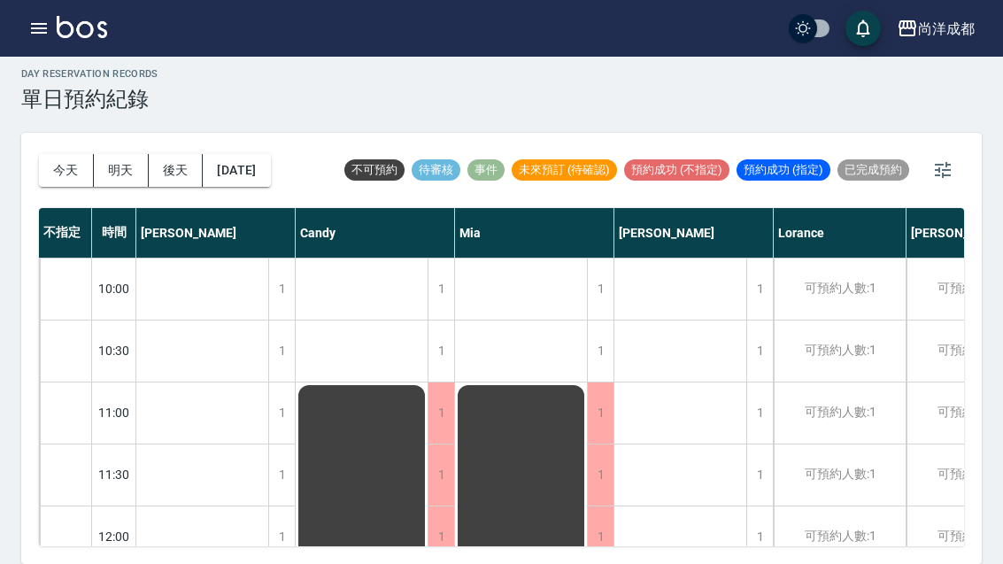
click at [46, 154] on button "今天" at bounding box center [66, 170] width 55 height 33
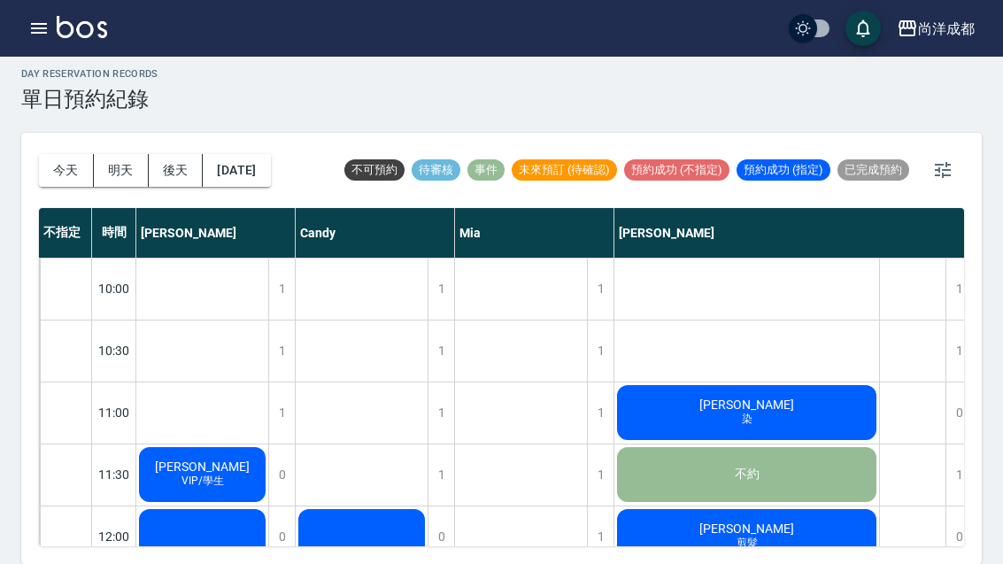
click at [112, 154] on button "明天" at bounding box center [121, 170] width 55 height 33
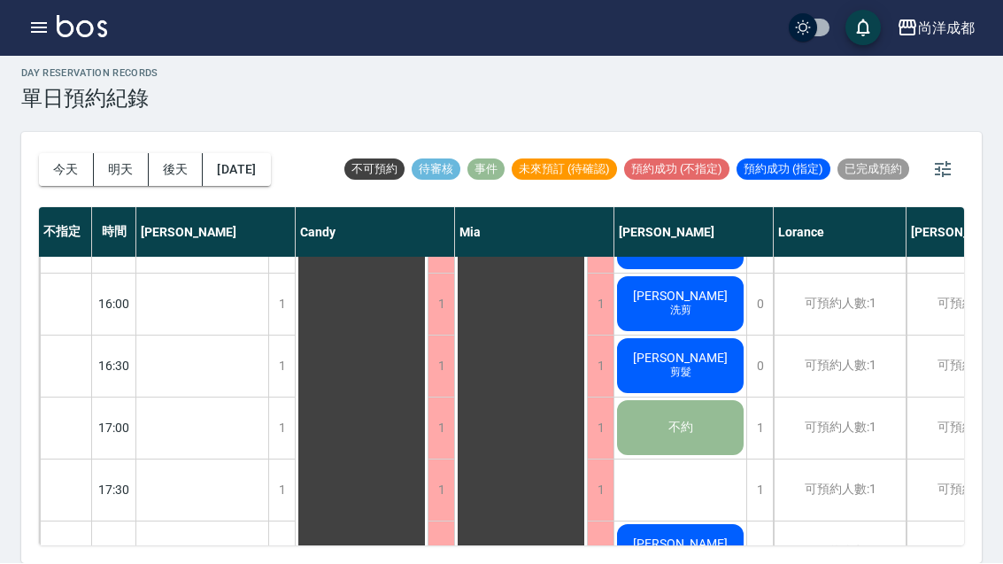
scroll to position [724, 0]
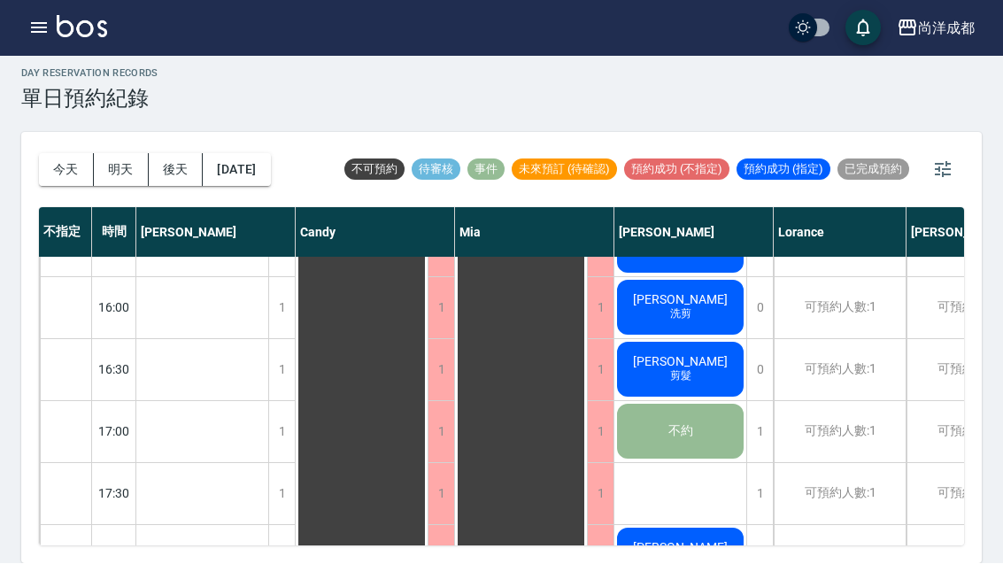
click at [58, 154] on button "今天" at bounding box center [66, 170] width 55 height 33
click at [58, 120] on div at bounding box center [501, 282] width 1003 height 564
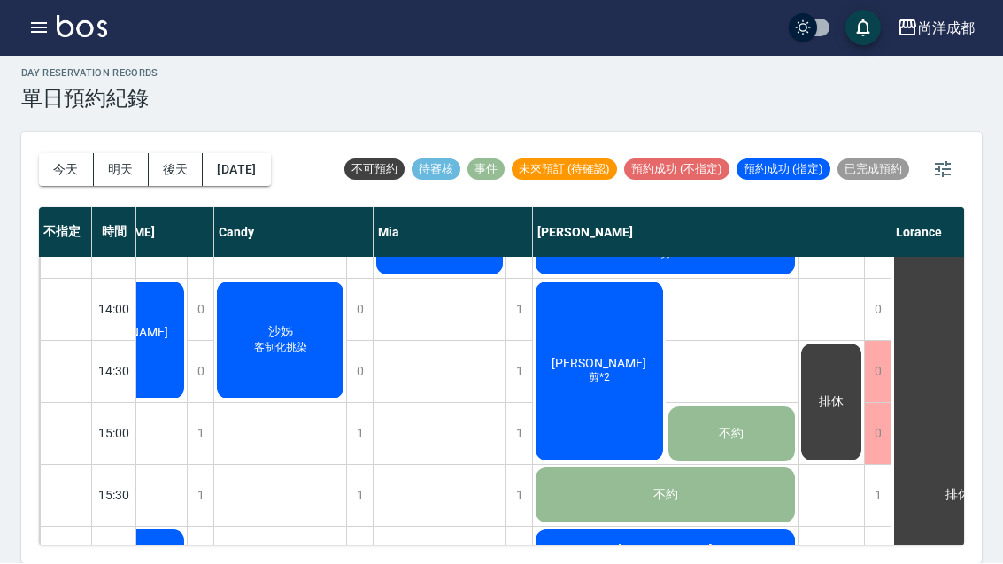
scroll to position [486, 83]
